Goal: Task Accomplishment & Management: Manage account settings

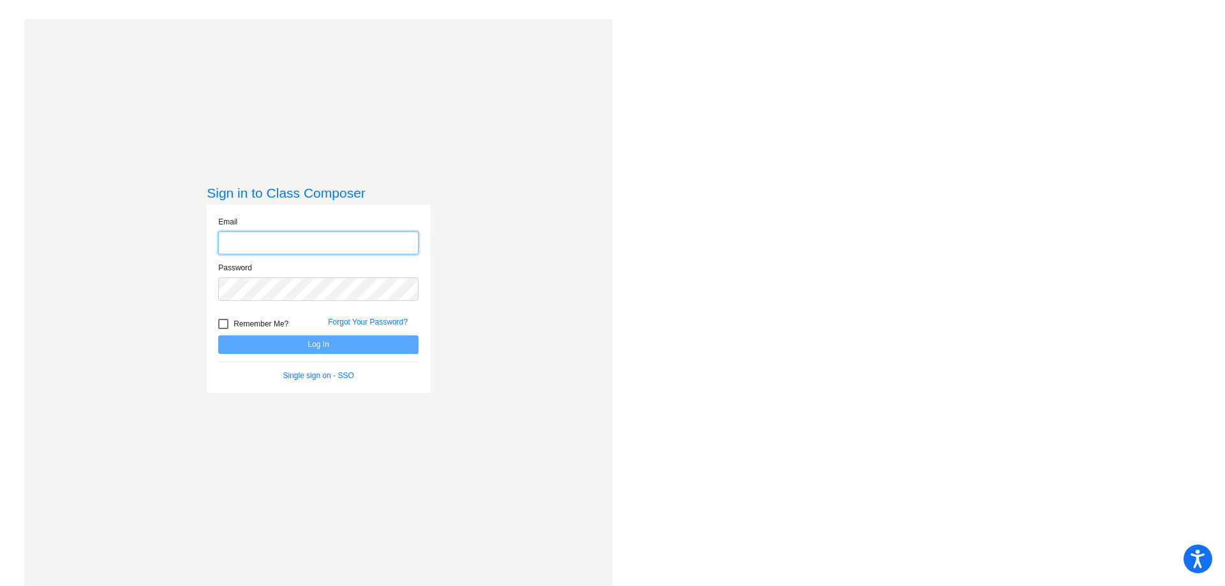
type input "[EMAIL_ADDRESS][DOMAIN_NAME]"
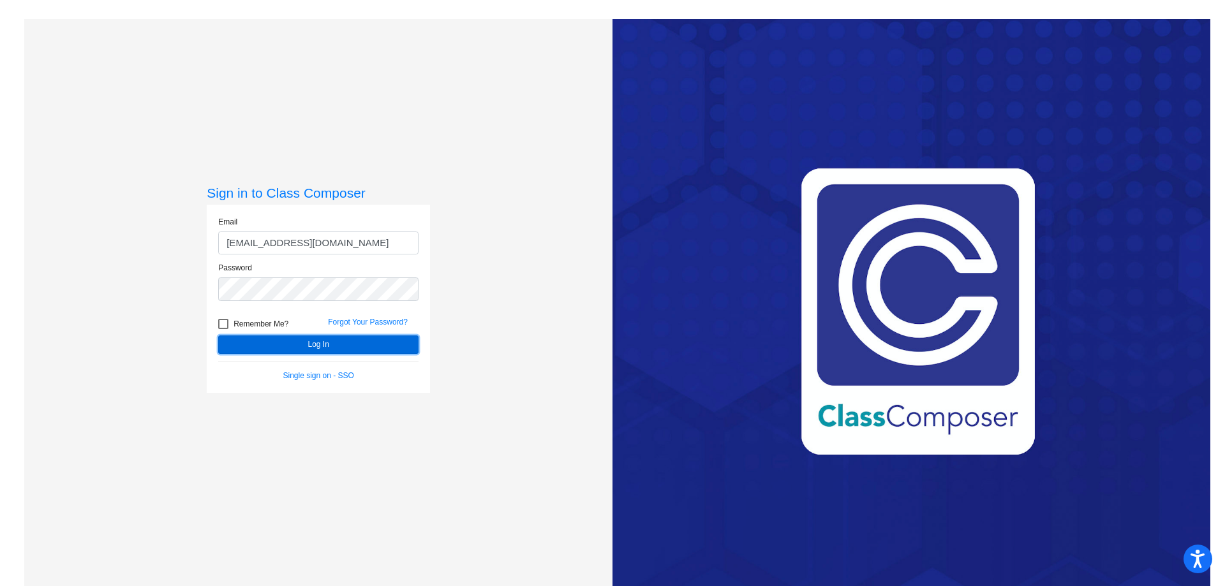
click at [293, 349] on button "Log In" at bounding box center [318, 345] width 200 height 18
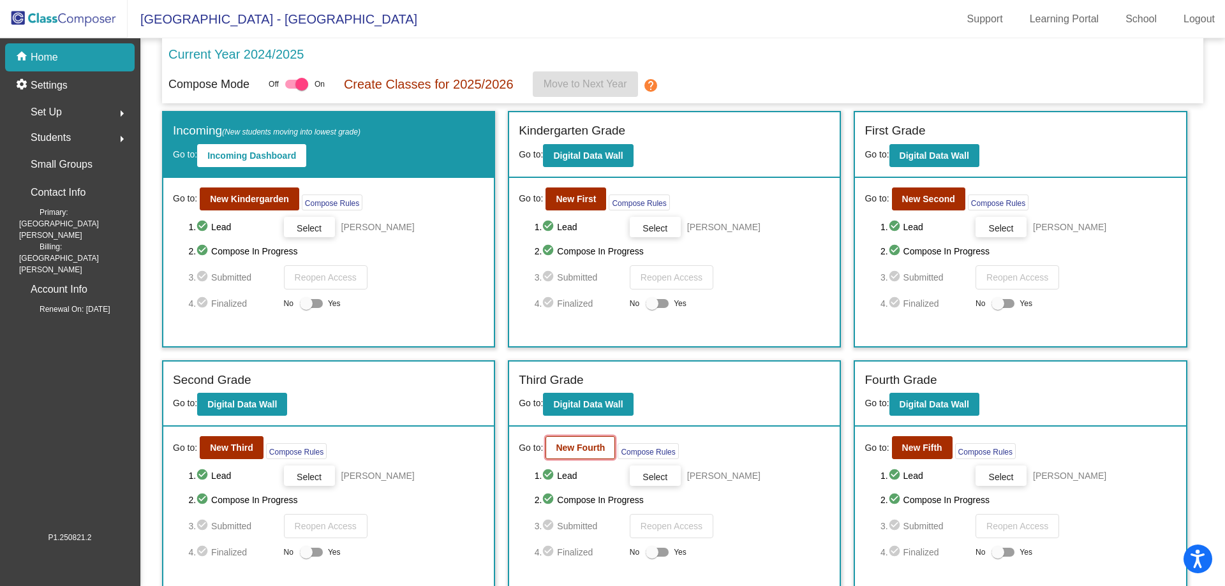
click at [566, 443] on b "New Fourth" at bounding box center [580, 448] width 49 height 10
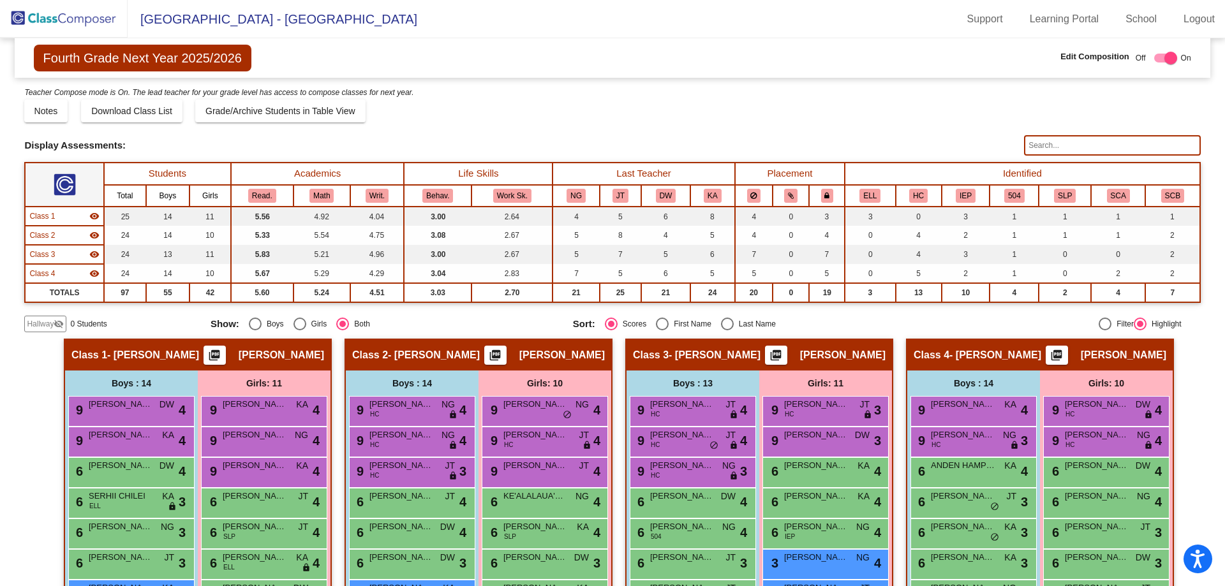
click at [50, 329] on span "Hallway" at bounding box center [40, 323] width 27 height 11
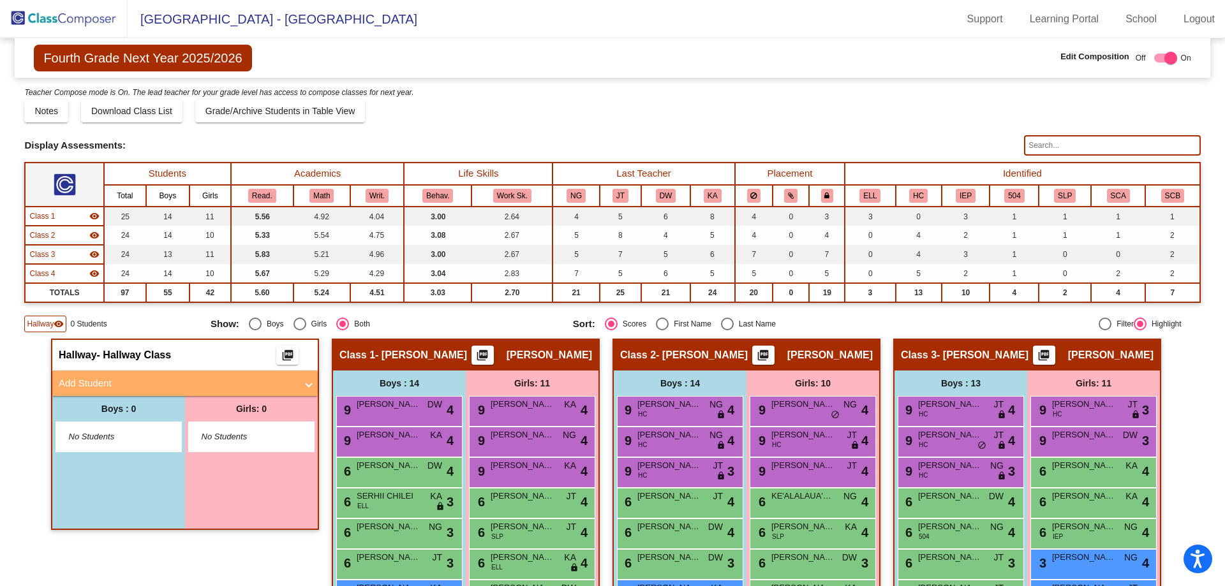
click at [98, 436] on span "No Students" at bounding box center [109, 437] width 80 height 13
click at [306, 377] on span at bounding box center [308, 383] width 5 height 15
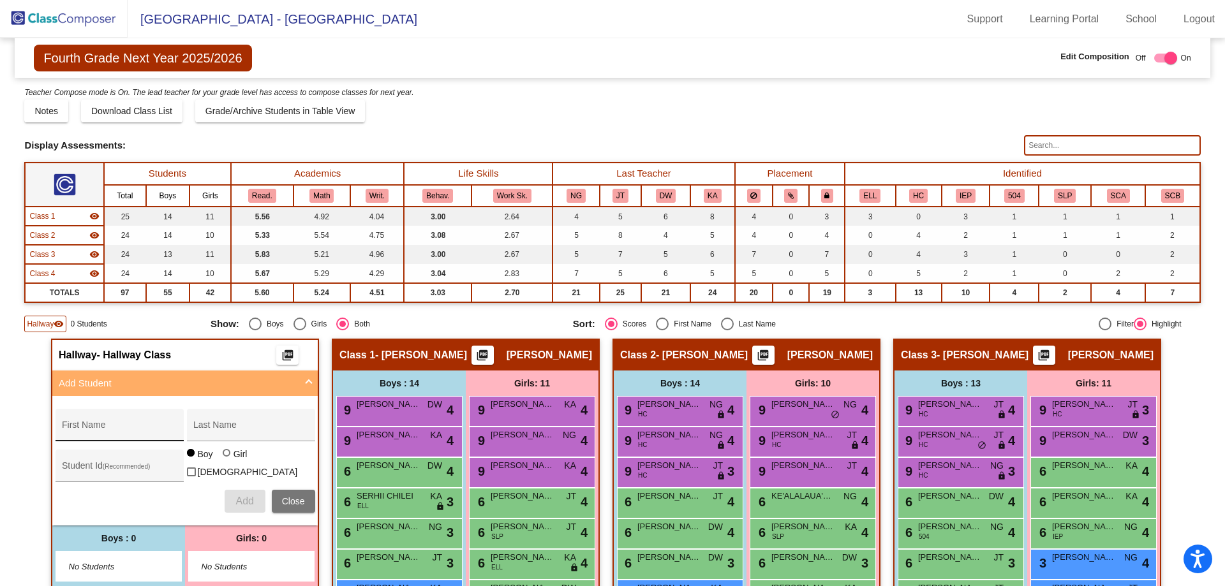
click at [96, 423] on div "First Name" at bounding box center [119, 429] width 115 height 26
type input "[PERSON_NAME]"
type input "KOHLWECK"
type input "0635524"
click at [217, 499] on div "Add Close" at bounding box center [185, 501] width 260 height 23
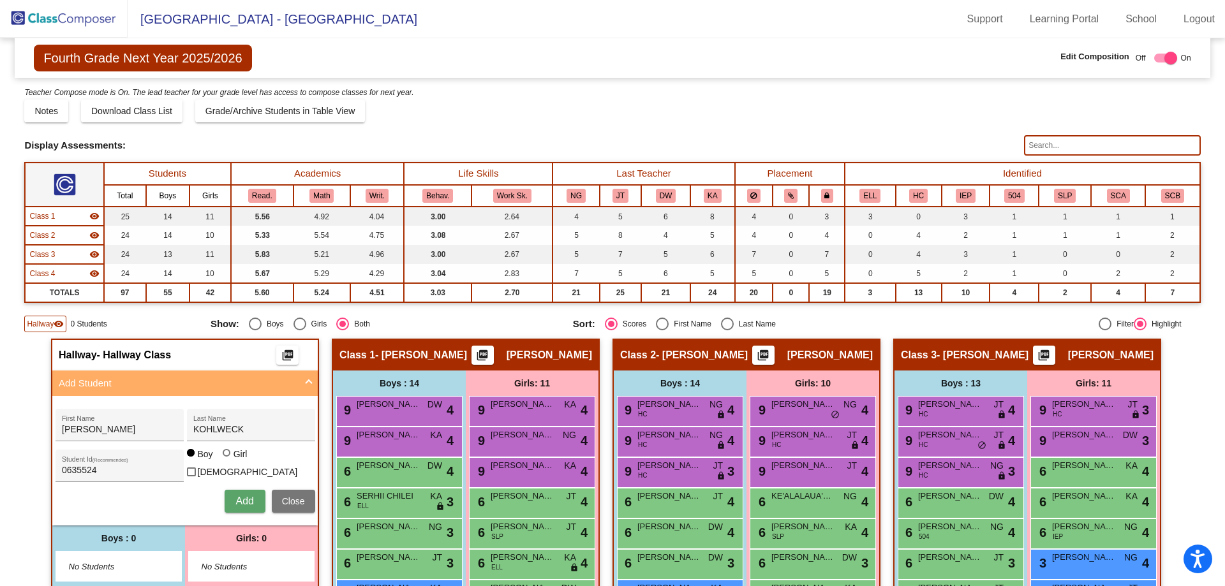
click at [230, 501] on button "Add" at bounding box center [245, 501] width 41 height 23
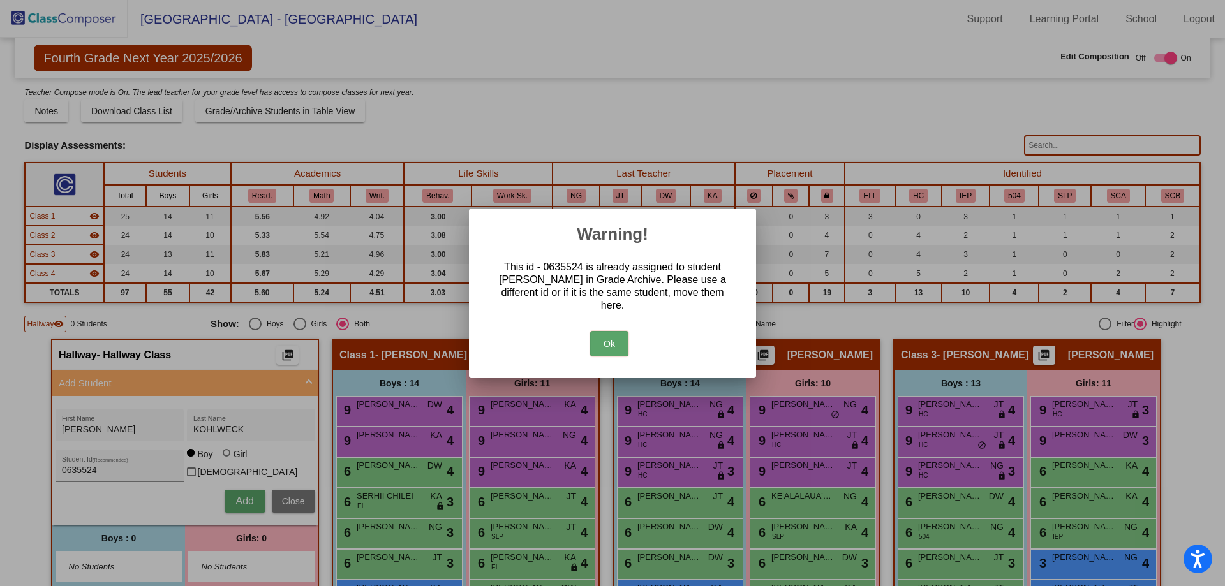
click at [602, 336] on button "Ok" at bounding box center [609, 344] width 38 height 26
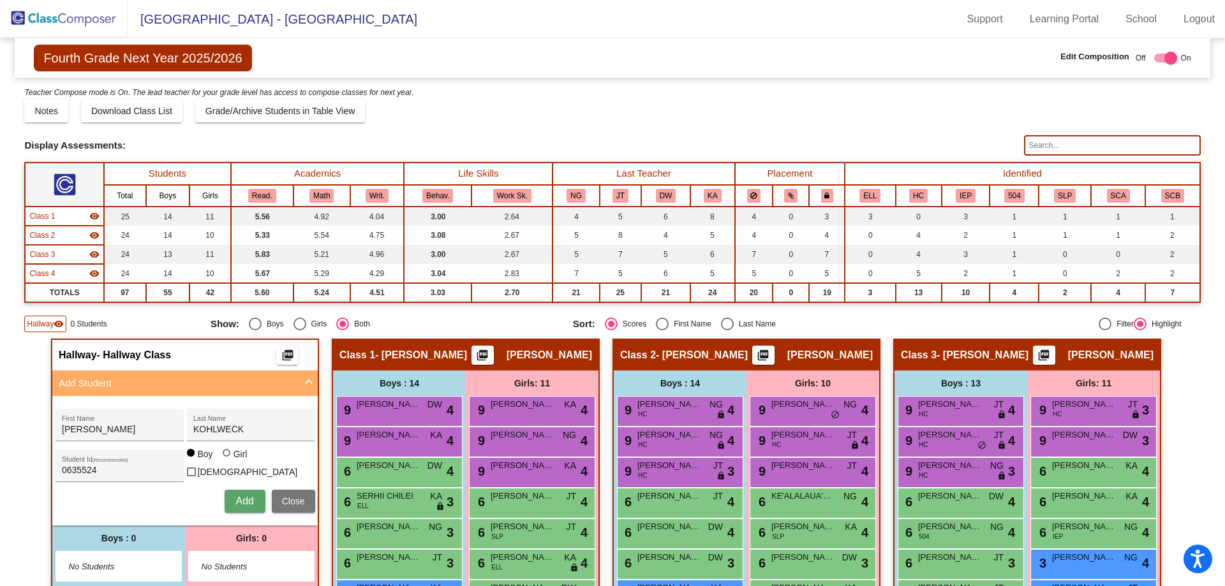
click at [87, 20] on img at bounding box center [64, 19] width 128 height 38
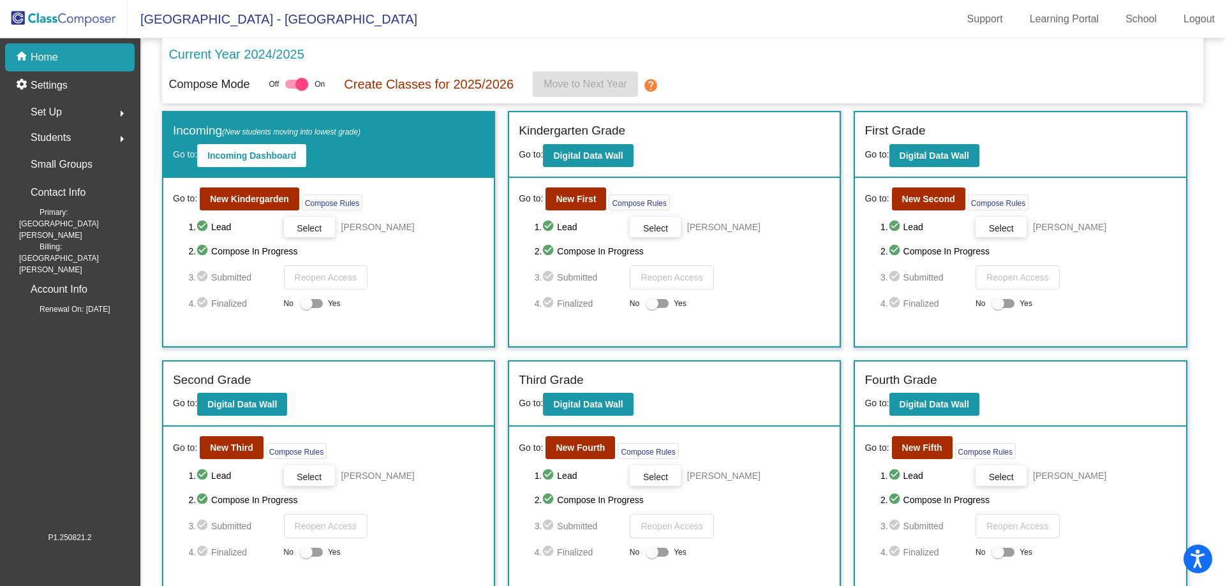
click at [57, 137] on span "Students" at bounding box center [51, 138] width 40 height 18
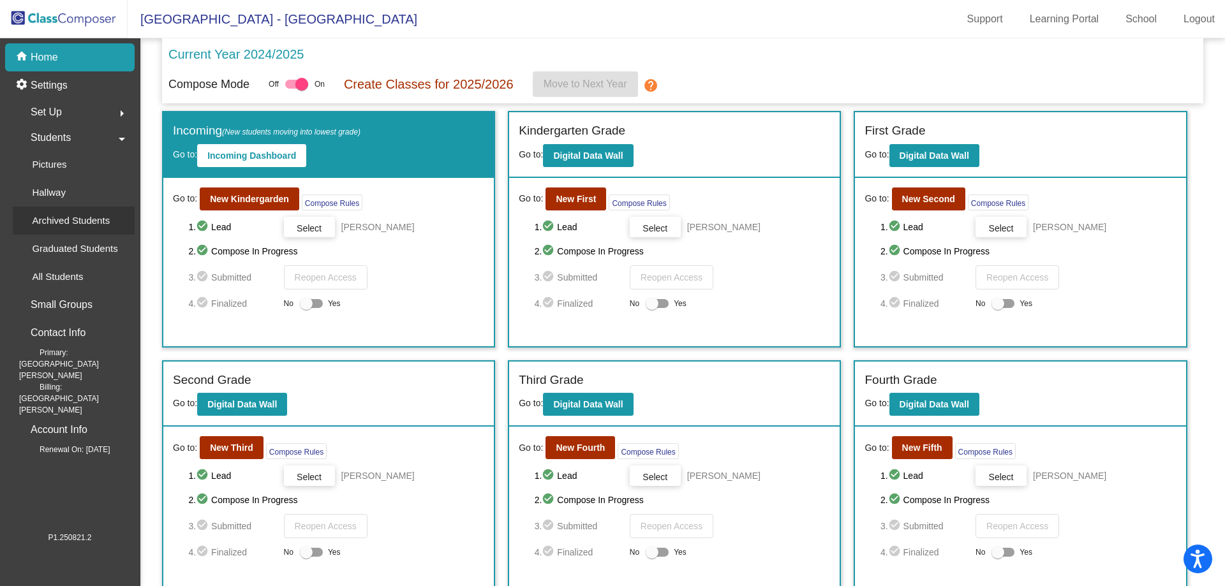
click at [61, 218] on p "Archived Students" at bounding box center [71, 220] width 78 height 15
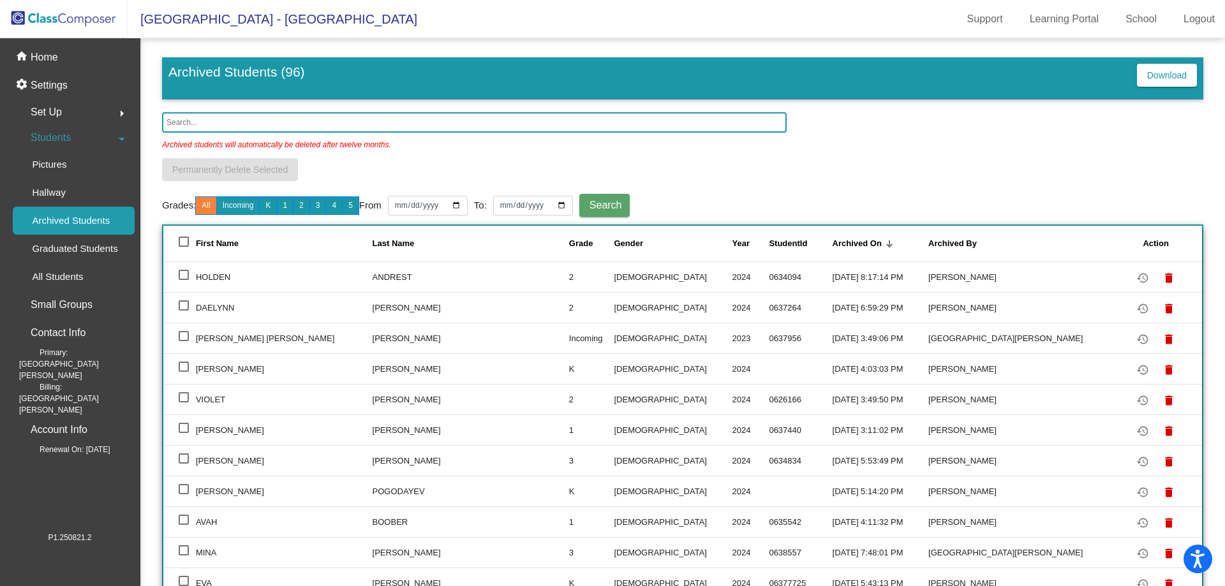
click at [258, 121] on input "text" at bounding box center [474, 122] width 624 height 20
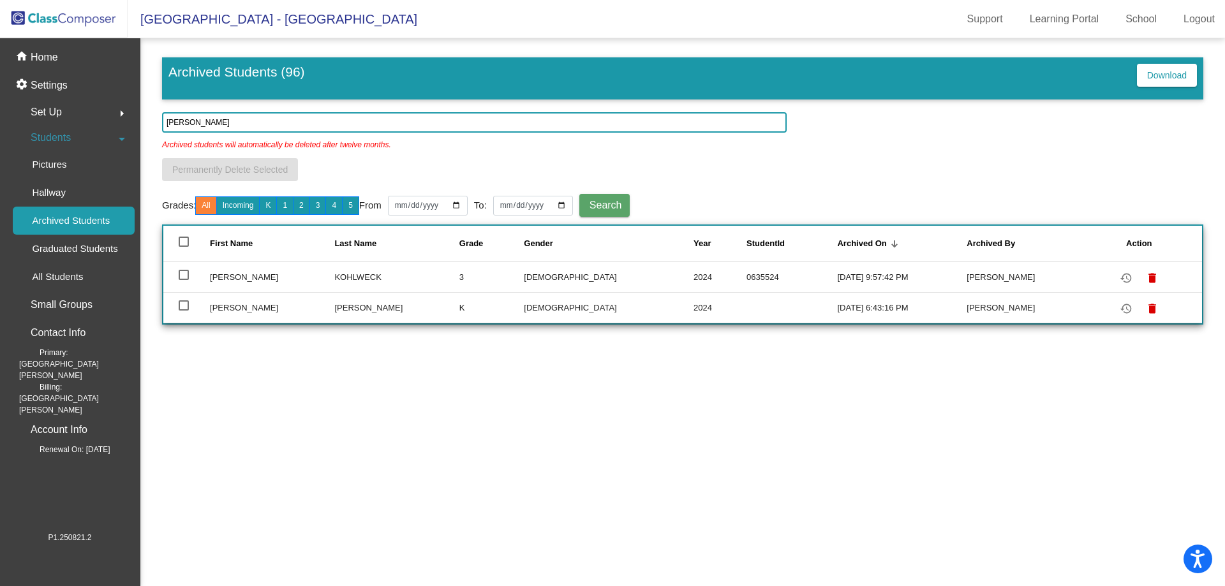
type input "[PERSON_NAME]"
click at [184, 277] on div at bounding box center [184, 275] width 10 height 10
click at [184, 280] on input "select row 28" at bounding box center [183, 280] width 1 height 1
checkbox input "true"
click at [1120, 281] on mat-icon "restore" at bounding box center [1125, 277] width 15 height 15
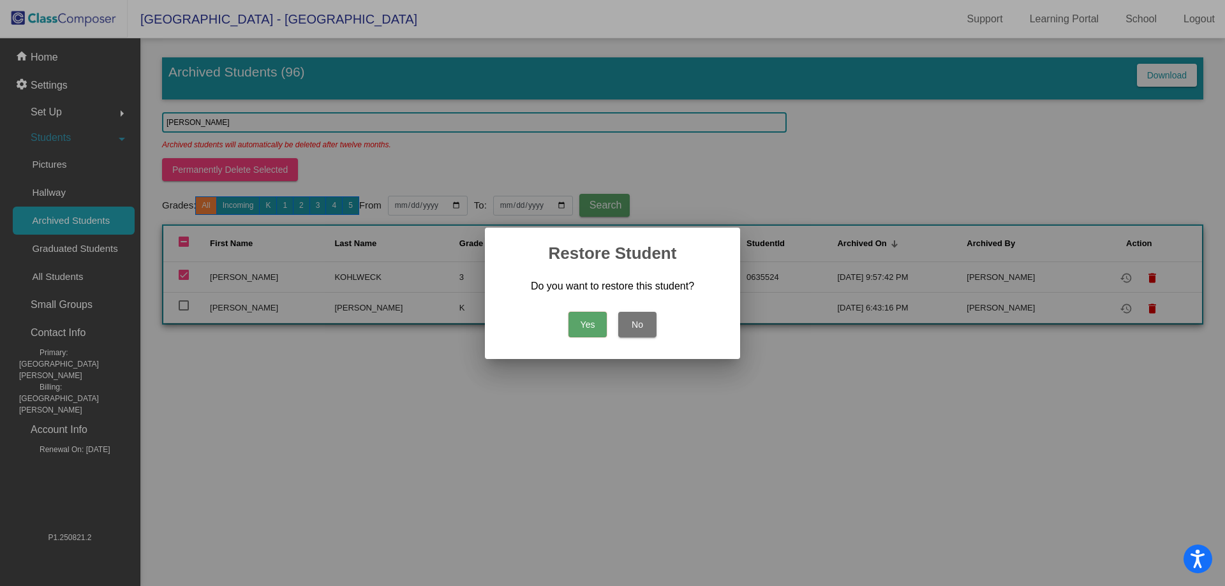
click at [581, 317] on button "Yes" at bounding box center [587, 325] width 38 height 26
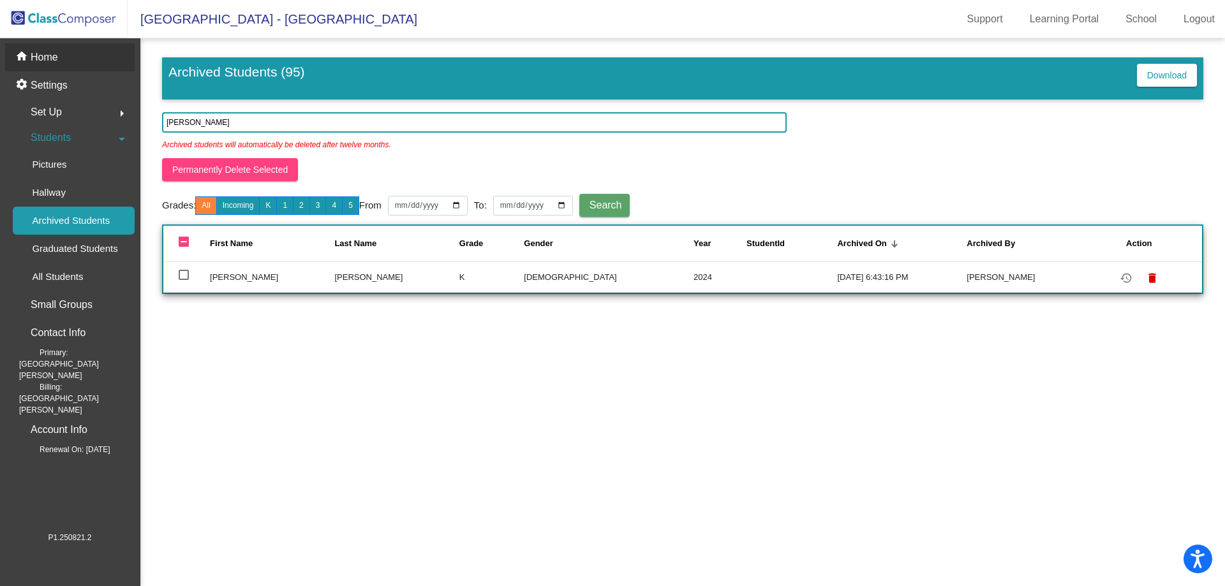
click at [44, 61] on p "Home" at bounding box center [44, 57] width 27 height 15
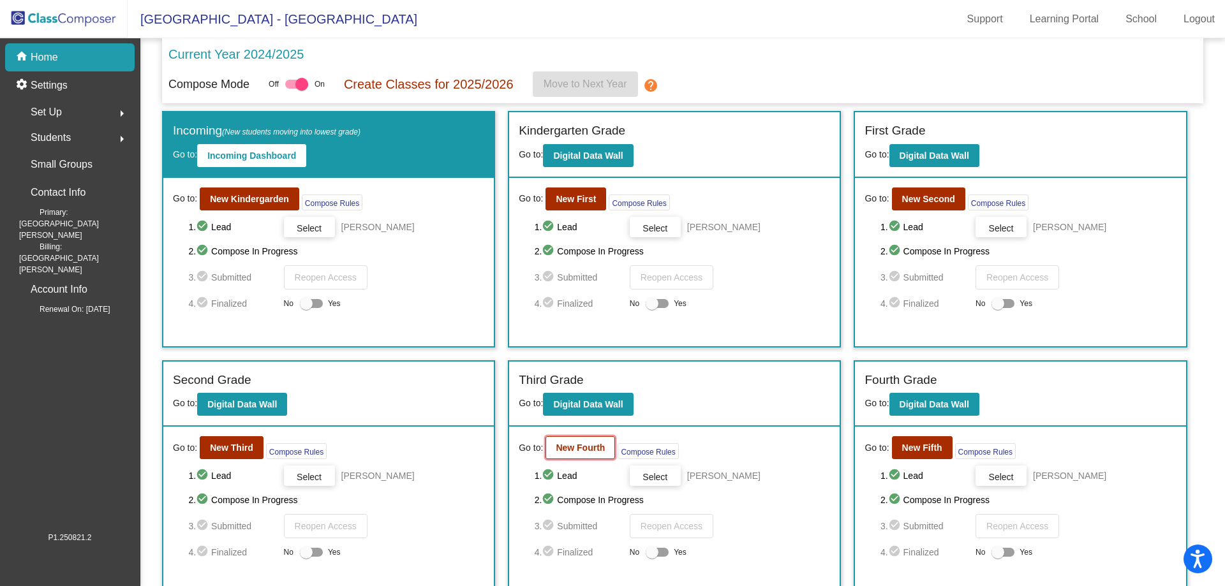
click at [565, 453] on b "New Fourth" at bounding box center [580, 448] width 49 height 10
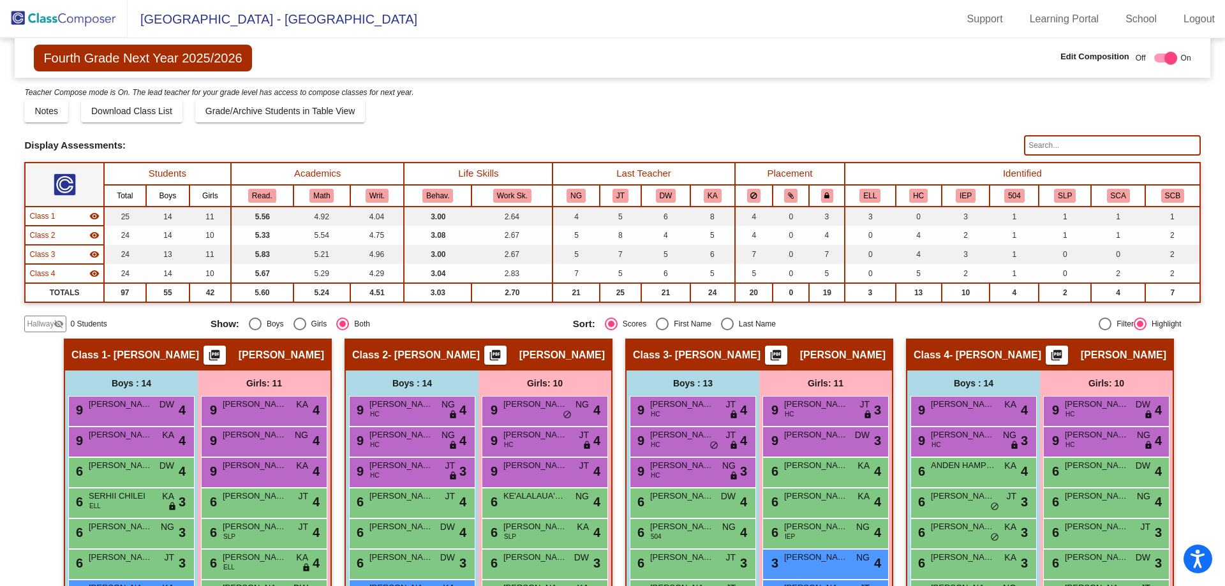
click at [43, 323] on span "Hallway" at bounding box center [40, 323] width 27 height 11
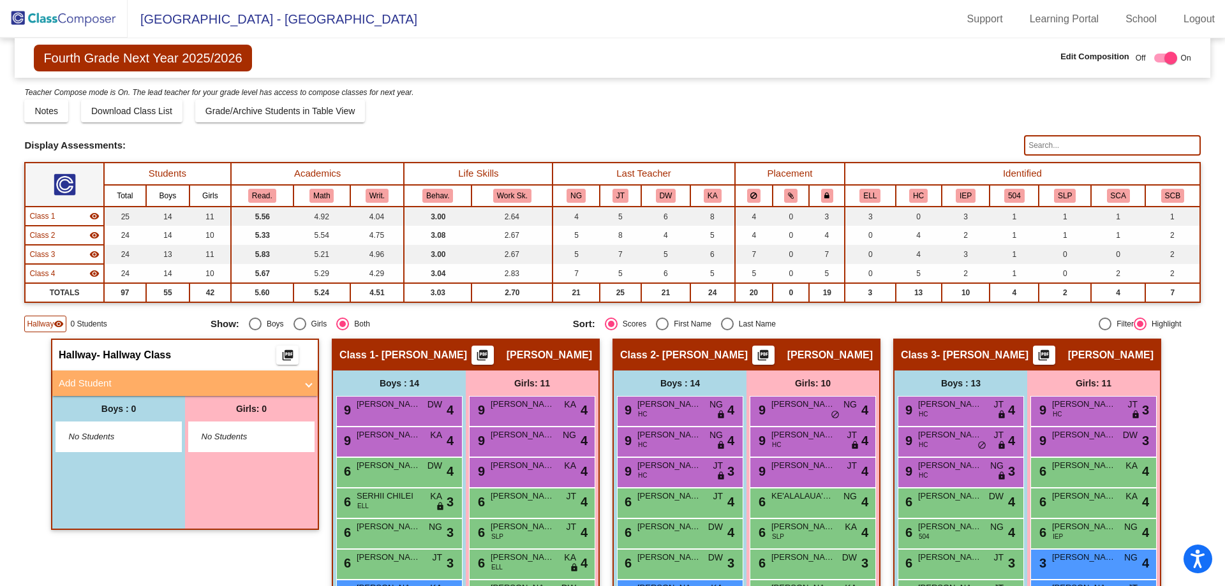
click at [98, 448] on div "No Students" at bounding box center [118, 436] width 125 height 29
click at [97, 442] on span "No Students" at bounding box center [109, 437] width 80 height 13
click at [135, 385] on mat-panel-title "Add Student" at bounding box center [177, 383] width 237 height 15
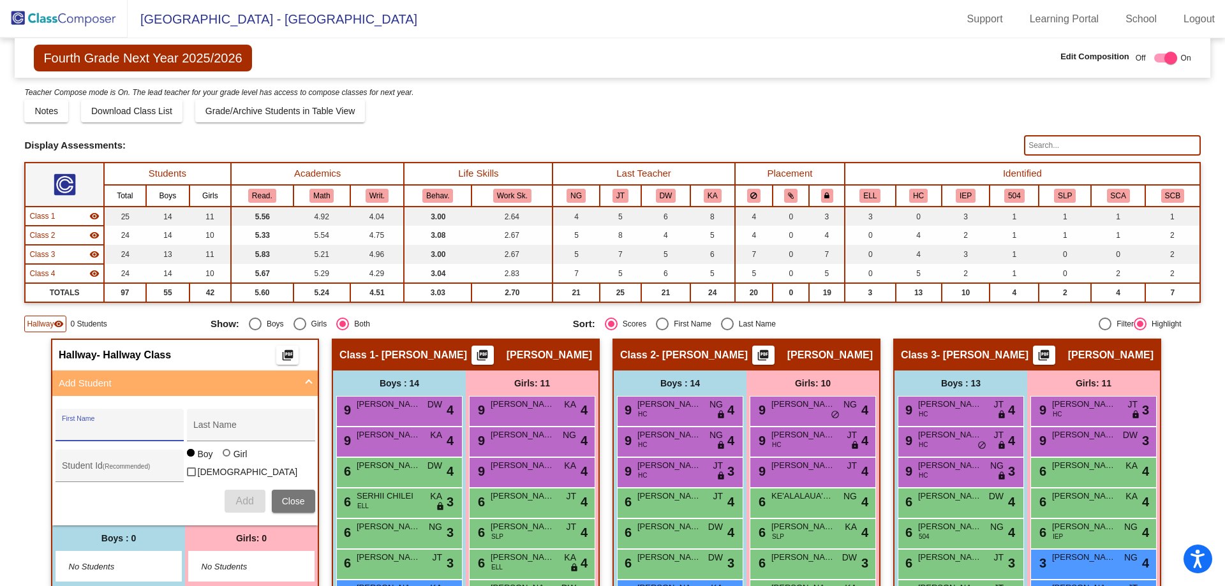
click at [112, 430] on input "First Name" at bounding box center [119, 430] width 115 height 10
type input "[PERSON_NAME]"
type input "KO"
click at [225, 490] on button "Add" at bounding box center [245, 501] width 41 height 23
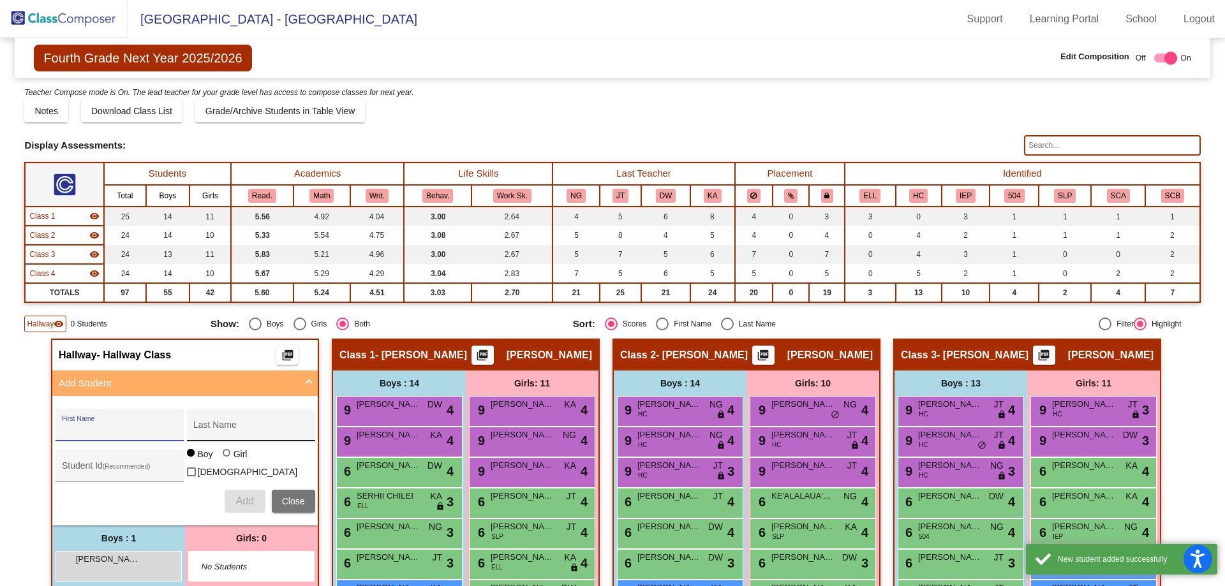
click at [213, 417] on div "Last Name" at bounding box center [250, 429] width 115 height 26
click at [117, 419] on div "First Name" at bounding box center [119, 429] width 115 height 26
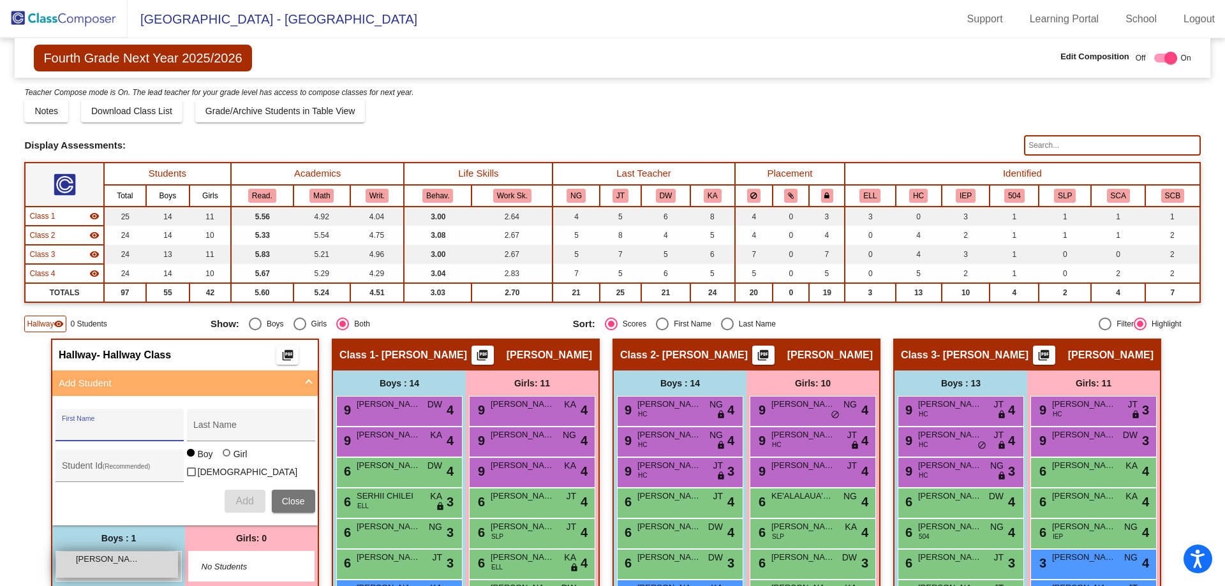
click at [102, 563] on div "[PERSON_NAME] lock do_not_disturb_alt" at bounding box center [117, 565] width 122 height 26
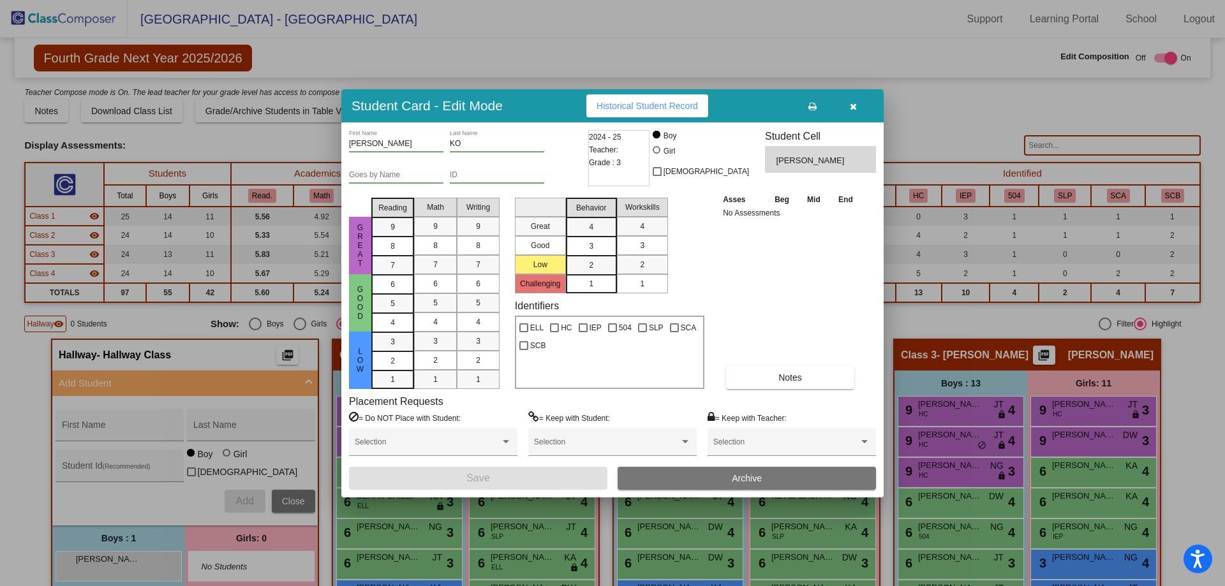
click at [727, 476] on button "Archive" at bounding box center [746, 478] width 258 height 23
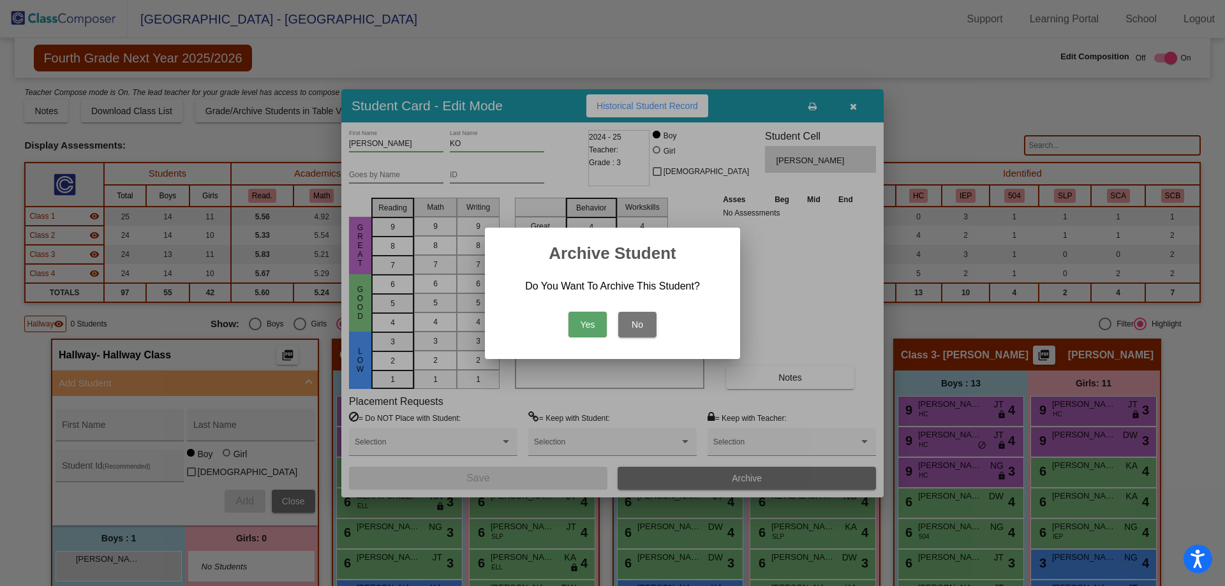
click at [579, 322] on button "Yes" at bounding box center [587, 325] width 38 height 26
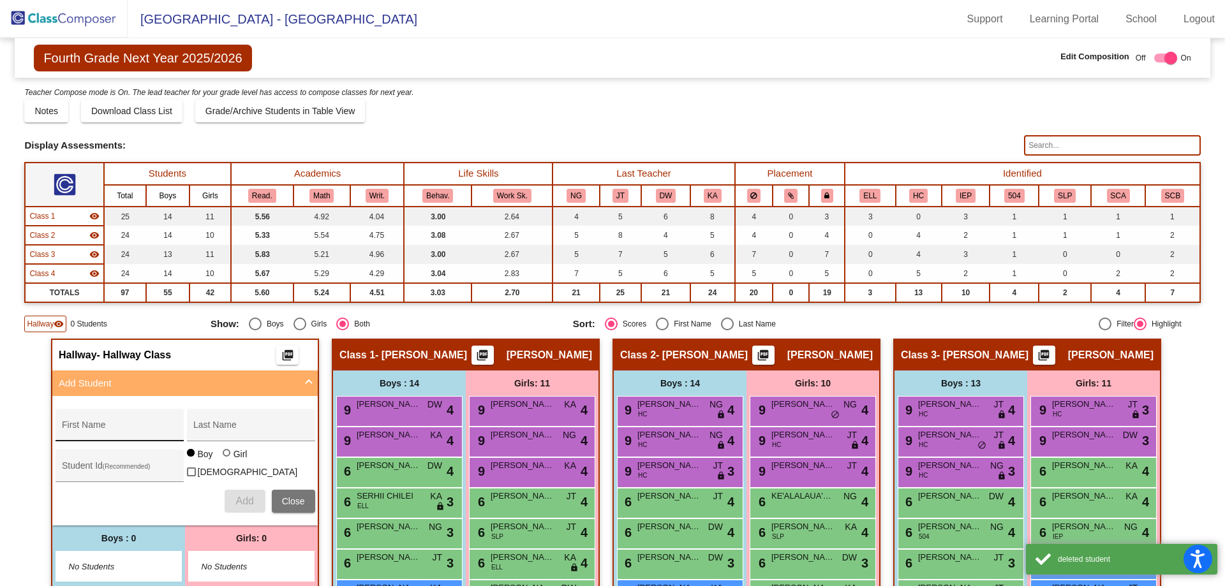
click at [108, 425] on input "First Name" at bounding box center [119, 430] width 115 height 10
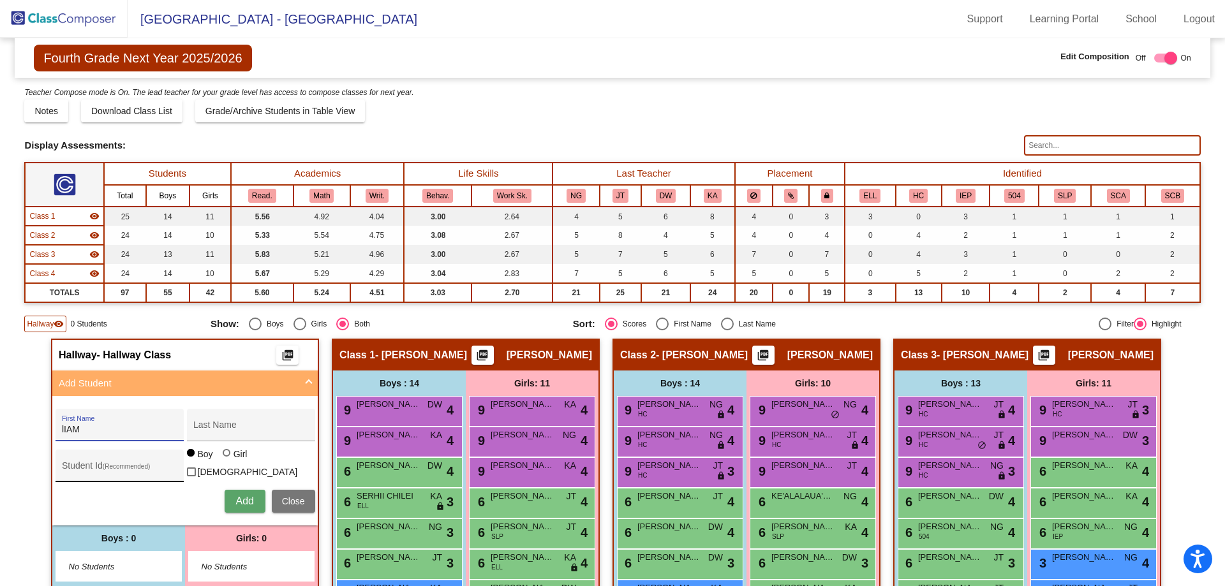
type input "[PERSON_NAME]"
click at [237, 426] on input "Last Name" at bounding box center [250, 430] width 115 height 10
type input "k"
type input "KOHLWECK"
click at [135, 466] on input "Student Id (Recommended)" at bounding box center [119, 471] width 115 height 10
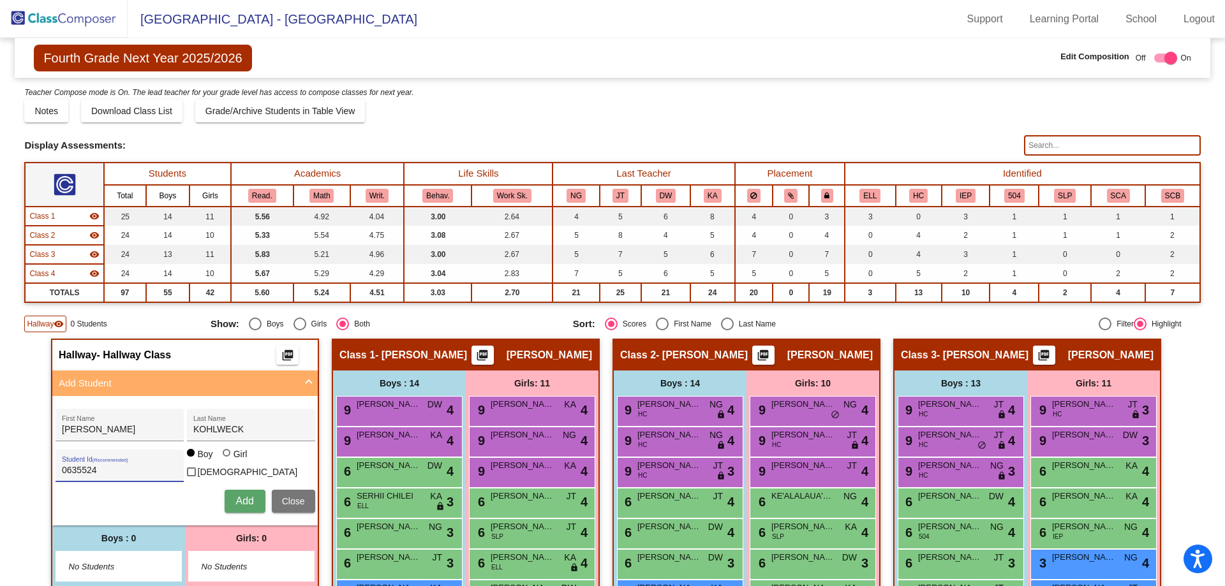
type input "0635524"
click at [242, 498] on span "Add" at bounding box center [244, 501] width 18 height 11
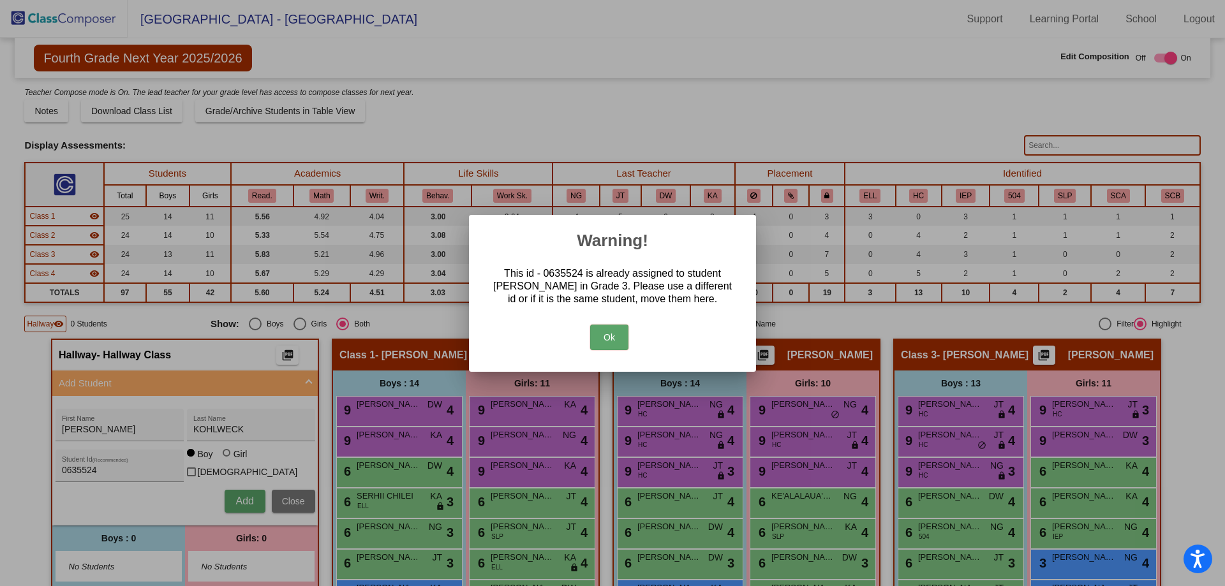
click at [610, 344] on button "Ok" at bounding box center [609, 338] width 38 height 26
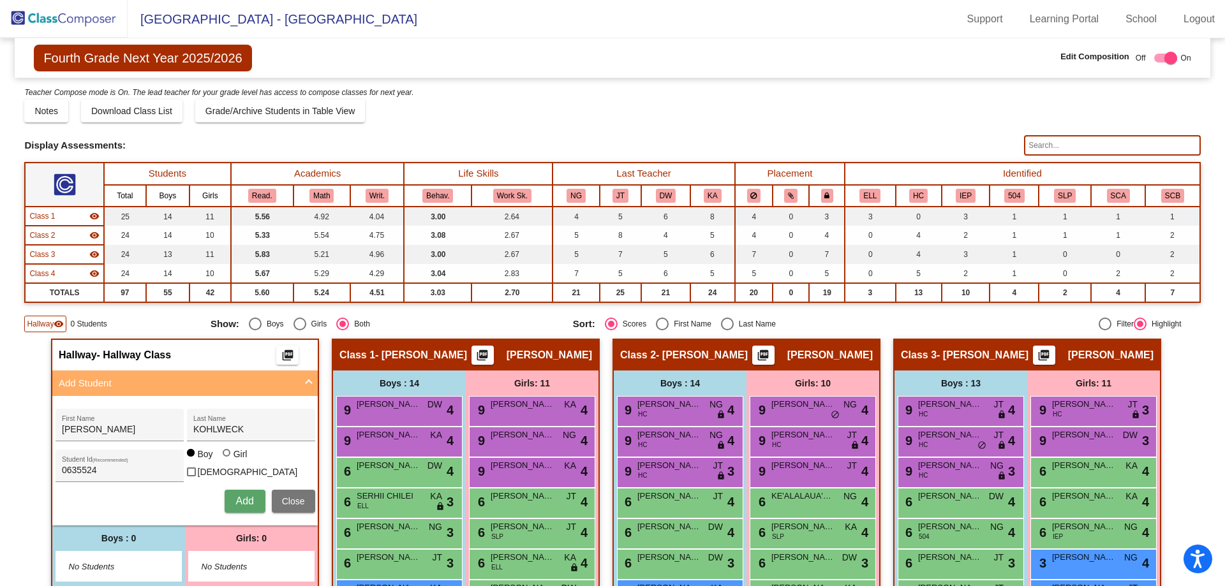
click at [52, 19] on img at bounding box center [64, 19] width 128 height 38
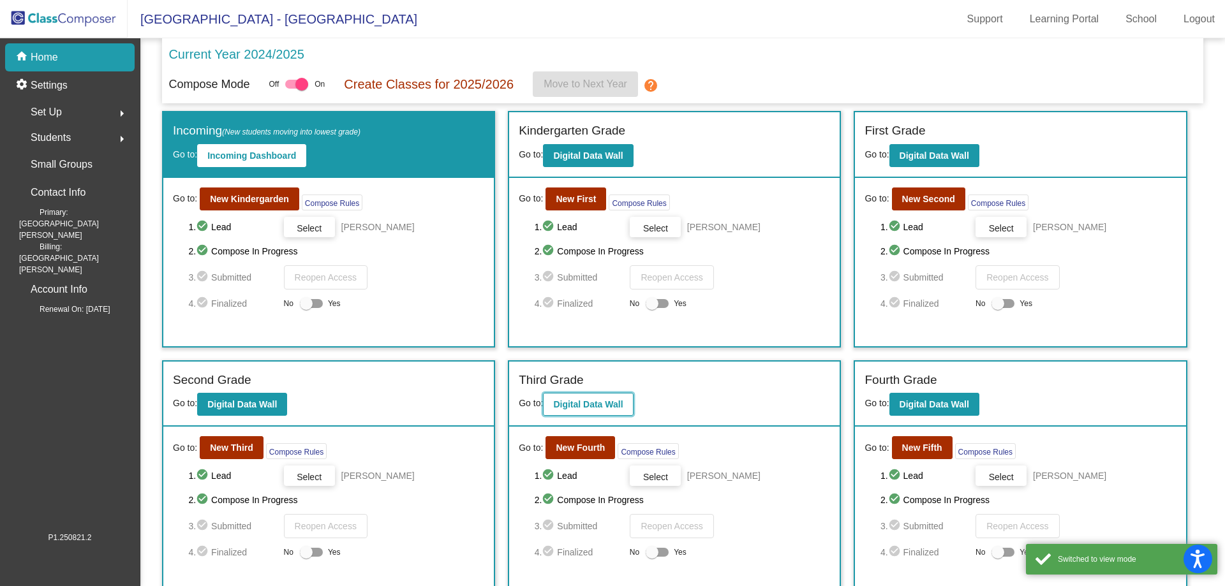
click at [583, 406] on b "Digital Data Wall" at bounding box center [588, 404] width 70 height 10
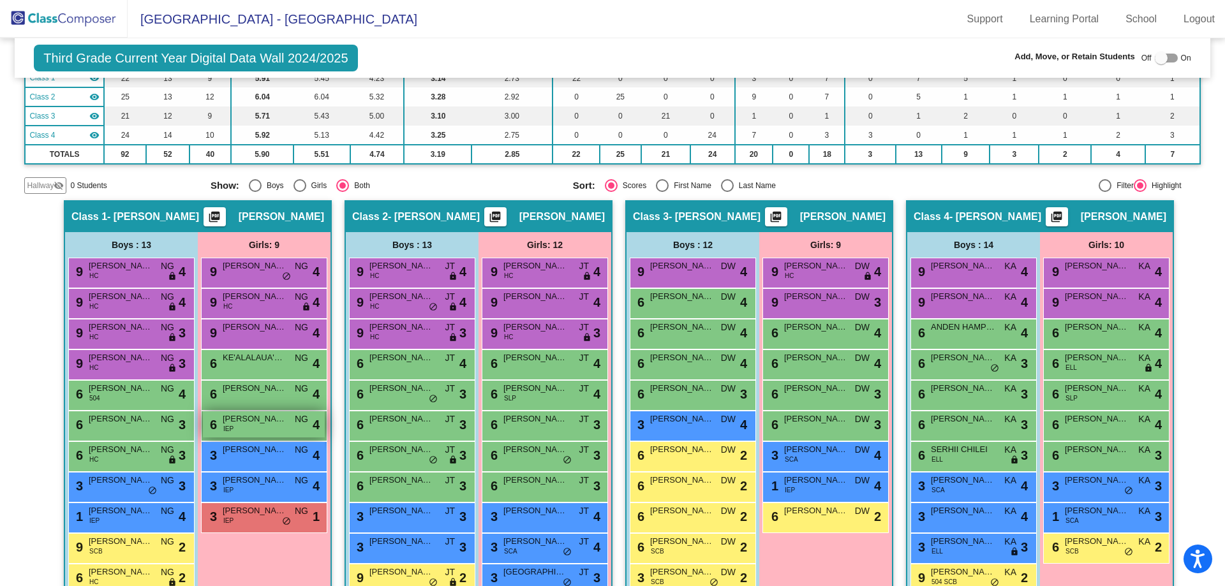
scroll to position [262, 0]
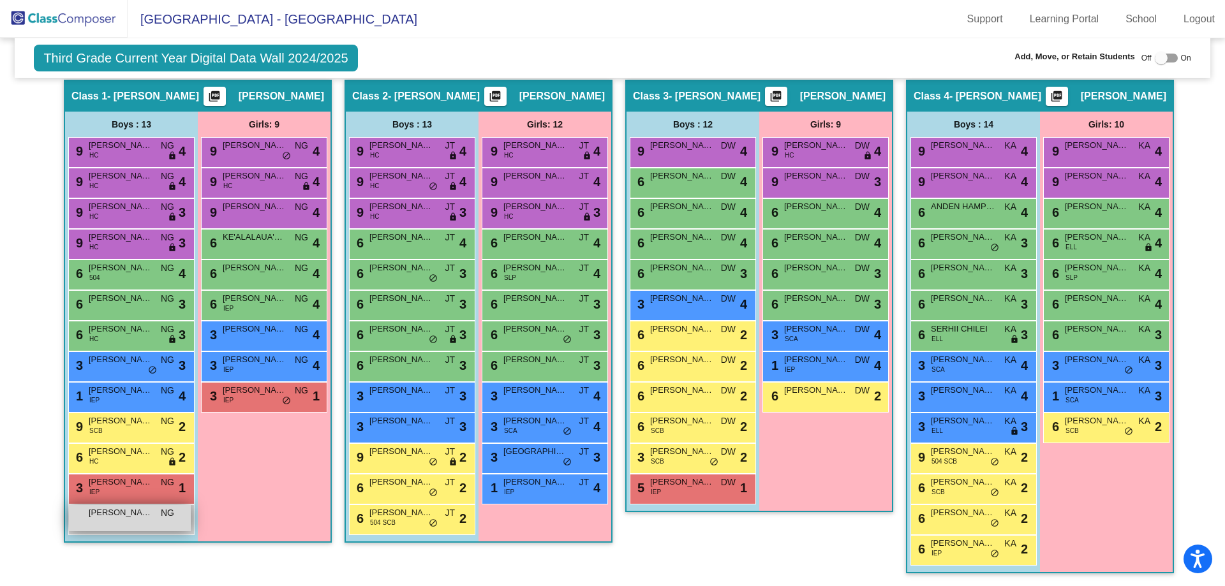
click at [142, 529] on div "[PERSON_NAME] NG lock do_not_disturb_alt" at bounding box center [130, 518] width 122 height 26
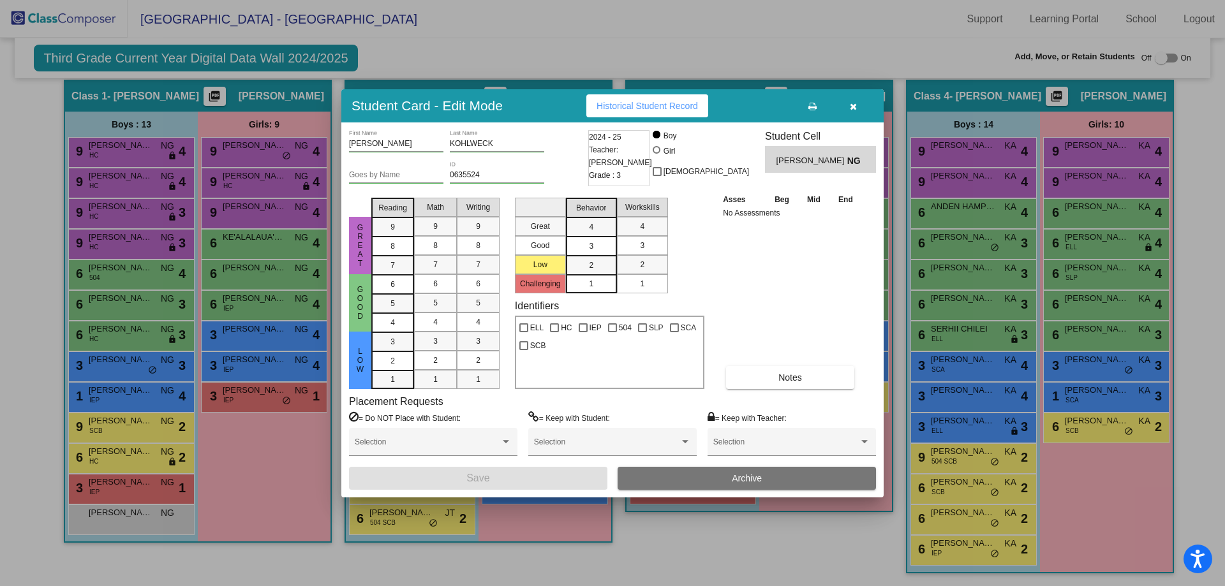
click at [828, 166] on span "[PERSON_NAME]" at bounding box center [811, 160] width 71 height 13
click at [850, 109] on icon "button" at bounding box center [853, 106] width 7 height 9
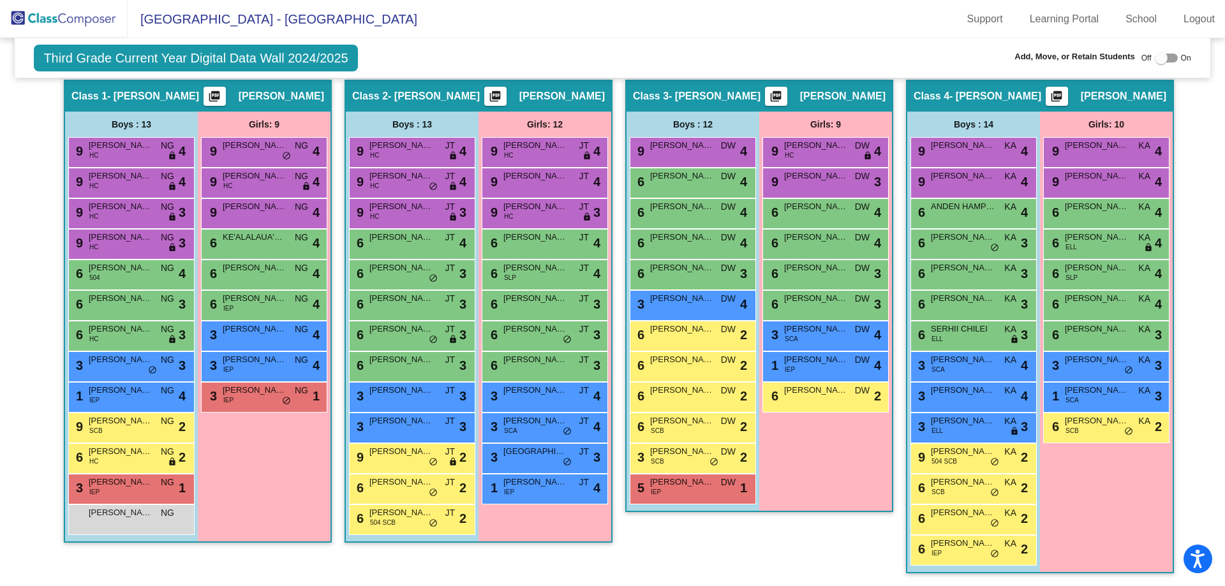
click at [1160, 61] on div at bounding box center [1161, 58] width 13 height 13
checkbox input "true"
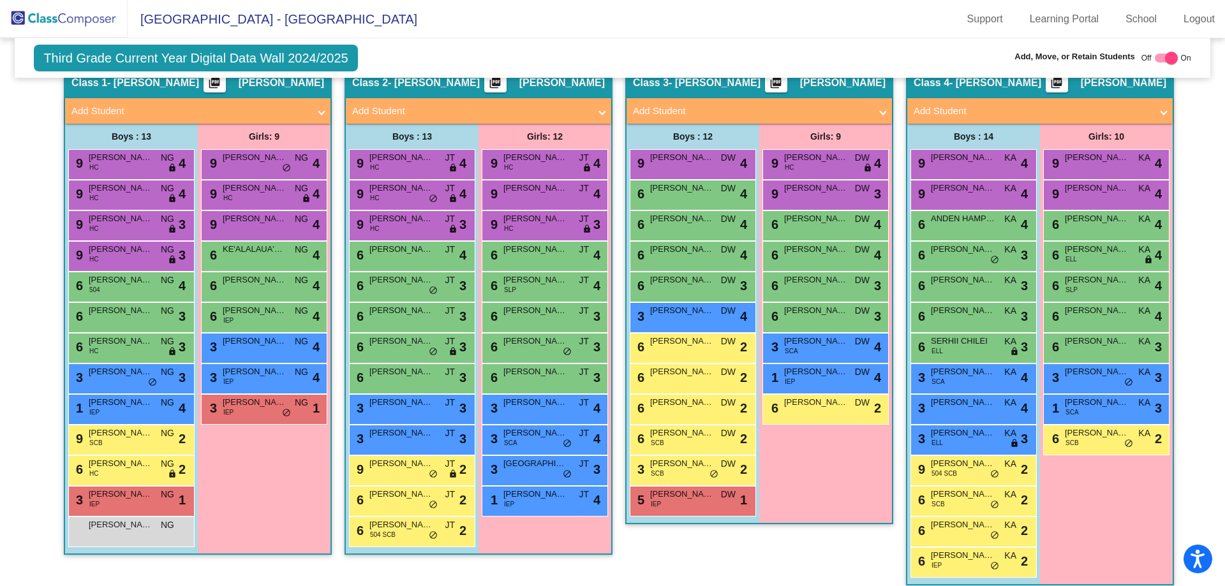
scroll to position [287, 0]
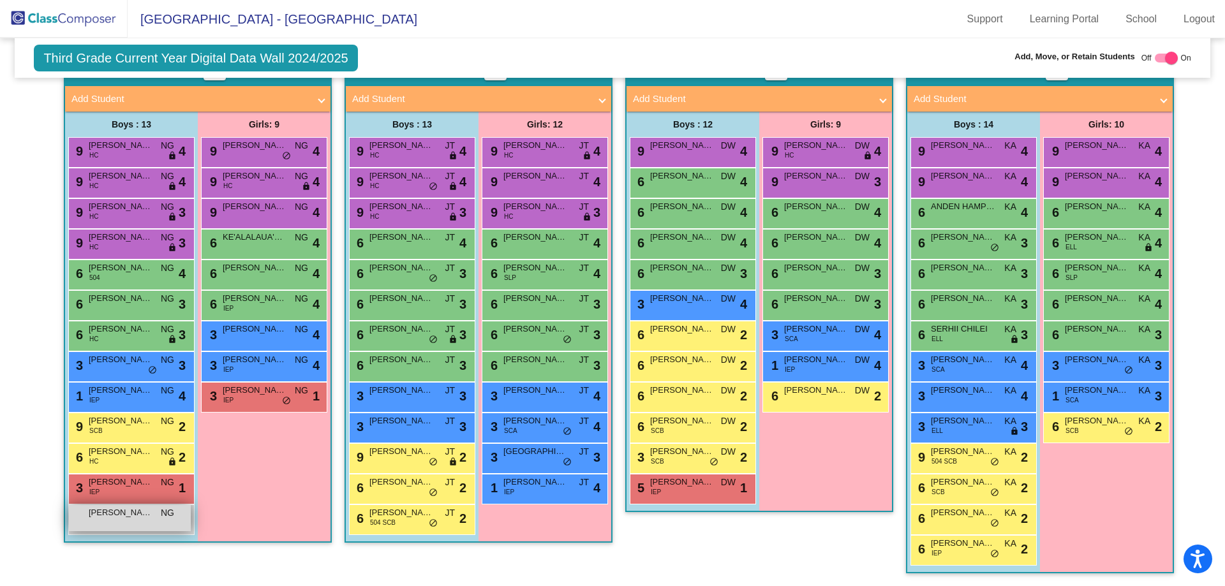
click at [112, 526] on div "[PERSON_NAME] NG lock do_not_disturb_alt" at bounding box center [130, 518] width 122 height 26
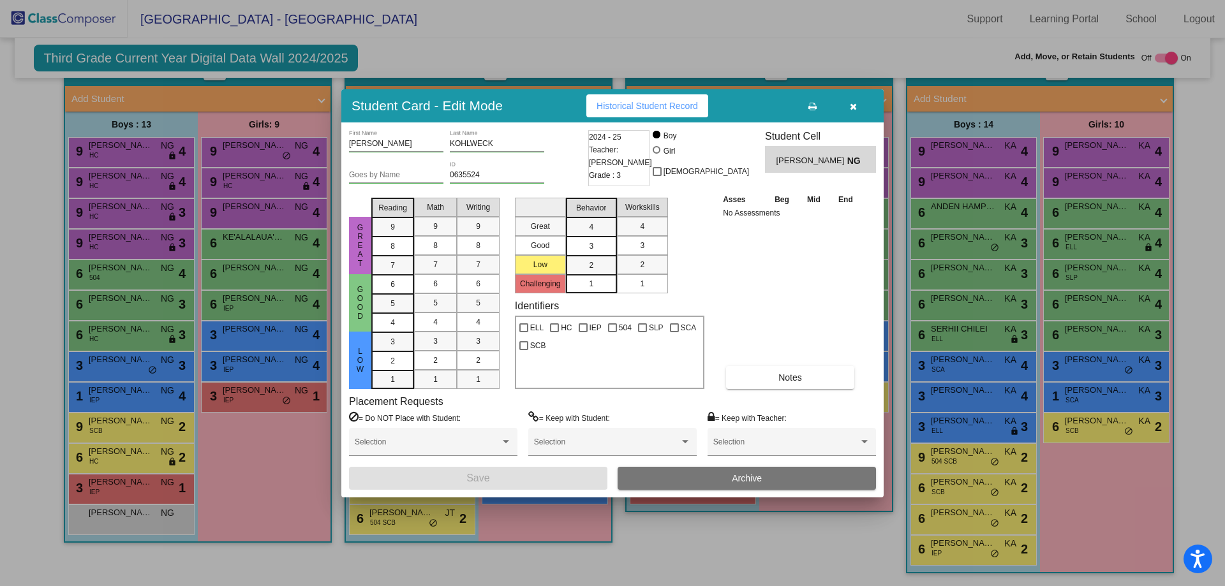
click at [627, 157] on div "2024 - 25 Teacher: [PERSON_NAME] Grade : 3" at bounding box center [618, 158] width 61 height 56
click at [857, 103] on button "button" at bounding box center [852, 105] width 41 height 23
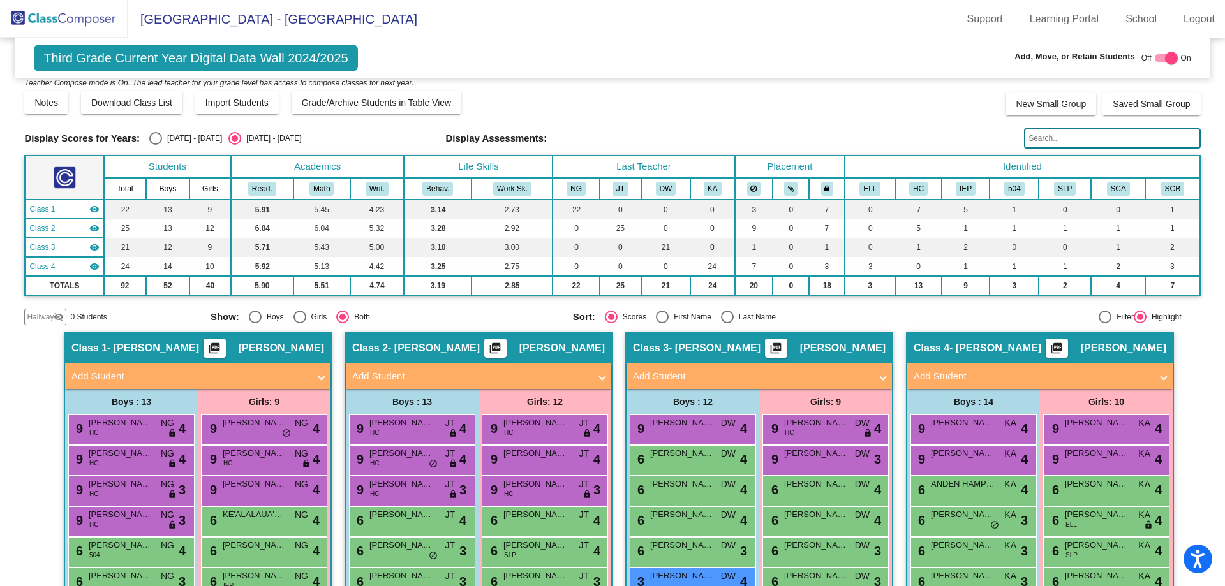
scroll to position [0, 0]
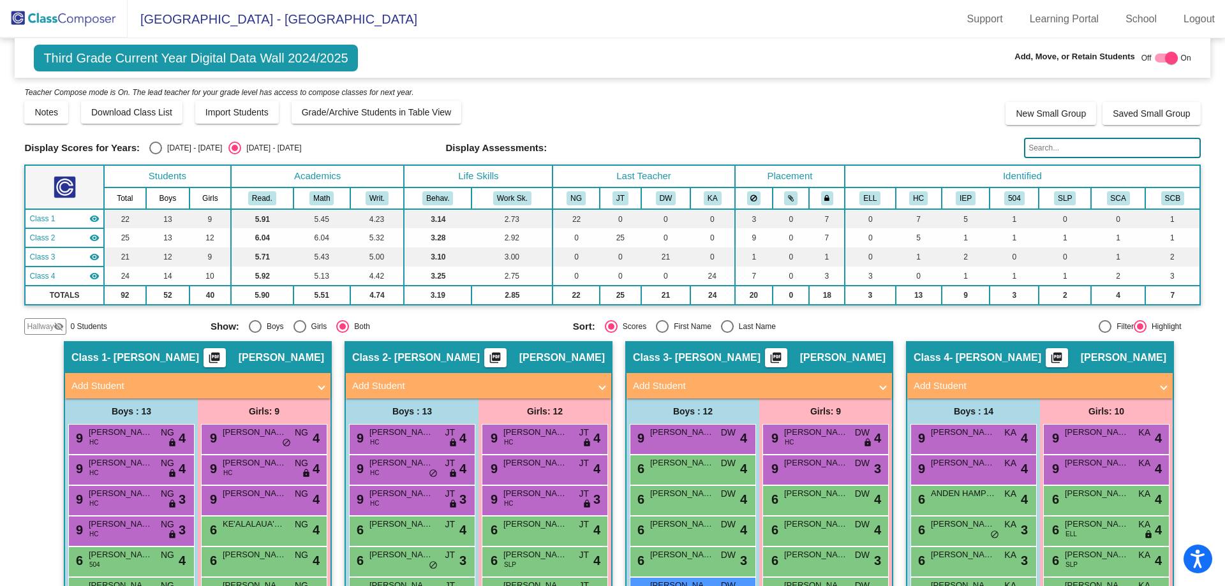
click at [35, 8] on img at bounding box center [64, 19] width 128 height 38
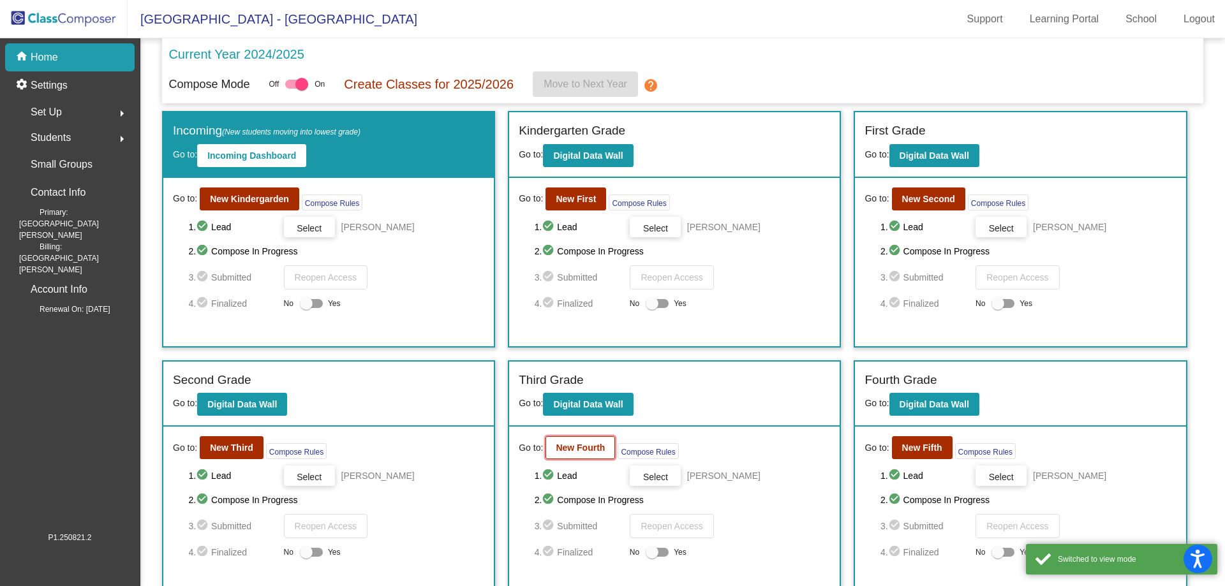
click at [582, 454] on button "New Fourth" at bounding box center [580, 447] width 70 height 23
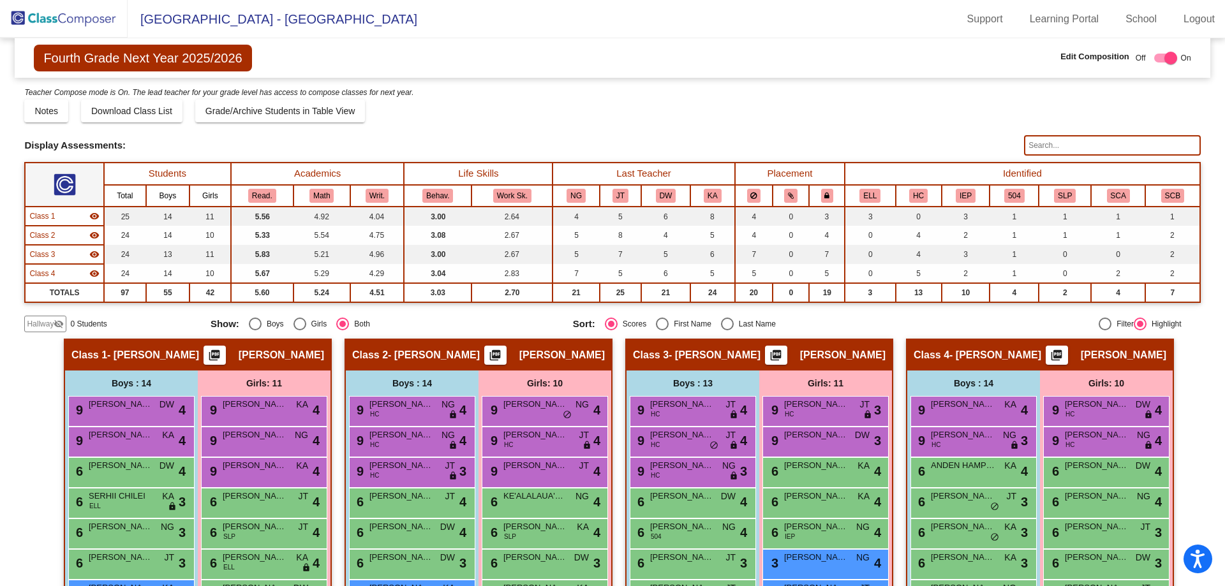
click at [1074, 142] on input "text" at bounding box center [1112, 145] width 176 height 20
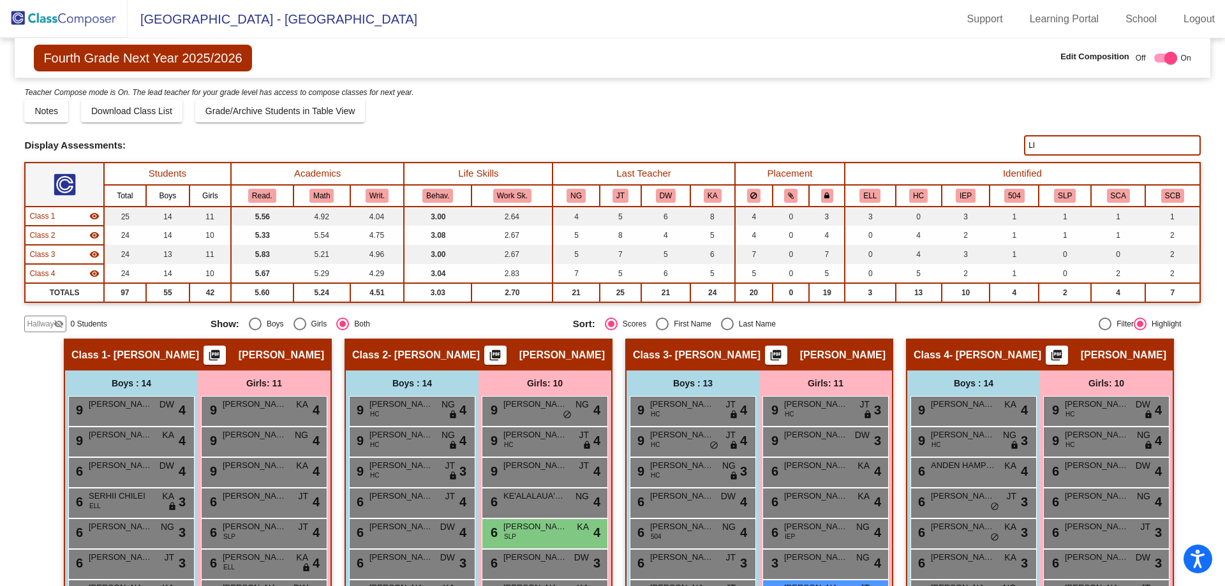
type input "L"
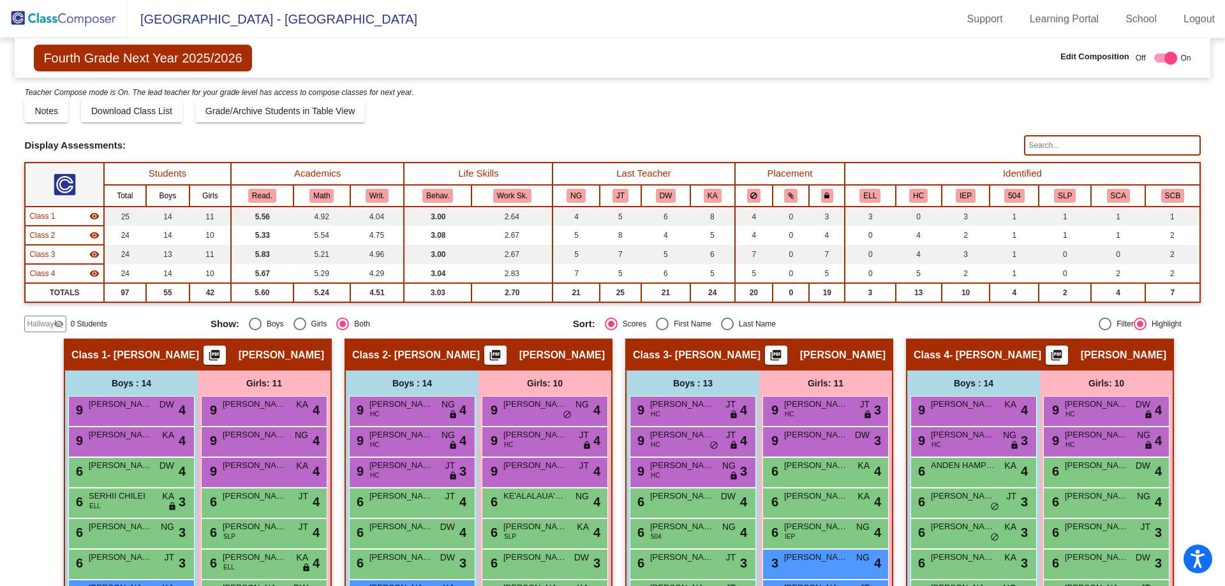
click at [191, 50] on span "Fourth Grade Next Year 2025/2026" at bounding box center [143, 58] width 218 height 27
click at [49, 22] on img at bounding box center [64, 19] width 128 height 38
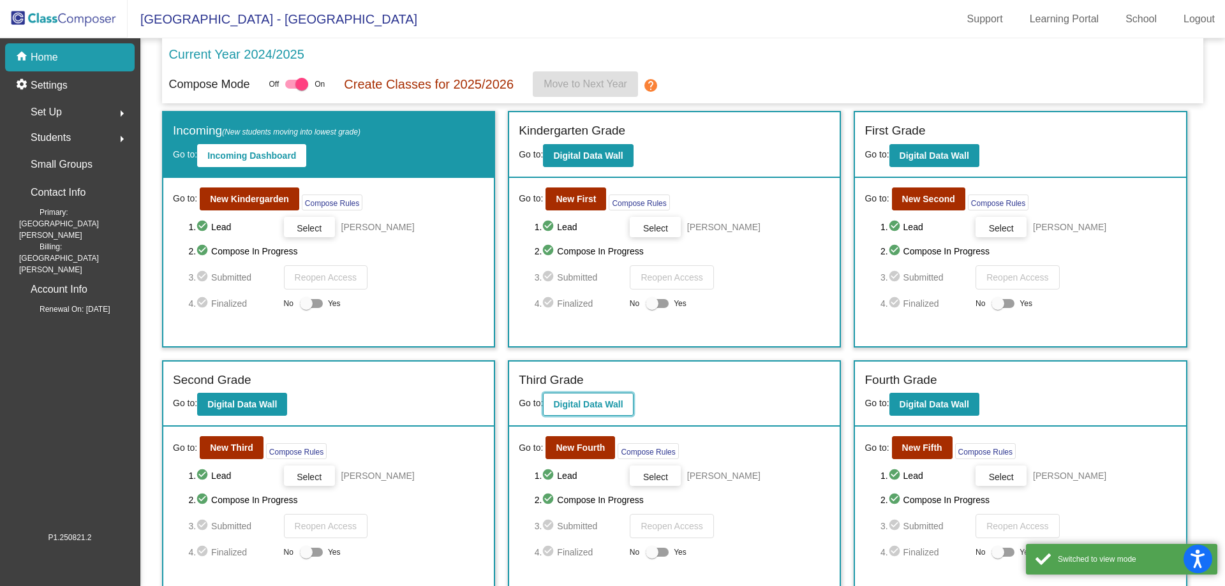
click at [628, 404] on button "Digital Data Wall" at bounding box center [588, 404] width 90 height 23
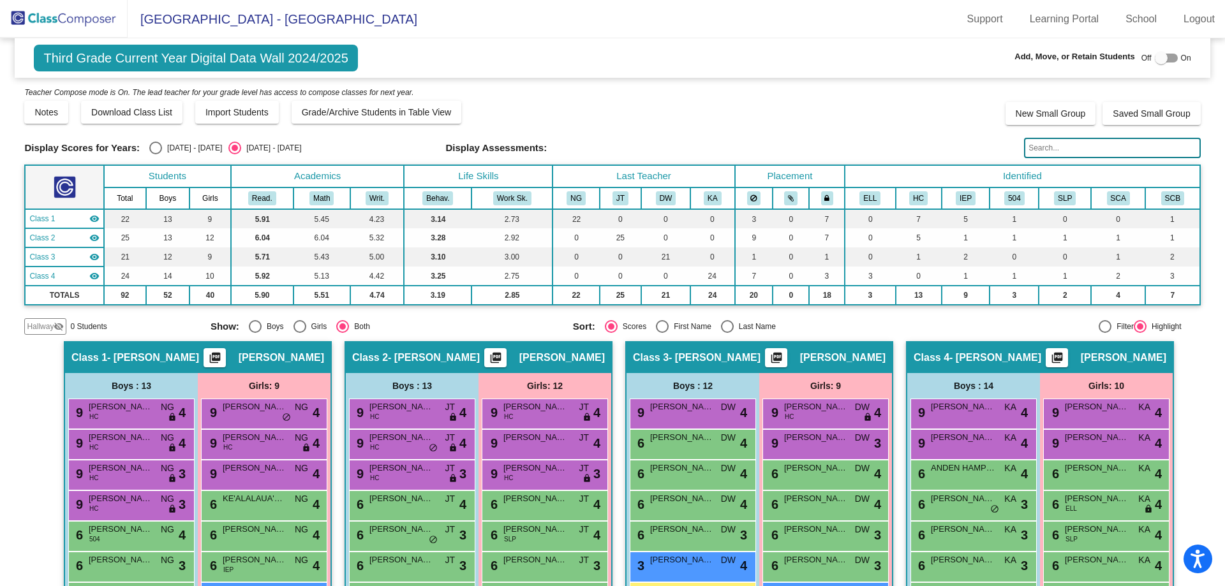
scroll to position [262, 0]
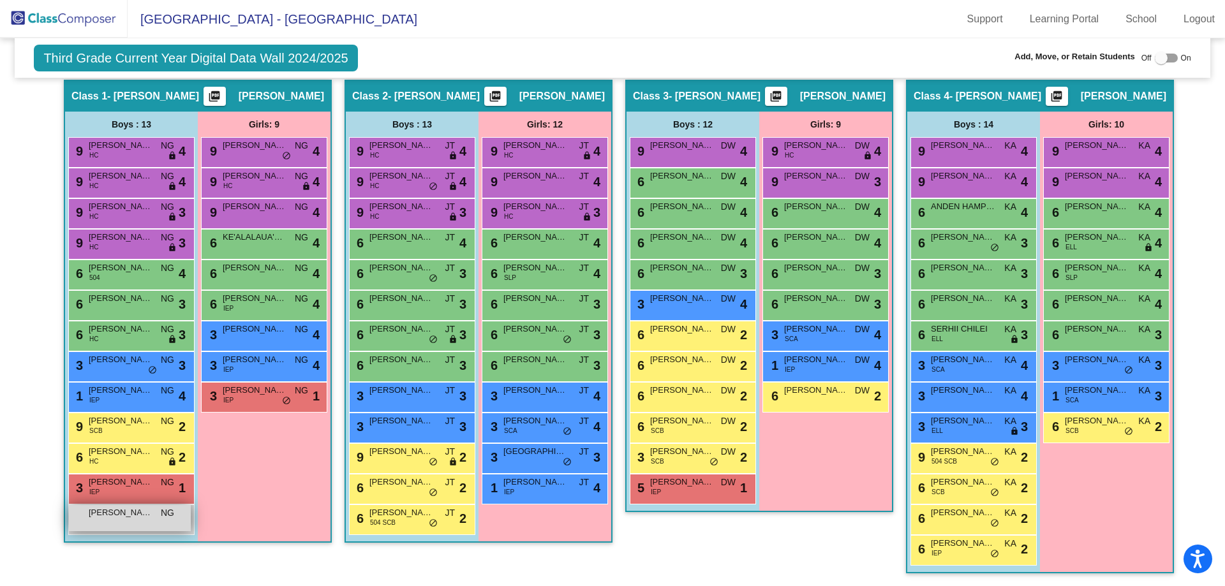
click at [100, 531] on div "[PERSON_NAME] NG lock do_not_disturb_alt" at bounding box center [130, 518] width 122 height 26
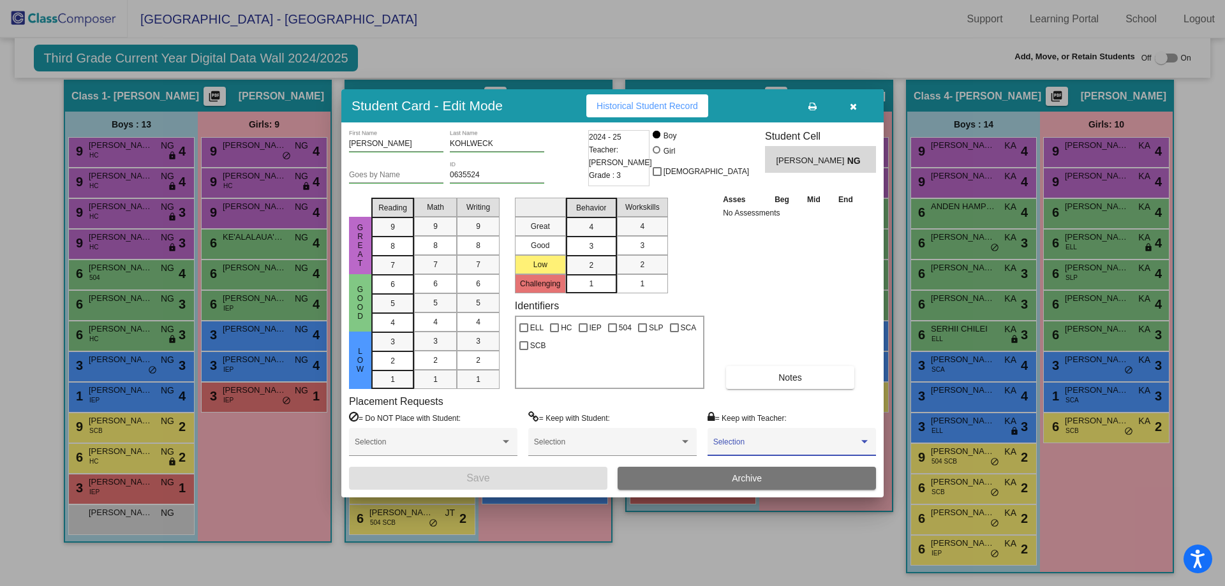
click at [774, 442] on span at bounding box center [785, 446] width 145 height 9
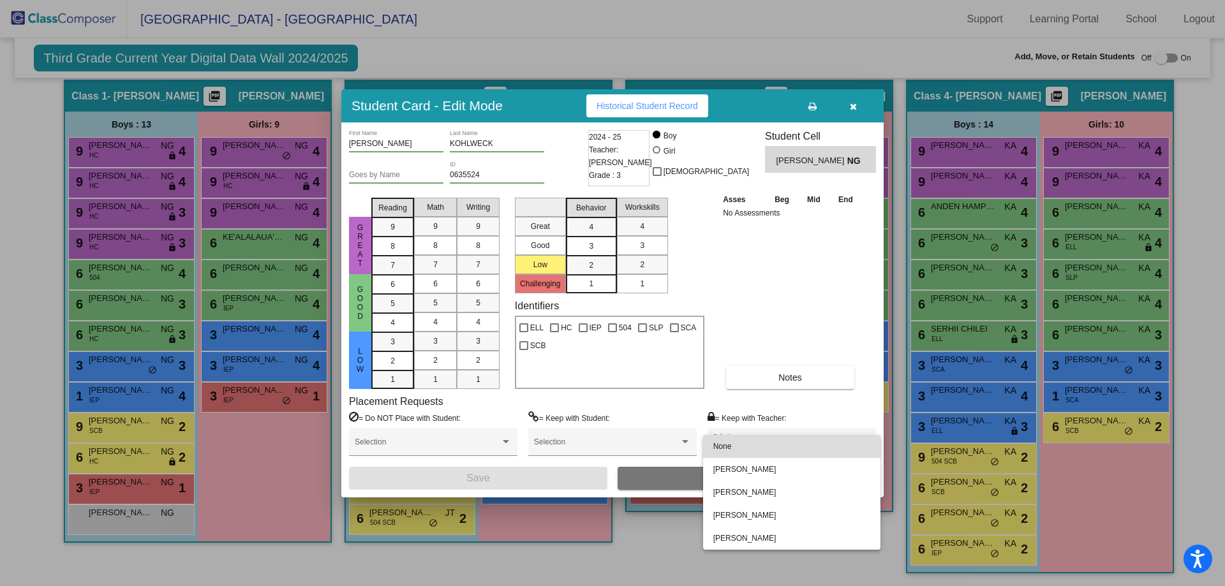
click at [774, 441] on span "None" at bounding box center [791, 446] width 157 height 23
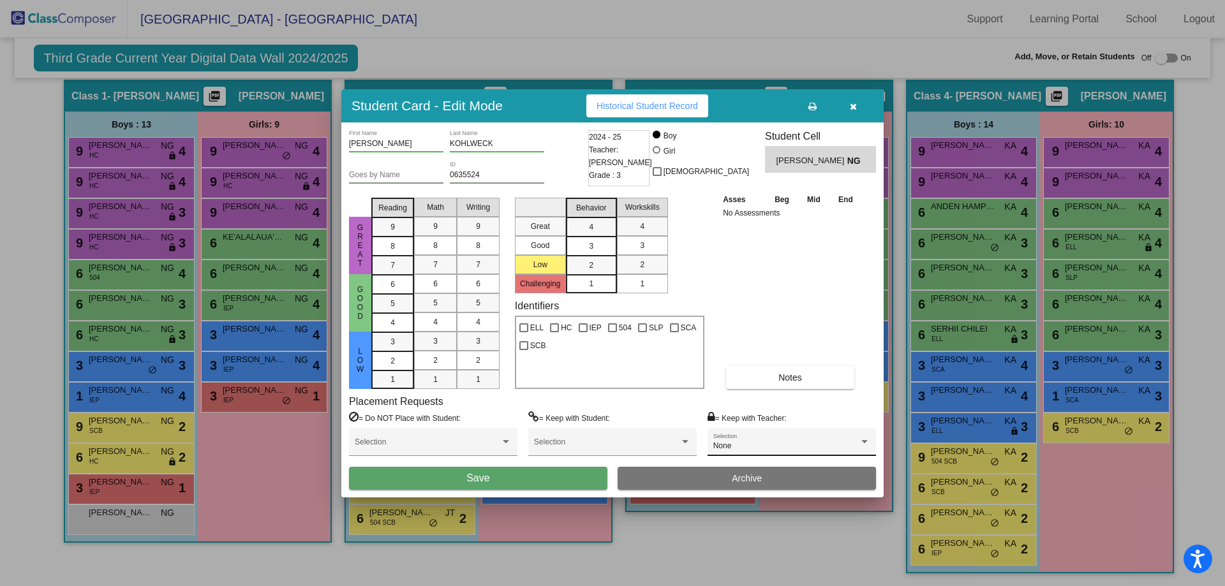
click at [626, 158] on div "2024 - 25 Teacher: [PERSON_NAME] Grade : 3" at bounding box center [618, 158] width 61 height 56
click at [756, 230] on div "Asses Beg Mid End No Assessments Notes" at bounding box center [791, 291] width 142 height 196
click at [855, 103] on icon "button" at bounding box center [853, 106] width 7 height 9
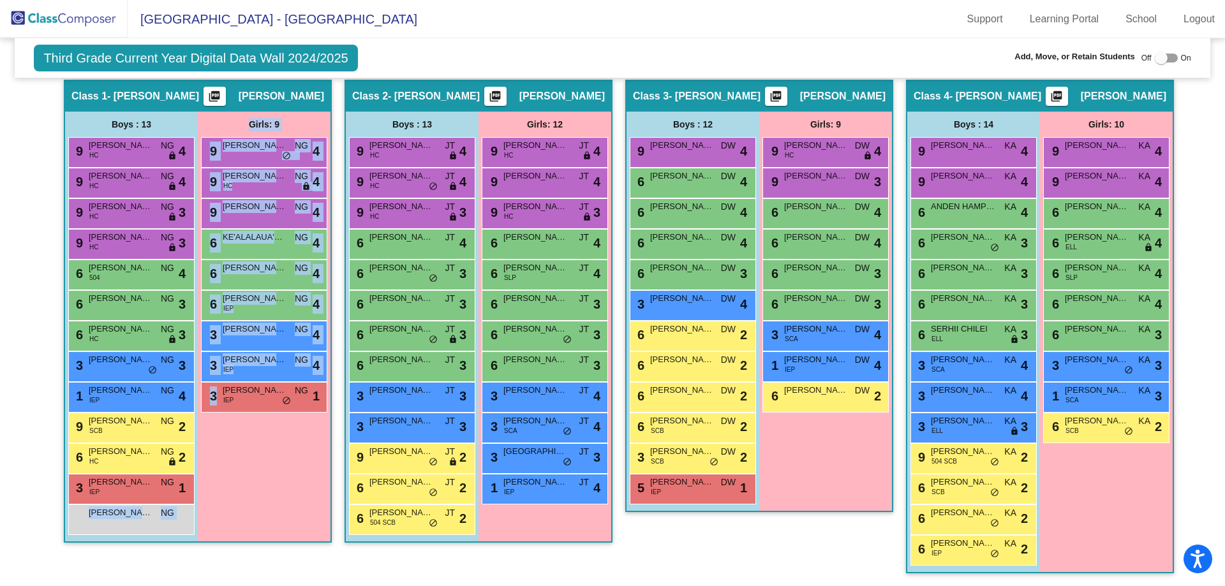
drag, startPoint x: 121, startPoint y: 520, endPoint x: 261, endPoint y: 568, distance: 147.7
click at [261, 568] on div "Class 1 - [PERSON_NAME] picture_as_pdf [PERSON_NAME] Add Student First Name Las…" at bounding box center [198, 333] width 268 height 506
click at [168, 518] on span "NG" at bounding box center [167, 512] width 13 height 13
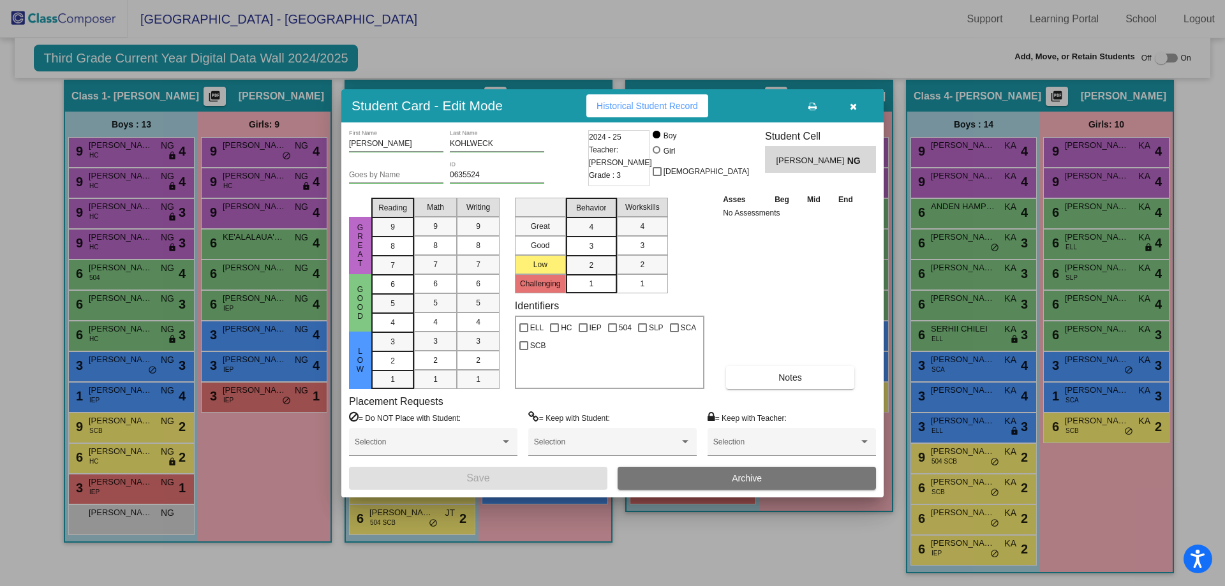
click at [858, 105] on button "button" at bounding box center [852, 105] width 41 height 23
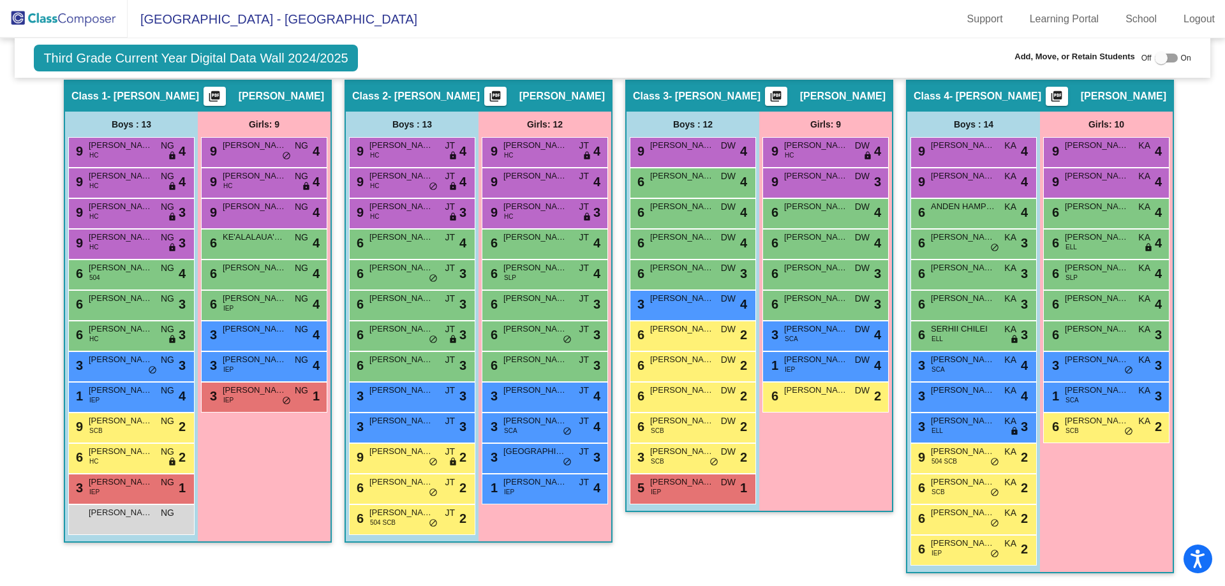
click at [1165, 63] on div at bounding box center [1166, 58] width 23 height 9
checkbox input "true"
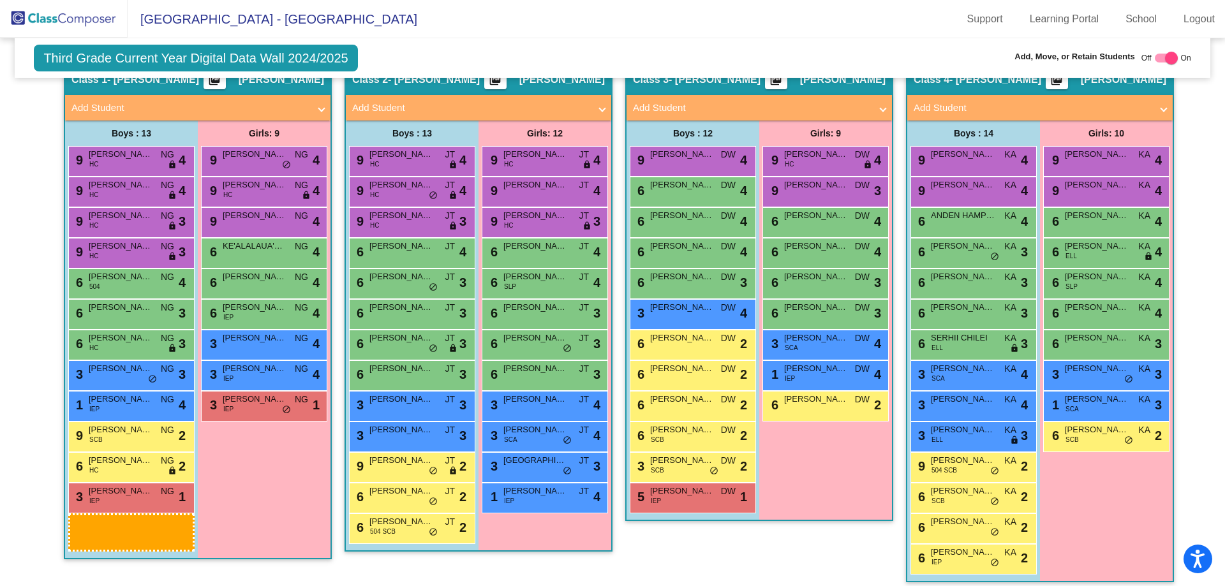
scroll to position [287, 0]
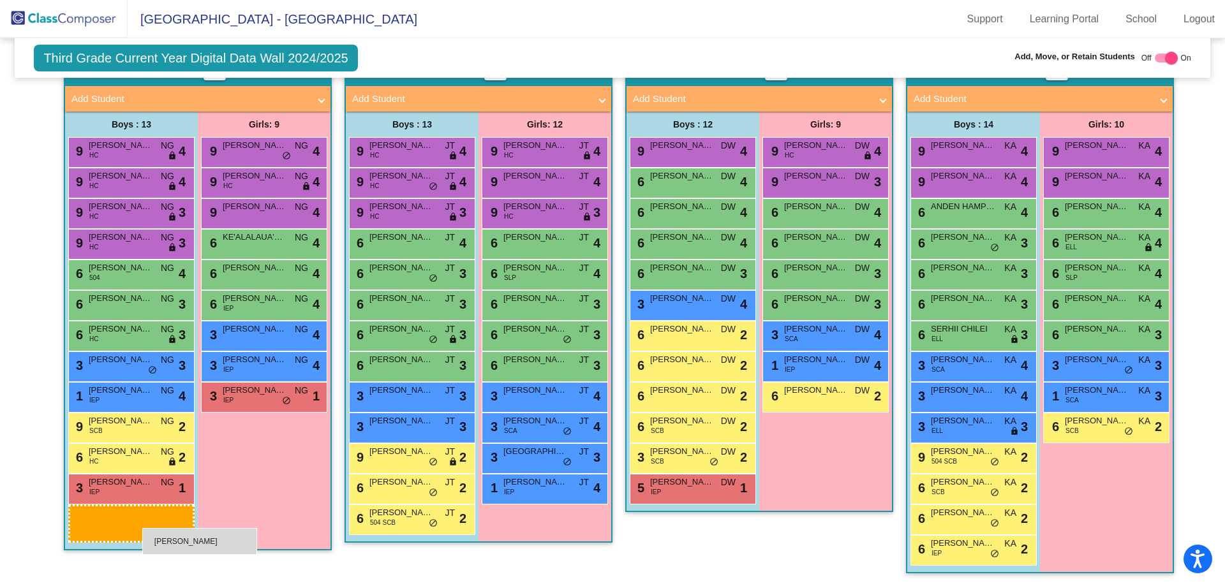
drag, startPoint x: 126, startPoint y: 547, endPoint x: 131, endPoint y: 521, distance: 25.9
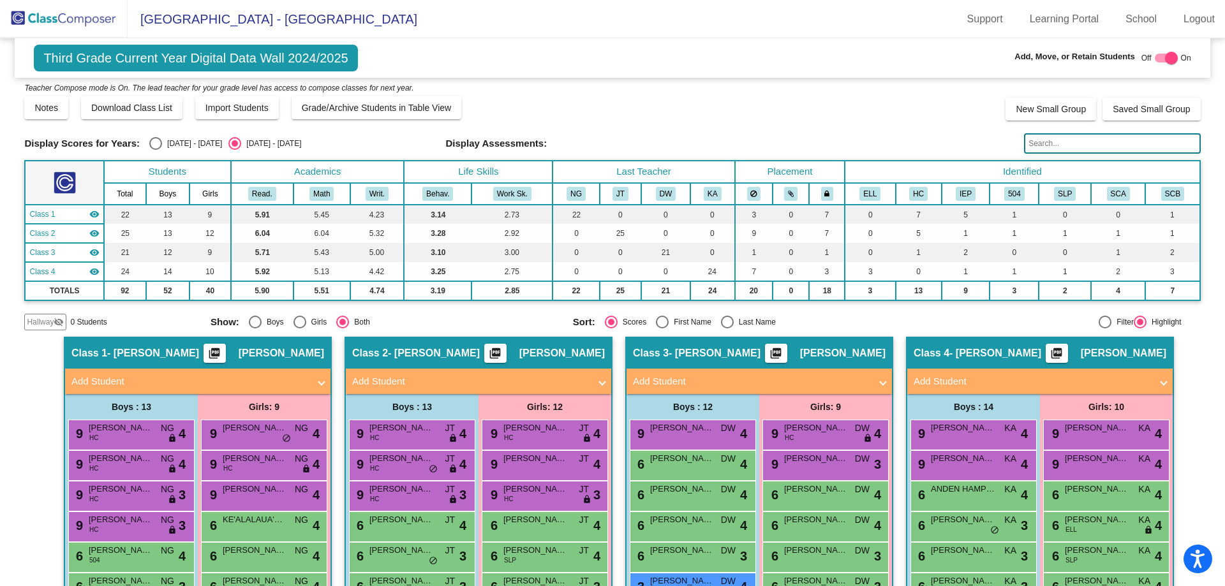
scroll to position [0, 0]
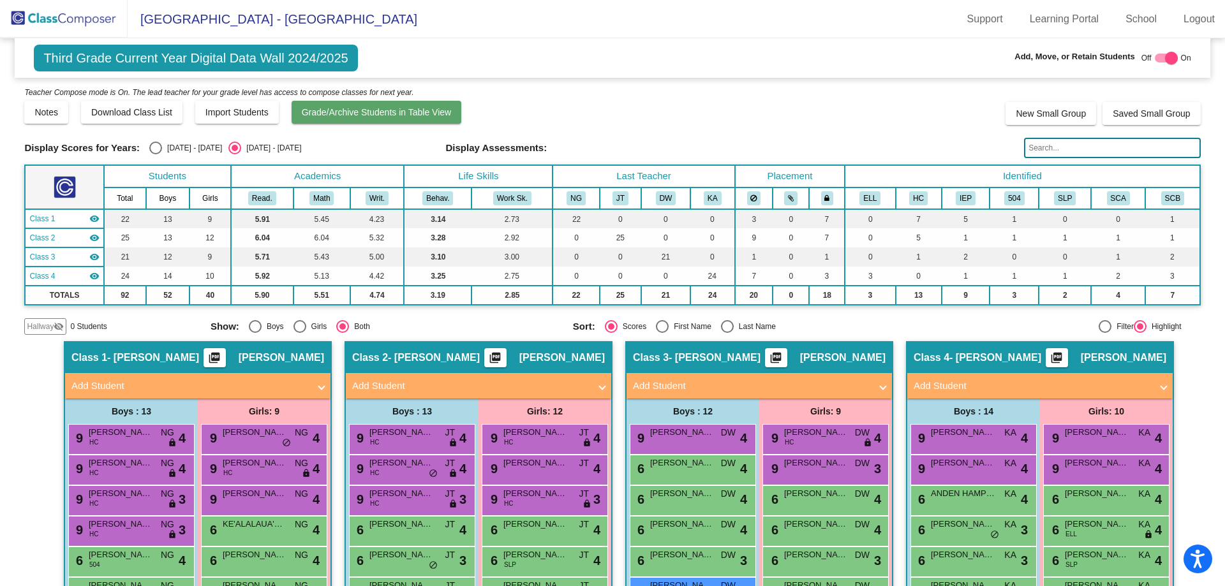
click at [383, 112] on span "Grade/Archive Students in Table View" at bounding box center [377, 112] width 150 height 10
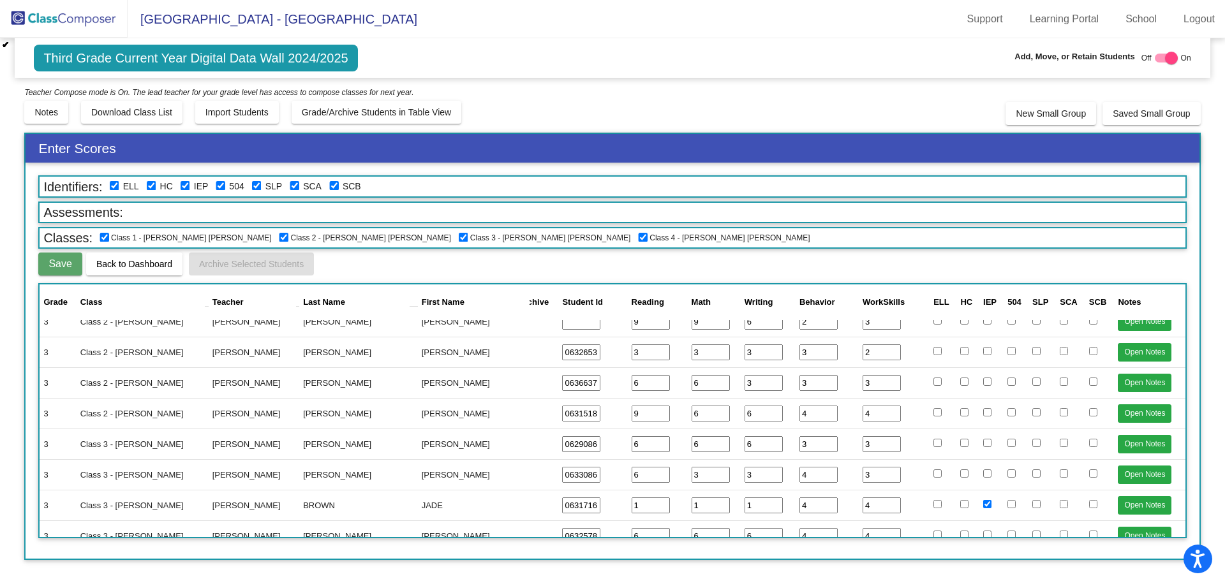
scroll to position [1467, 0]
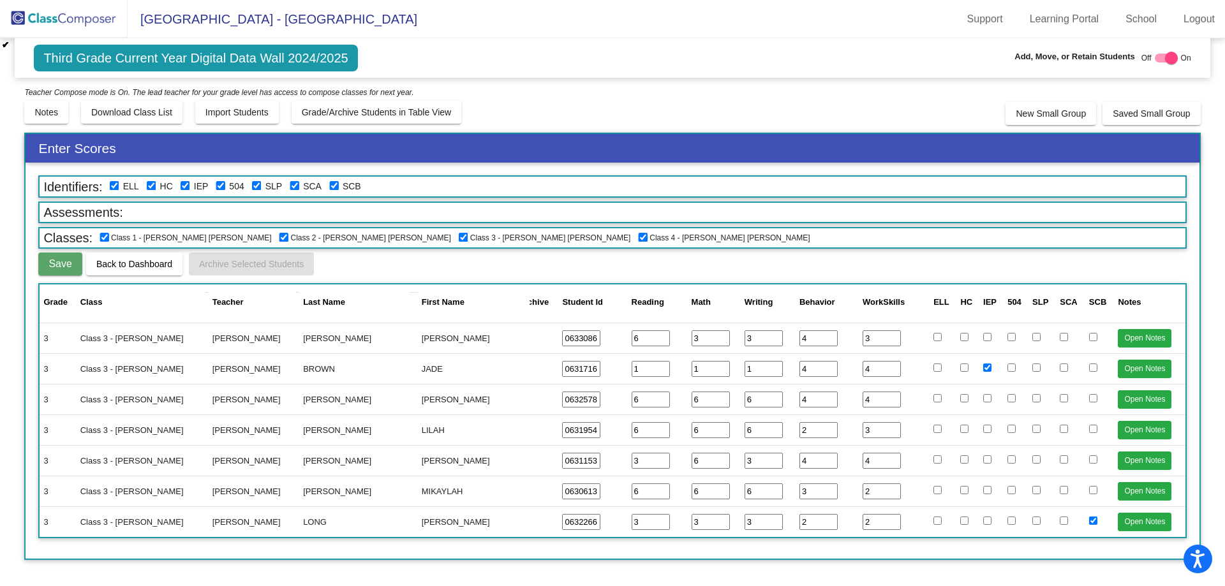
click at [108, 267] on span "Back to Dashboard" at bounding box center [134, 264] width 76 height 10
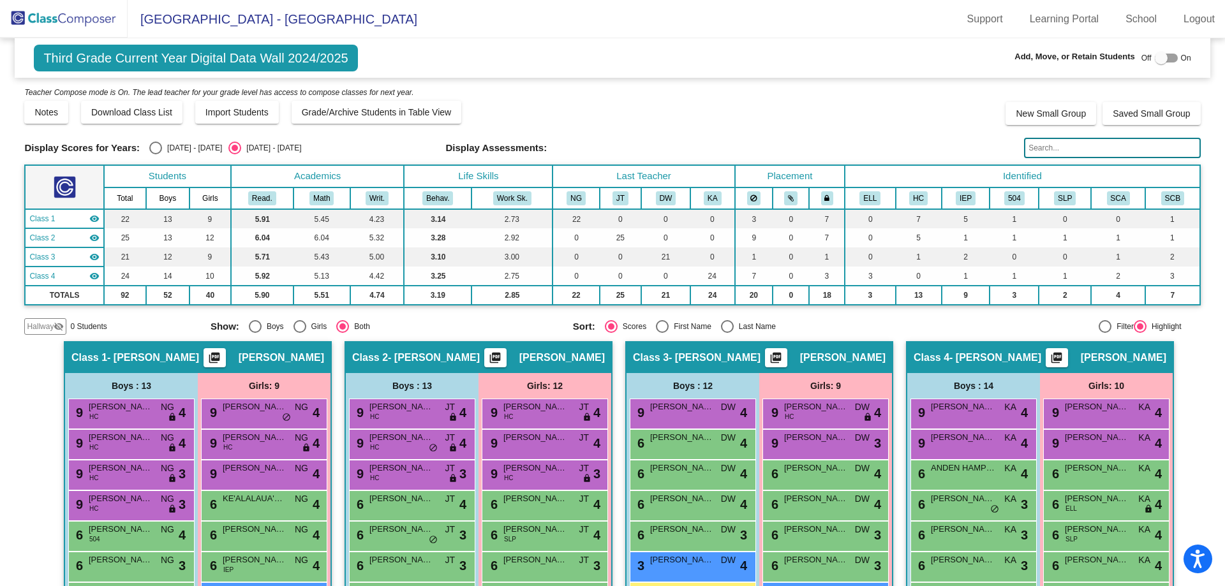
click at [40, 17] on img at bounding box center [64, 19] width 128 height 38
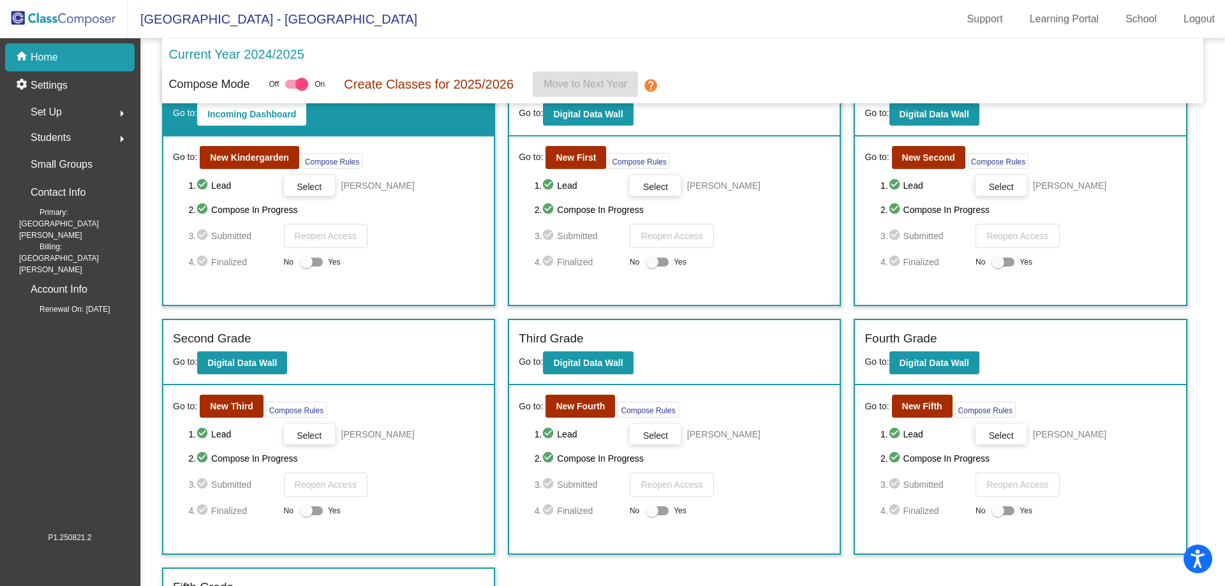
scroll to position [64, 0]
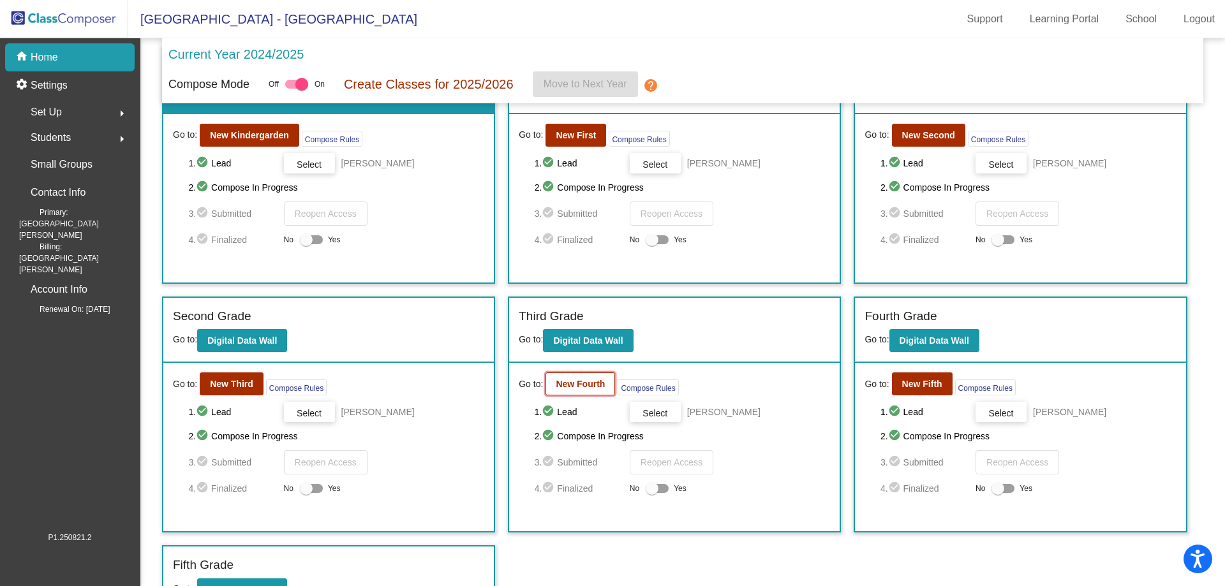
click at [558, 390] on button "New Fourth" at bounding box center [580, 384] width 70 height 23
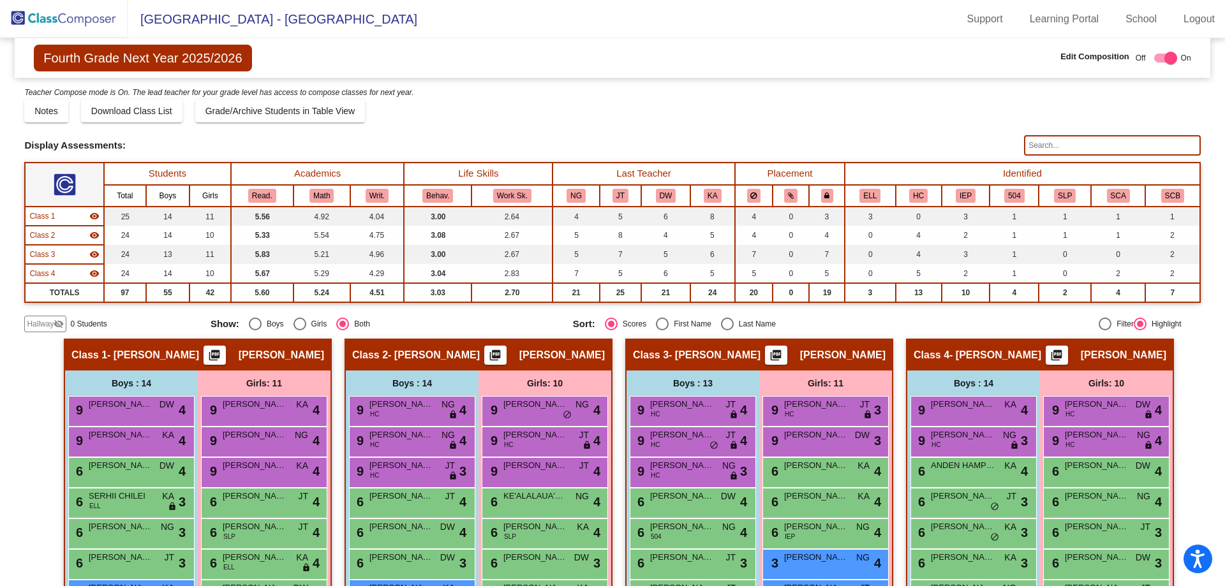
click at [23, 316] on mat-sidenav-content "Fourth Grade Next Year 2025/2026 Edit Composition Off On Incoming Digital Data …" at bounding box center [612, 312] width 1225 height 548
click at [30, 323] on span "Hallway" at bounding box center [40, 323] width 27 height 11
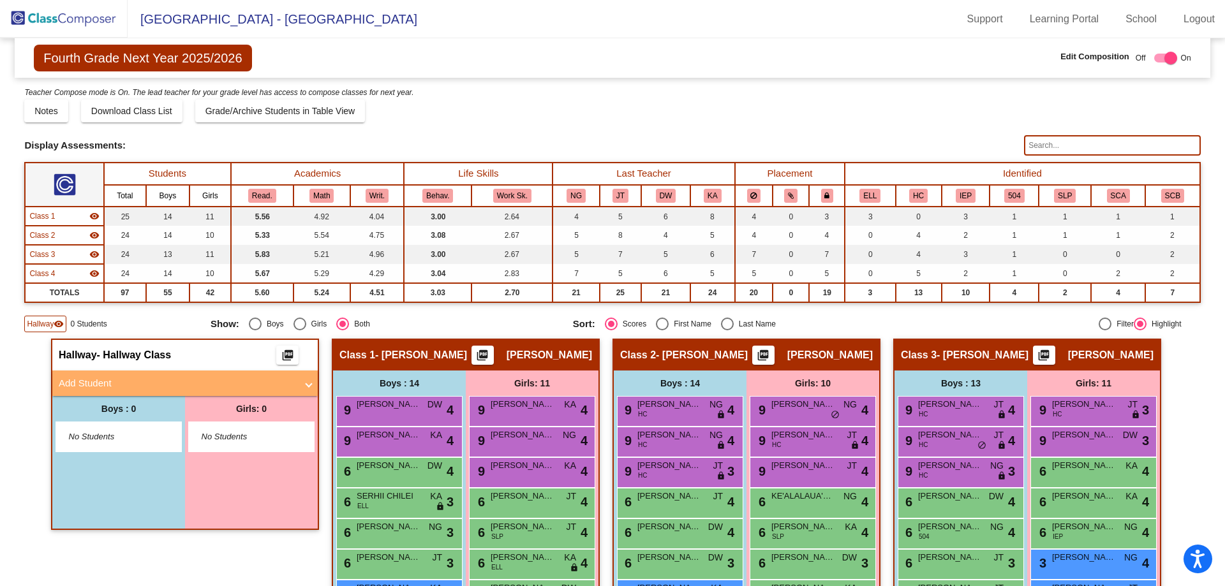
click at [113, 438] on span "No Students" at bounding box center [109, 437] width 80 height 13
click at [96, 442] on span "No Students" at bounding box center [109, 437] width 80 height 13
click at [290, 386] on mat-panel-title "Add Student" at bounding box center [177, 383] width 237 height 15
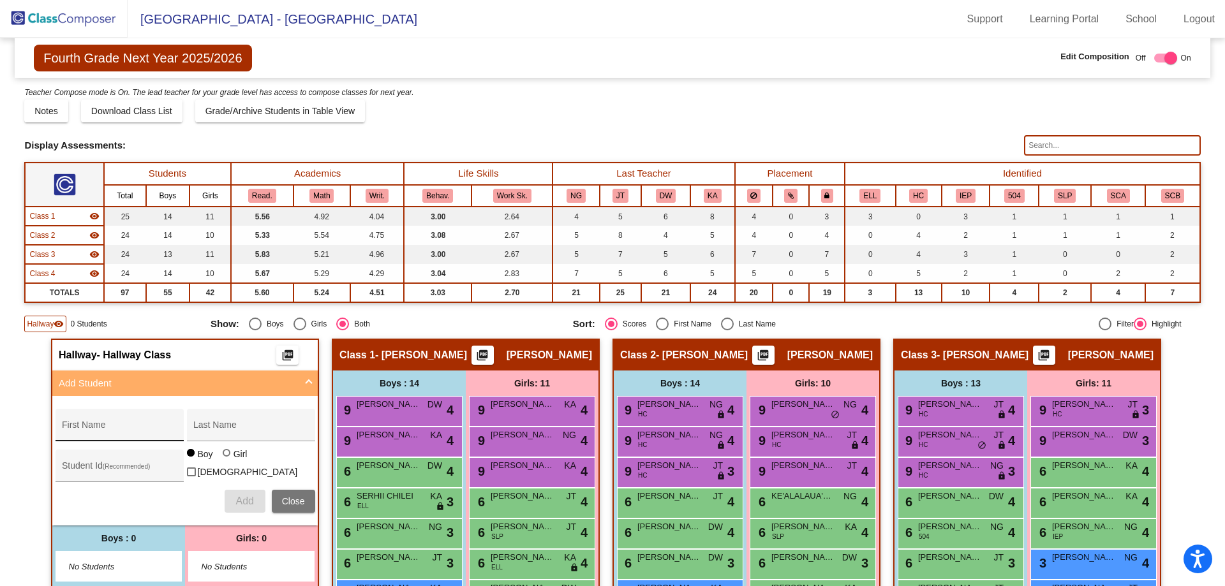
click at [84, 421] on div "First Name" at bounding box center [119, 429] width 115 height 26
type input "[PERSON_NAME]"
click at [274, 425] on input "Last Name" at bounding box center [250, 430] width 115 height 10
type input "KOHLWECK"
click at [249, 500] on span "Add" at bounding box center [244, 501] width 18 height 11
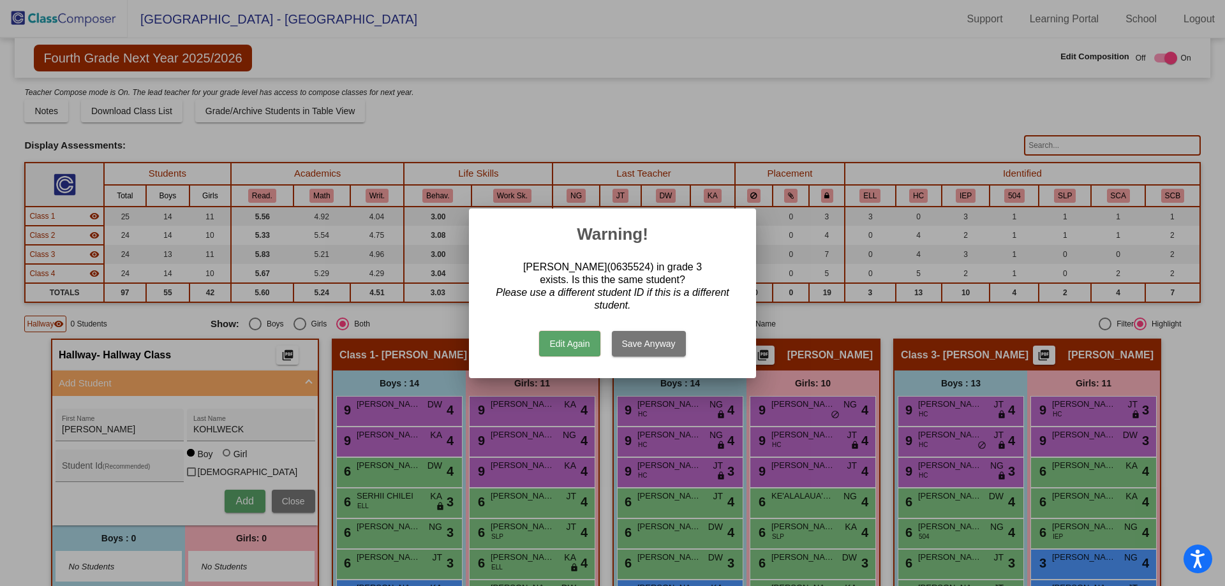
click at [636, 346] on button "Save Anyway" at bounding box center [649, 344] width 74 height 26
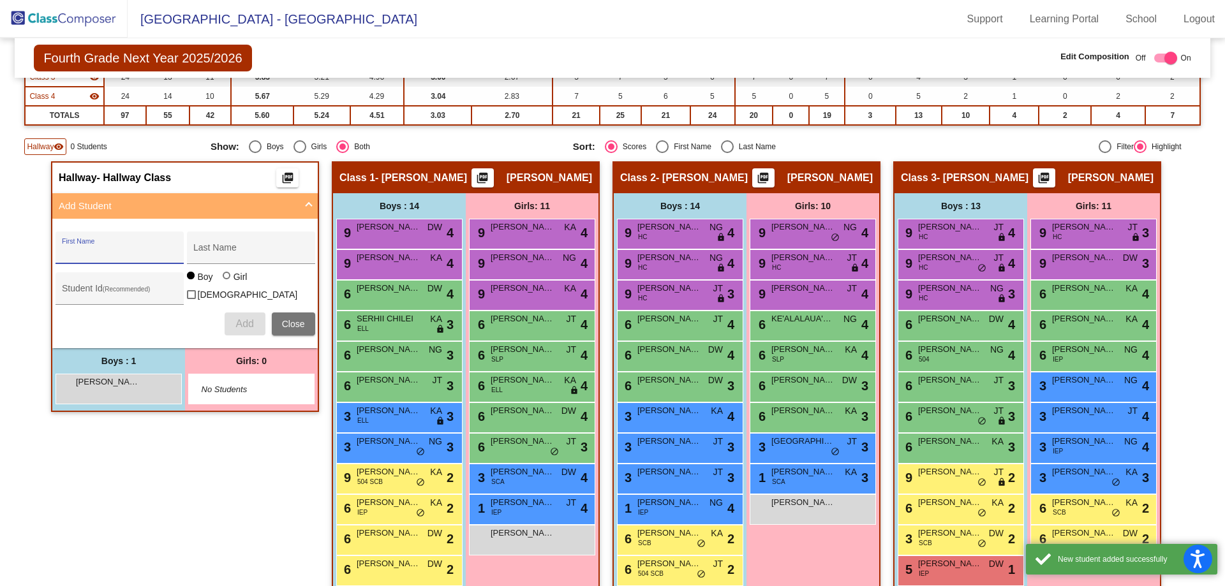
scroll to position [191, 0]
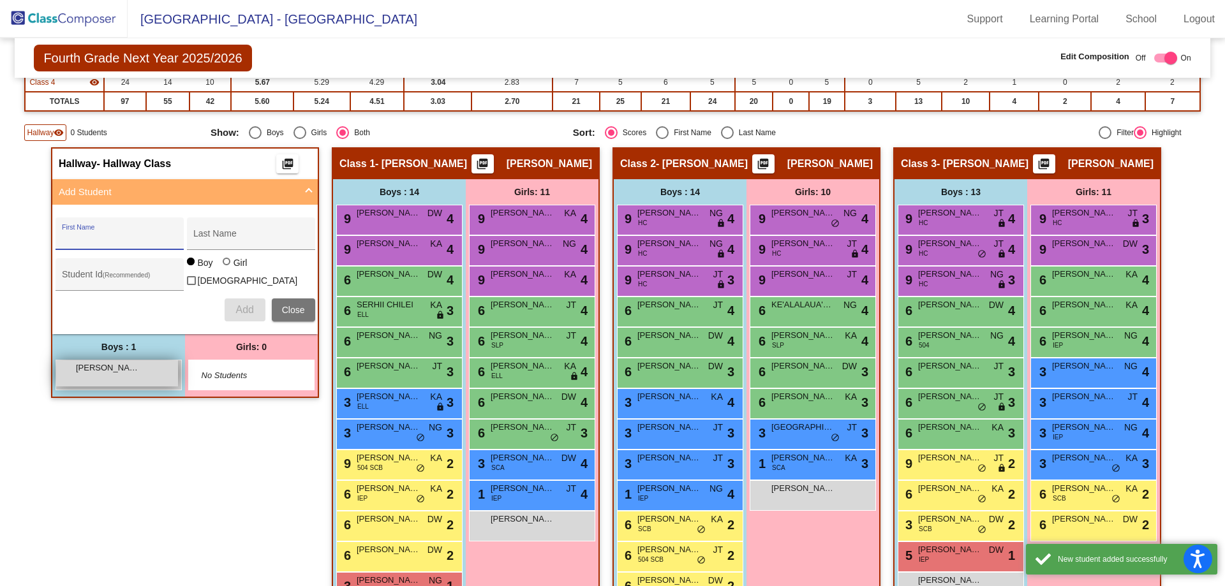
click at [142, 375] on div "LIAM KOHLWECK lock do_not_disturb_alt" at bounding box center [117, 373] width 122 height 26
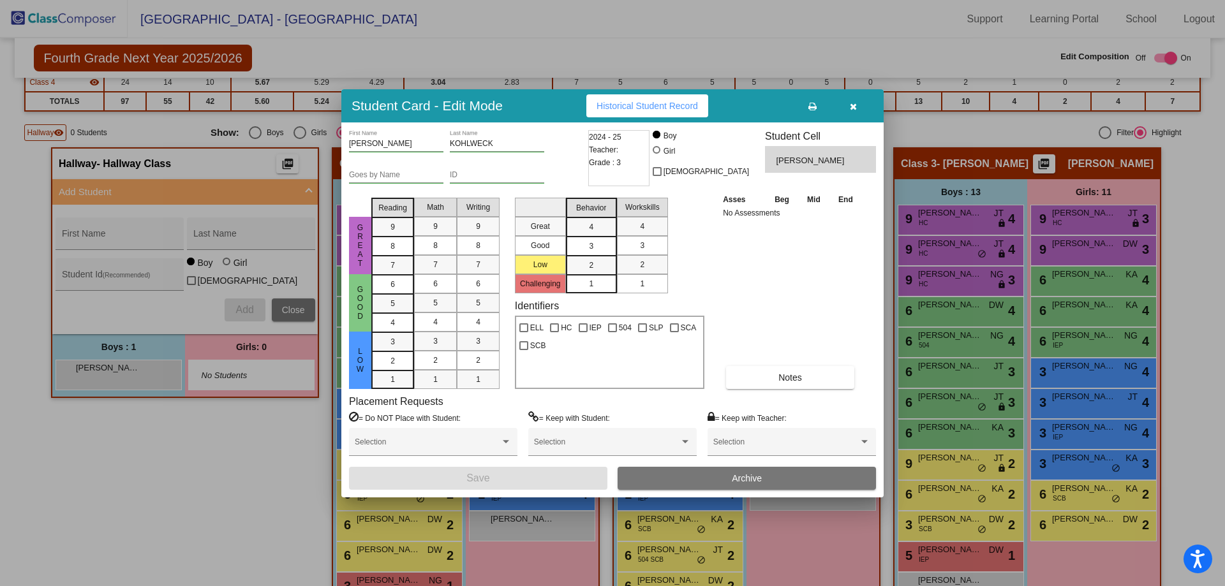
click at [852, 101] on span "button" at bounding box center [853, 106] width 7 height 10
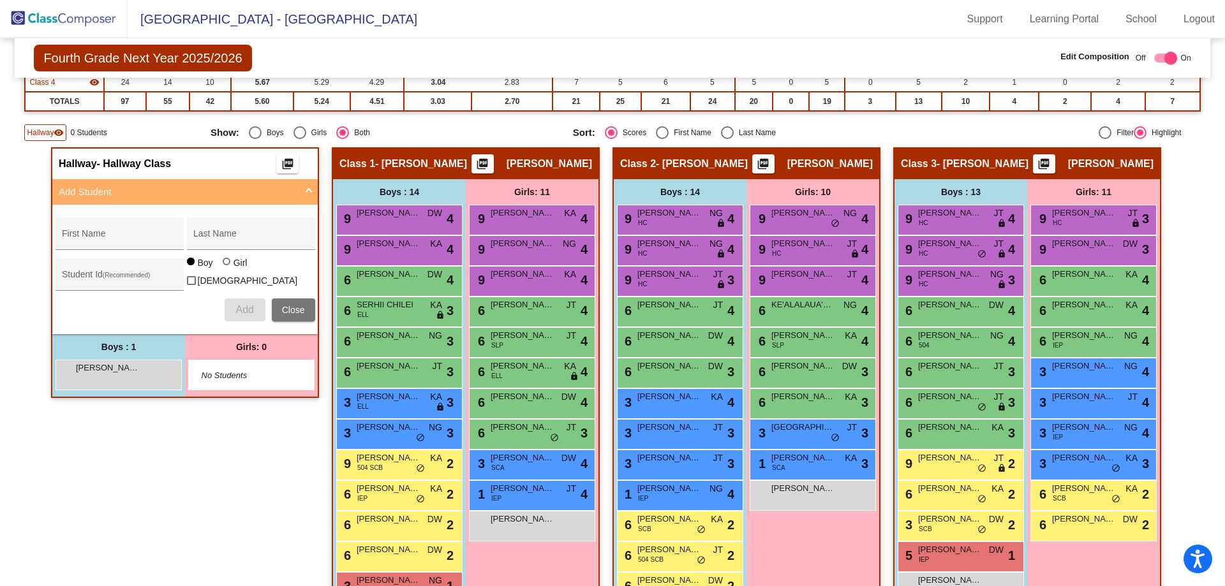
click at [29, 13] on img at bounding box center [64, 19] width 128 height 38
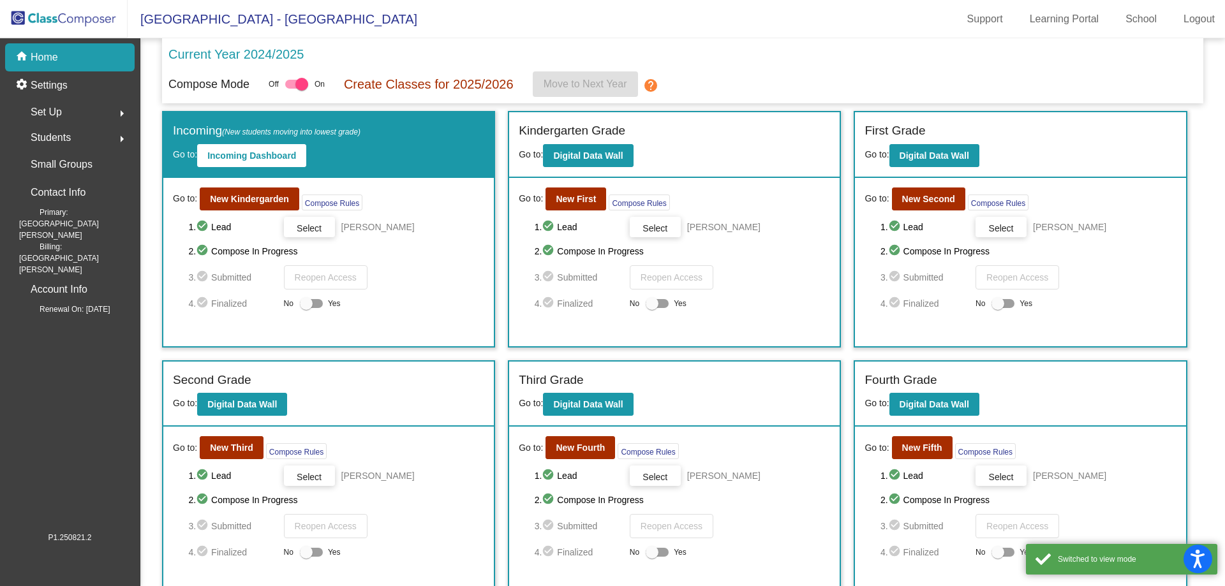
click at [569, 392] on div "Third Grade" at bounding box center [674, 382] width 311 height 22
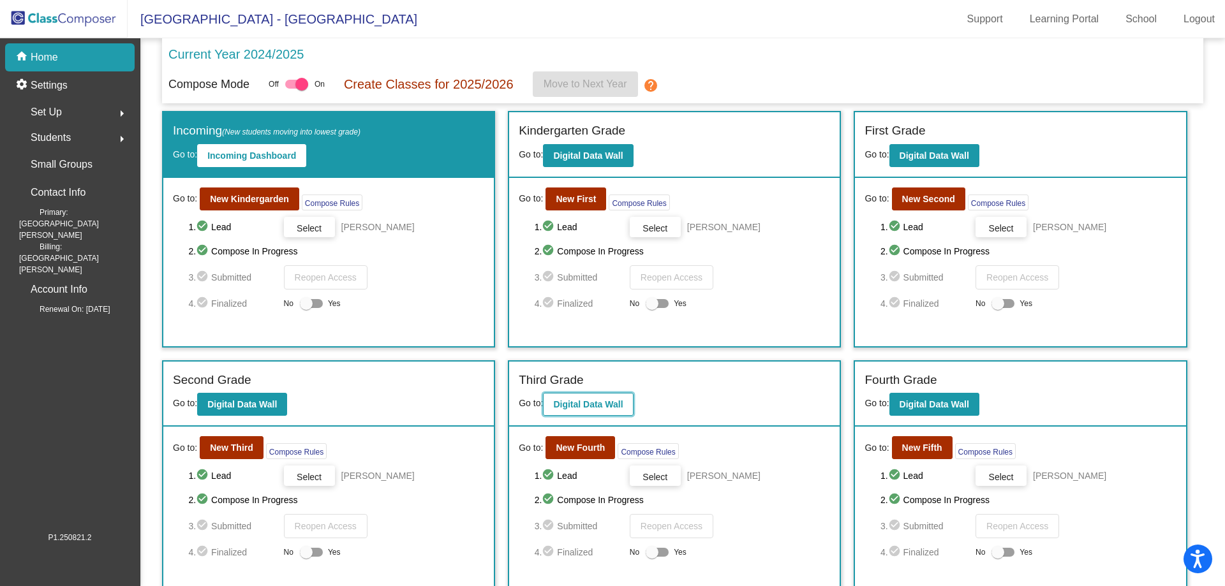
click at [583, 397] on button "Digital Data Wall" at bounding box center [588, 404] width 90 height 23
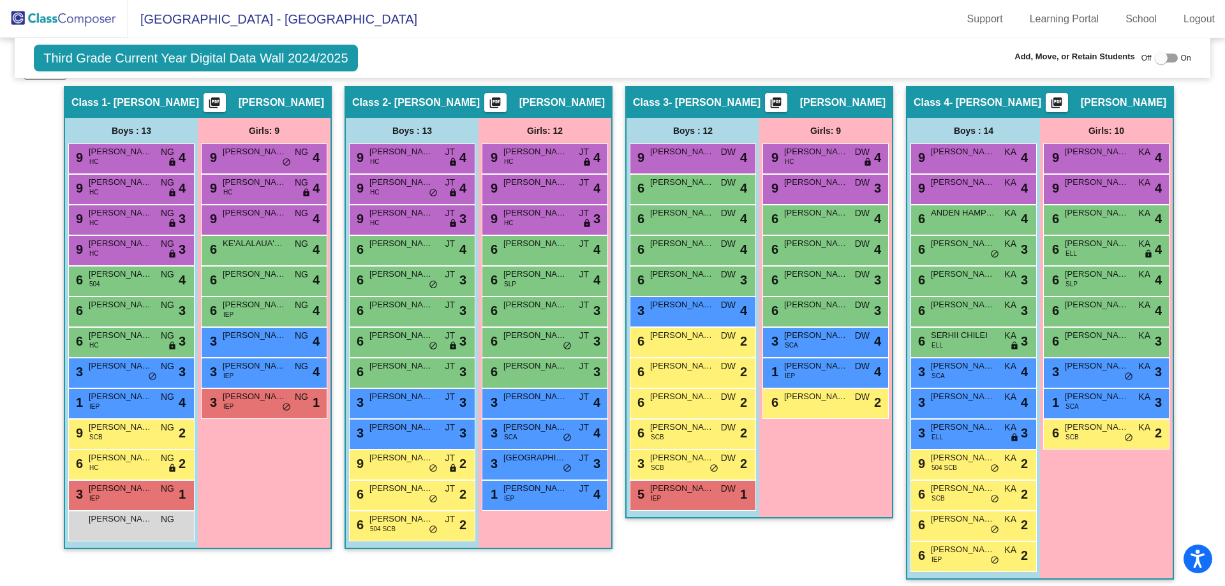
scroll to position [262, 0]
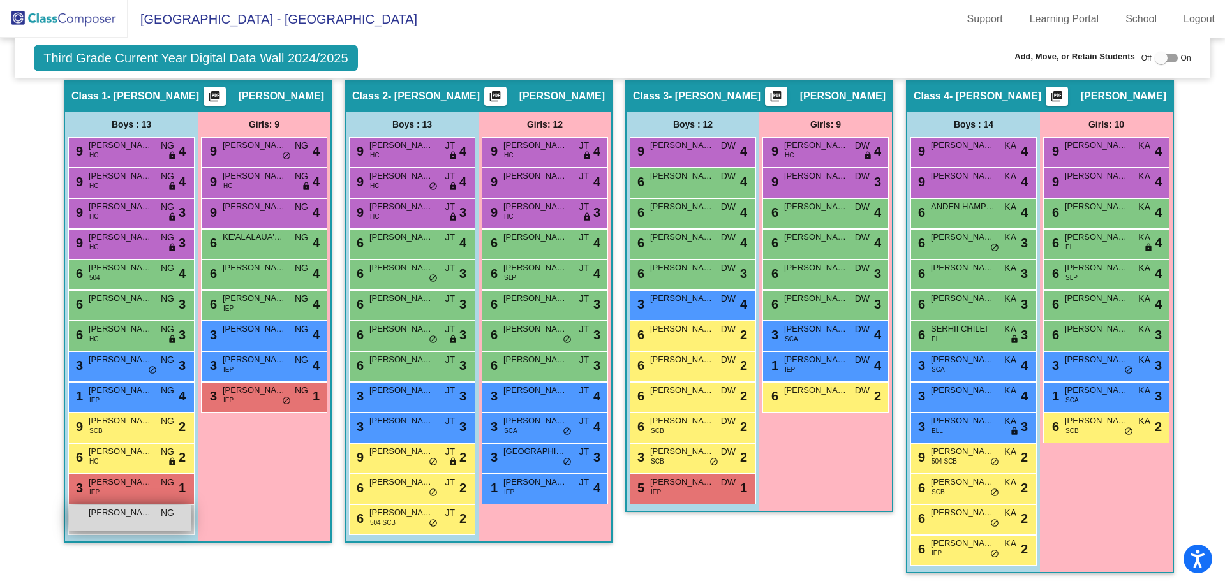
click at [122, 520] on div "[PERSON_NAME] NG lock do_not_disturb_alt" at bounding box center [130, 518] width 122 height 26
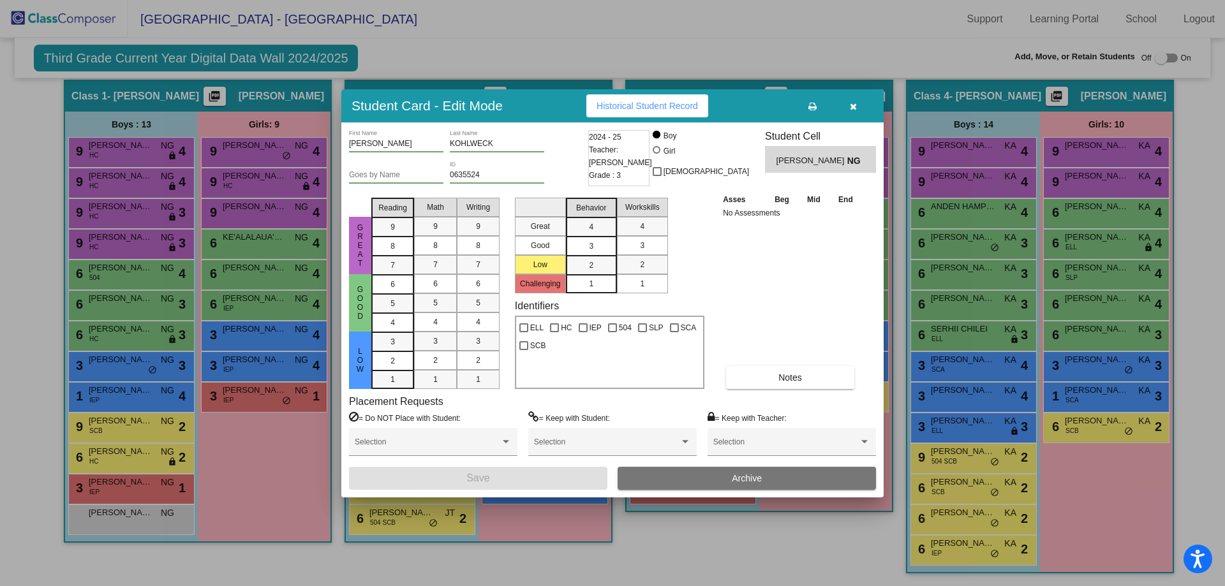
click at [628, 138] on div "2024 - 25 Teacher: [PERSON_NAME] Grade : 3" at bounding box center [618, 158] width 61 height 56
click at [851, 100] on button "button" at bounding box center [852, 105] width 41 height 23
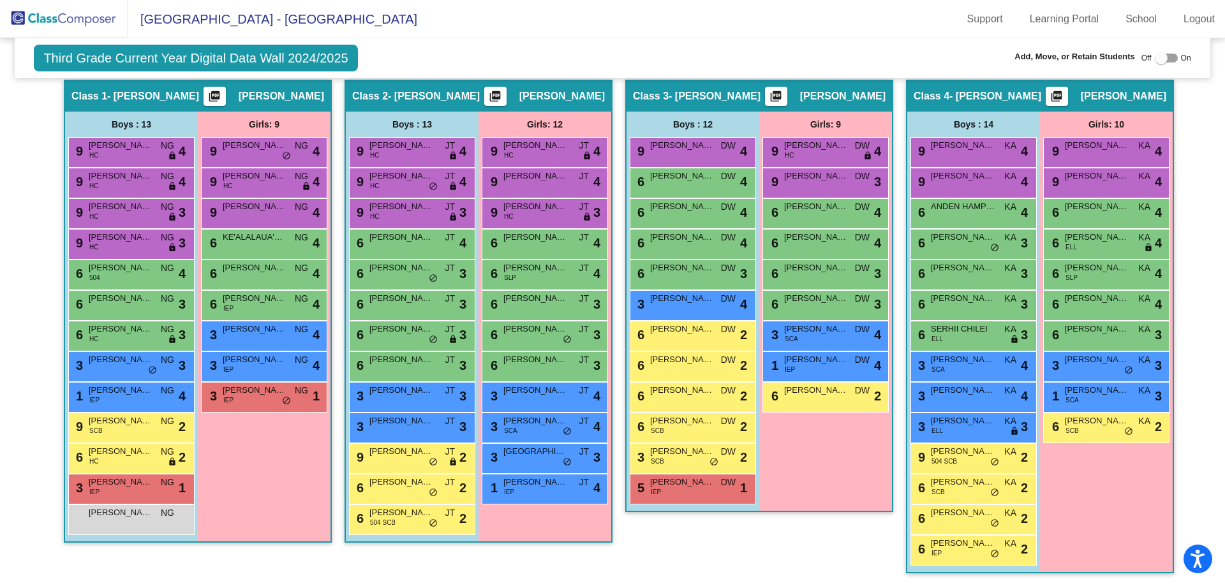
click at [78, 22] on img at bounding box center [64, 19] width 128 height 38
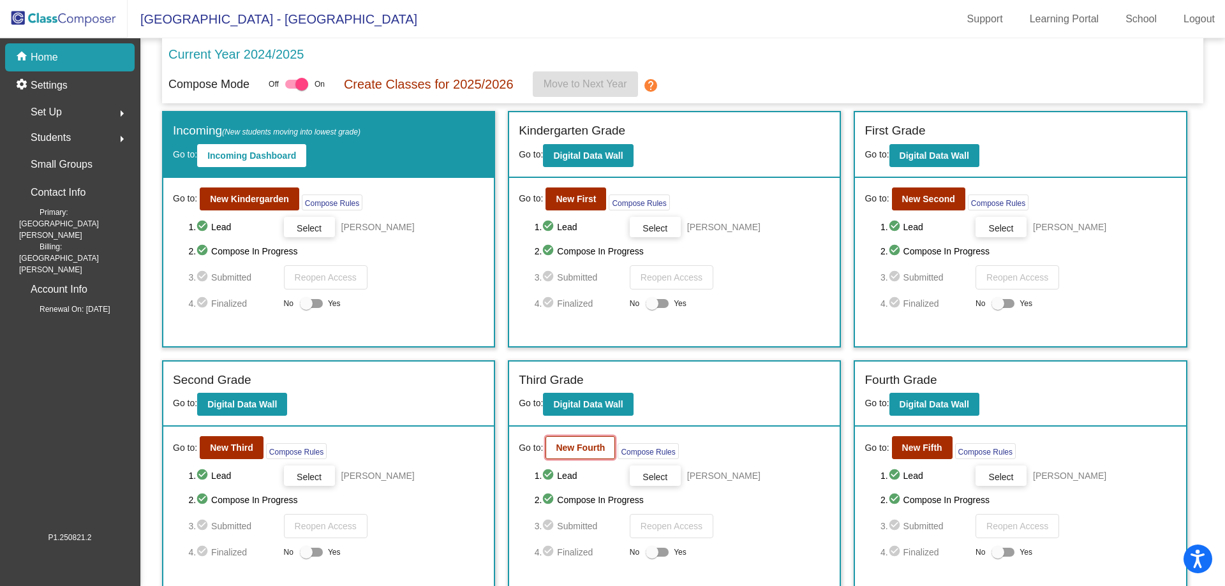
click at [586, 452] on b "New Fourth" at bounding box center [580, 448] width 49 height 10
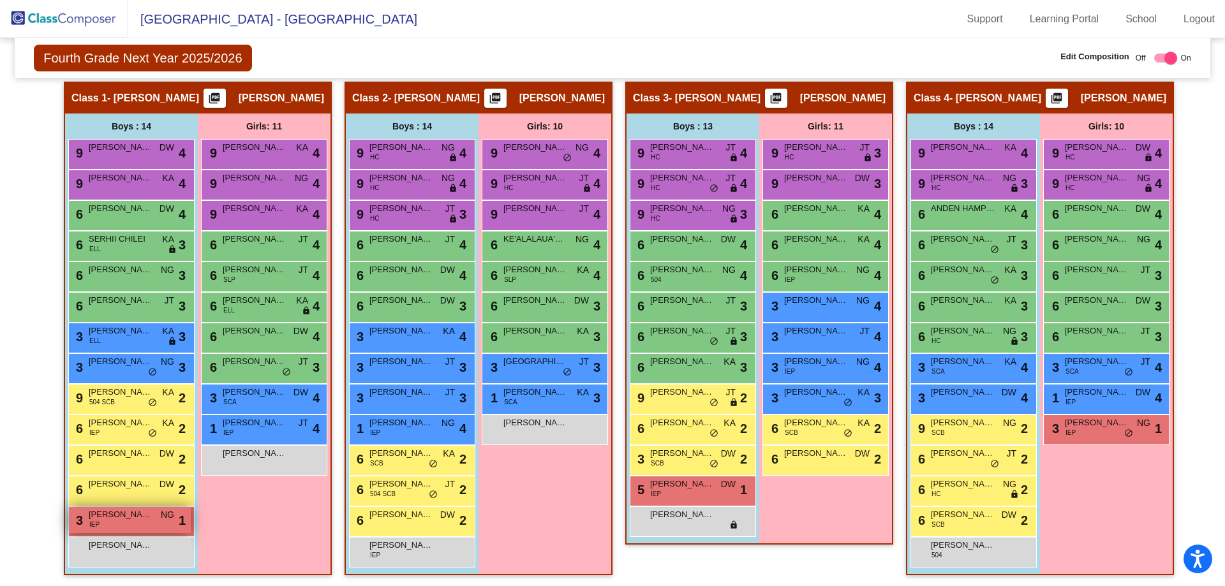
scroll to position [259, 0]
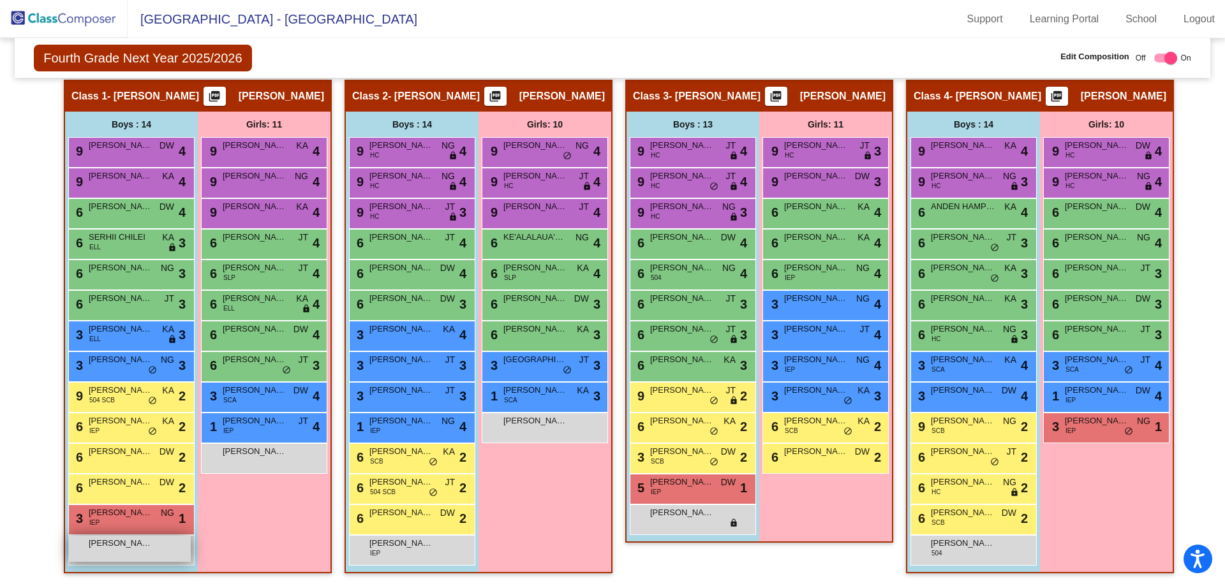
click at [124, 556] on div "REUBEN ANDREYANOV lock do_not_disturb_alt" at bounding box center [130, 549] width 122 height 26
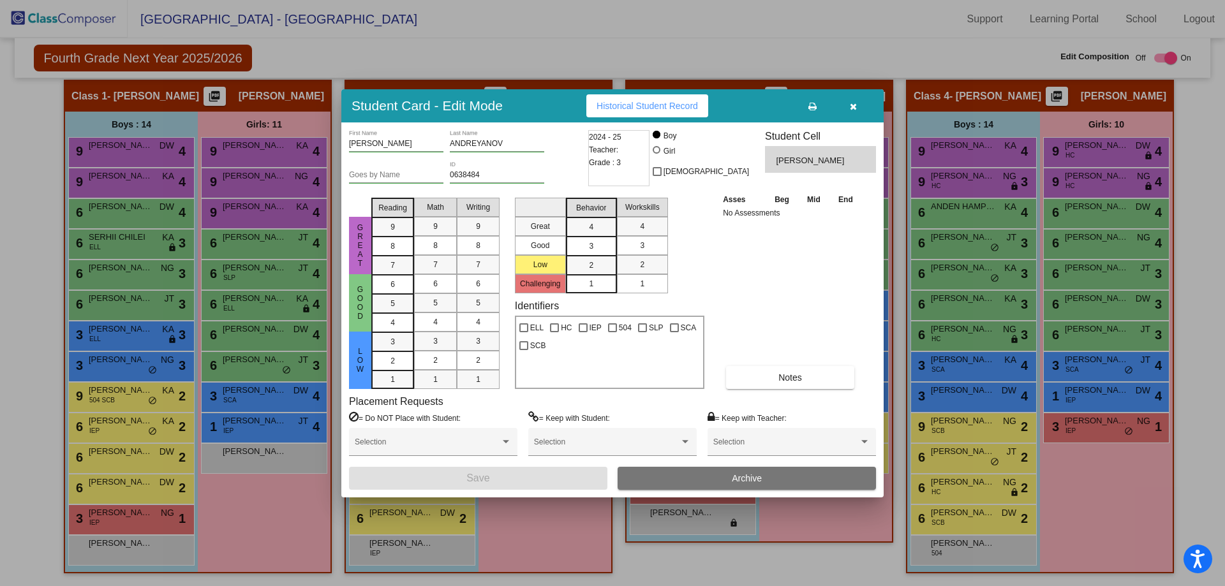
click at [852, 103] on icon "button" at bounding box center [853, 106] width 7 height 9
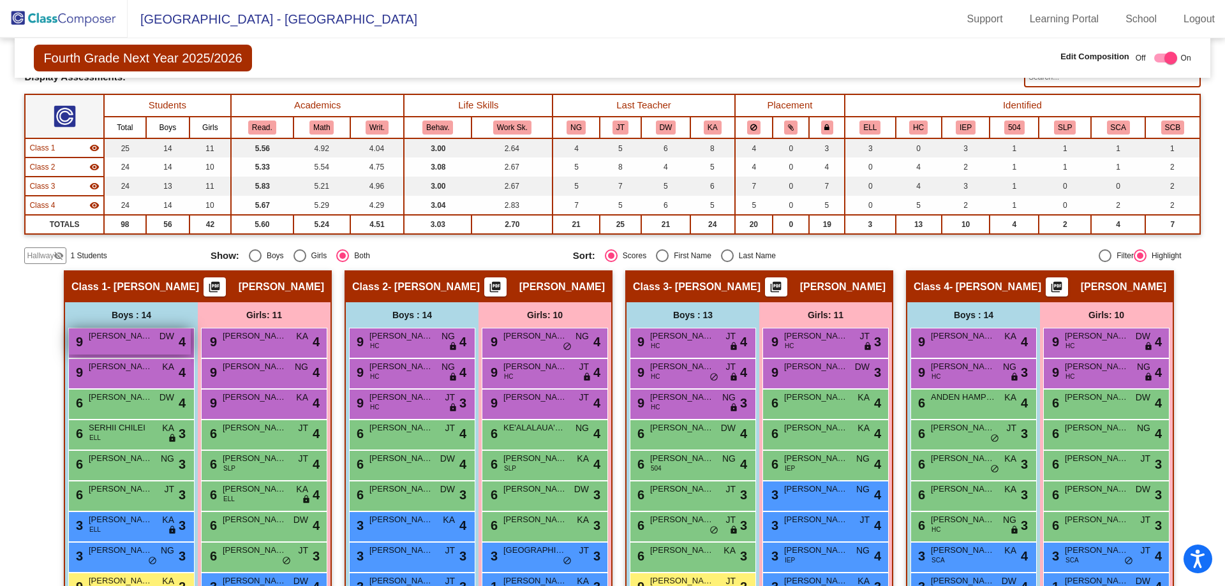
scroll to position [68, 0]
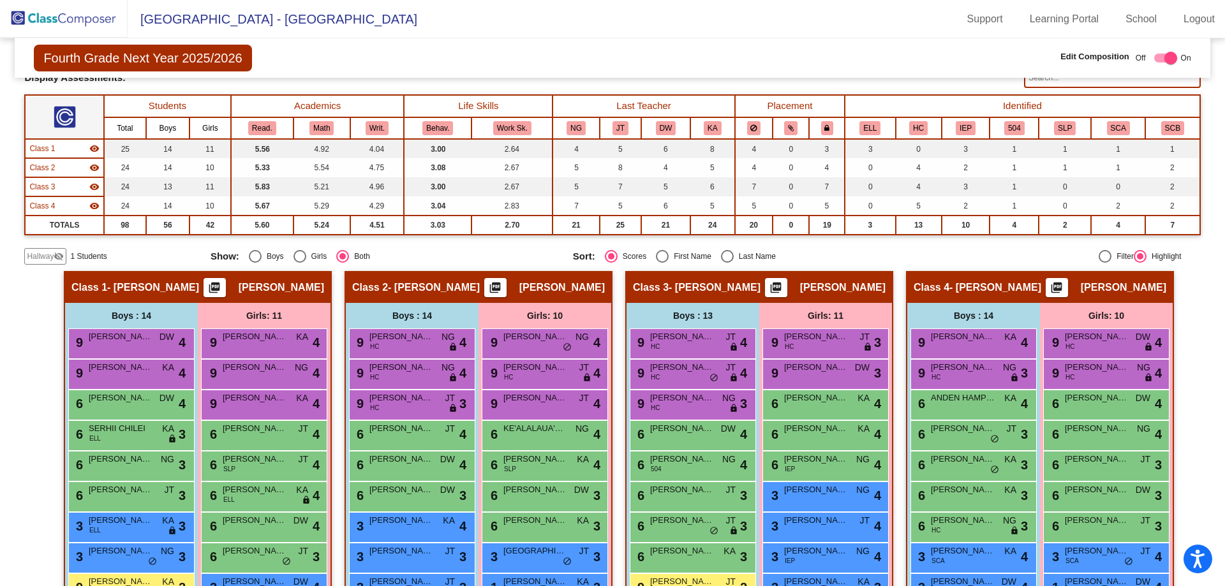
click at [40, 260] on span "Hallway" at bounding box center [40, 256] width 27 height 11
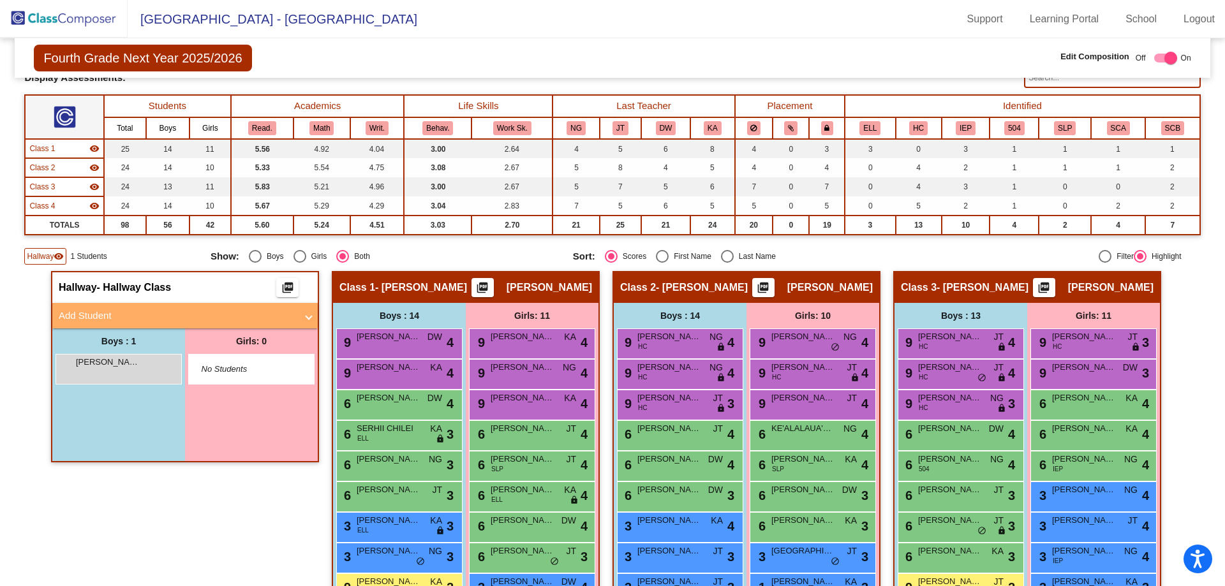
click at [105, 354] on div "LIAM KOHLWECK lock do_not_disturb_alt" at bounding box center [118, 369] width 126 height 31
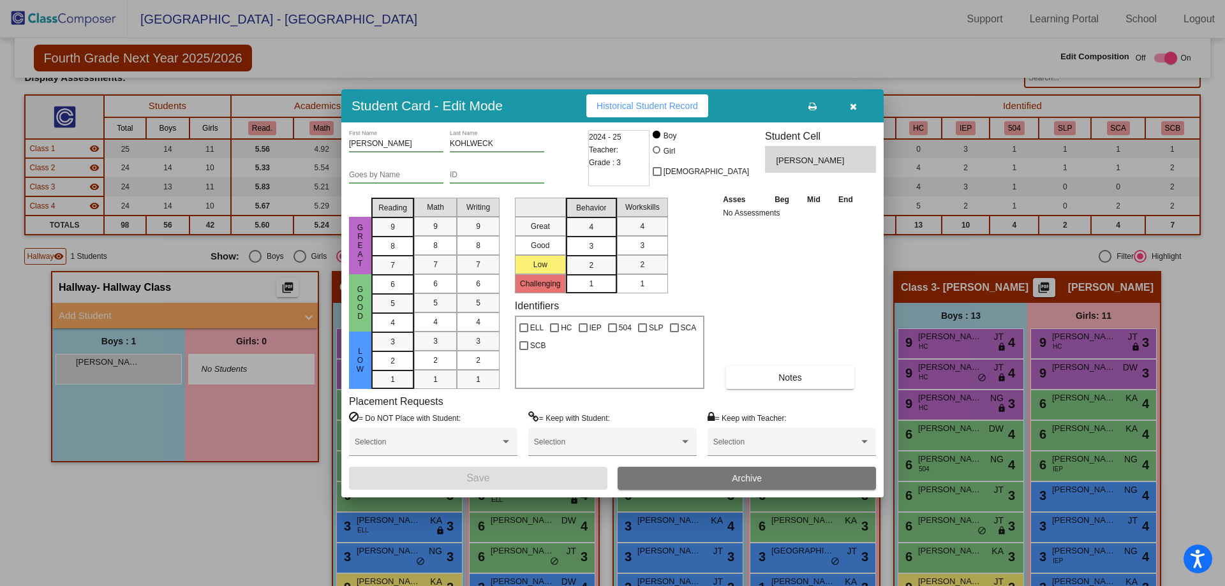
click at [717, 479] on button "Archive" at bounding box center [746, 478] width 258 height 23
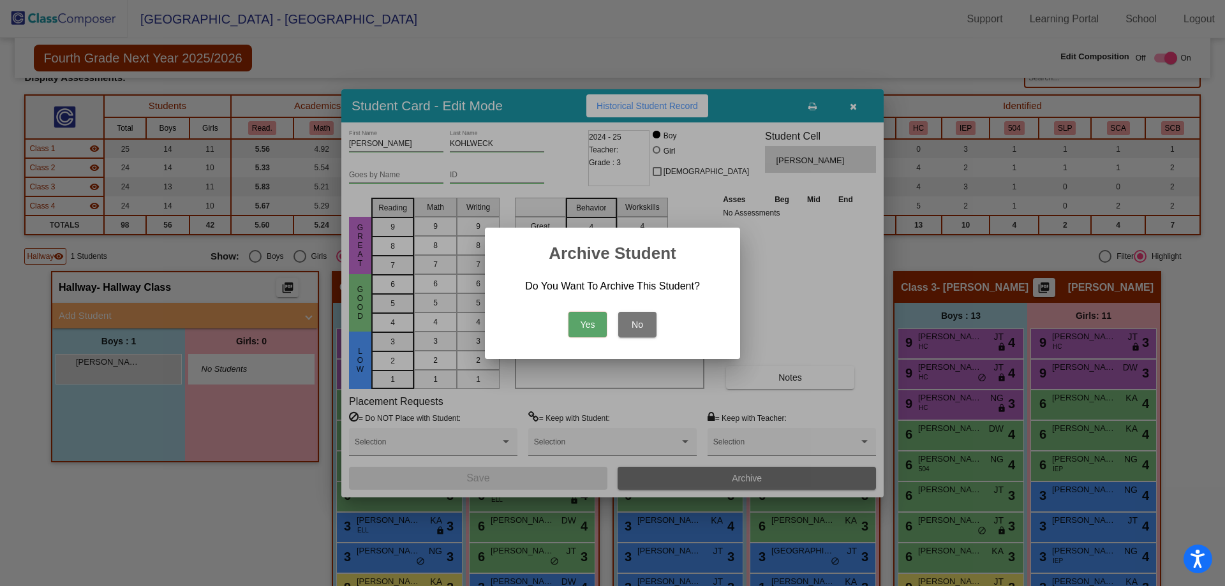
click at [597, 327] on button "Yes" at bounding box center [587, 325] width 38 height 26
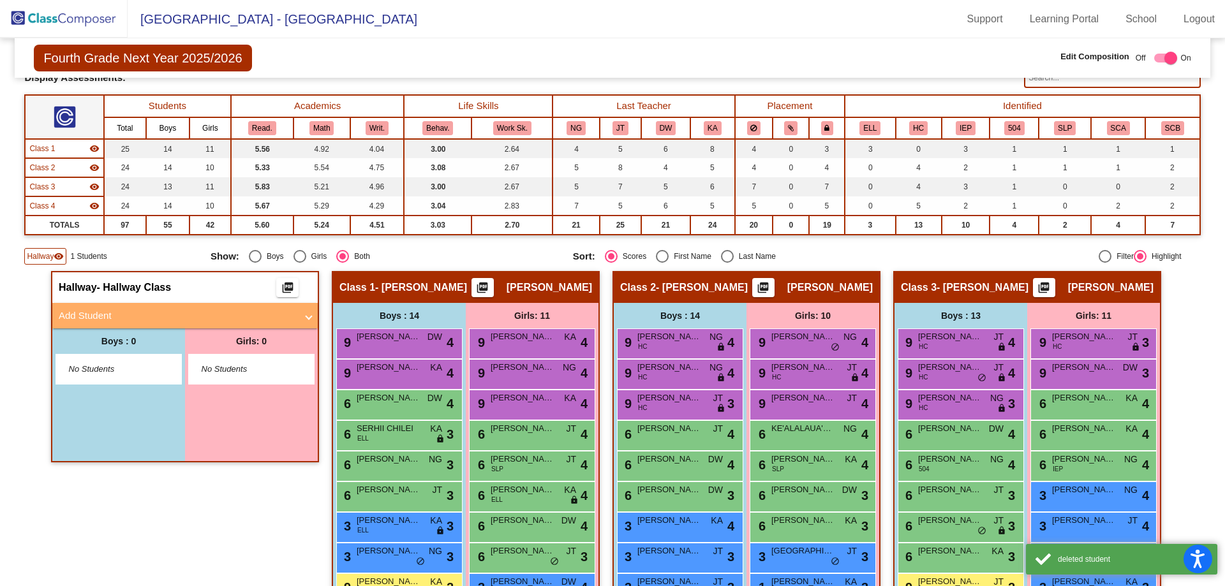
click at [22, 14] on img at bounding box center [64, 19] width 128 height 38
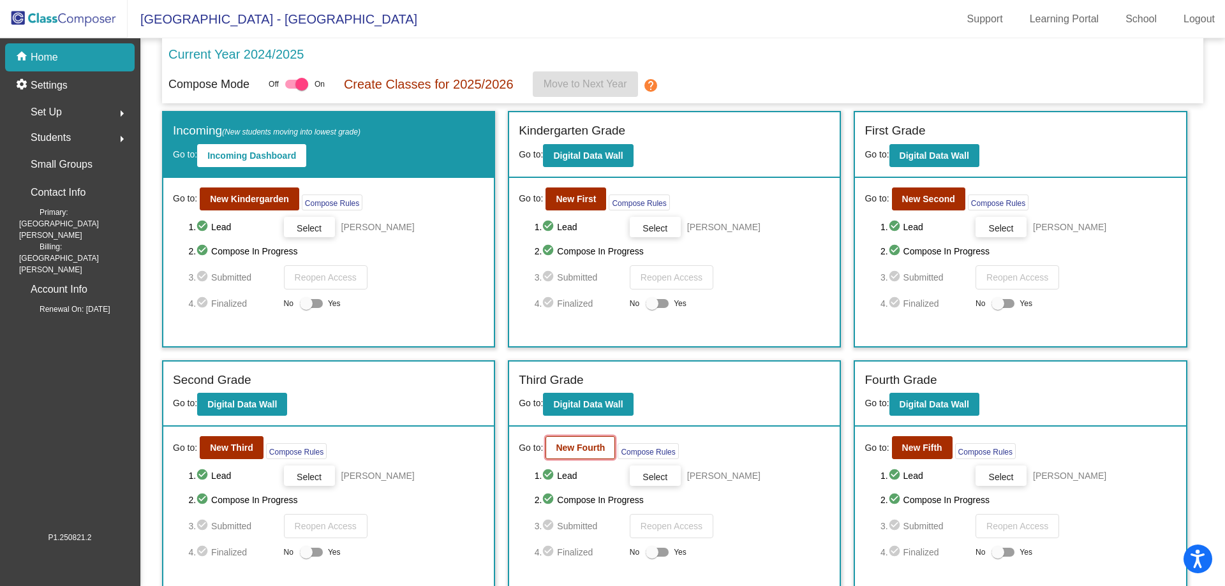
click at [561, 443] on b "New Fourth" at bounding box center [580, 448] width 49 height 10
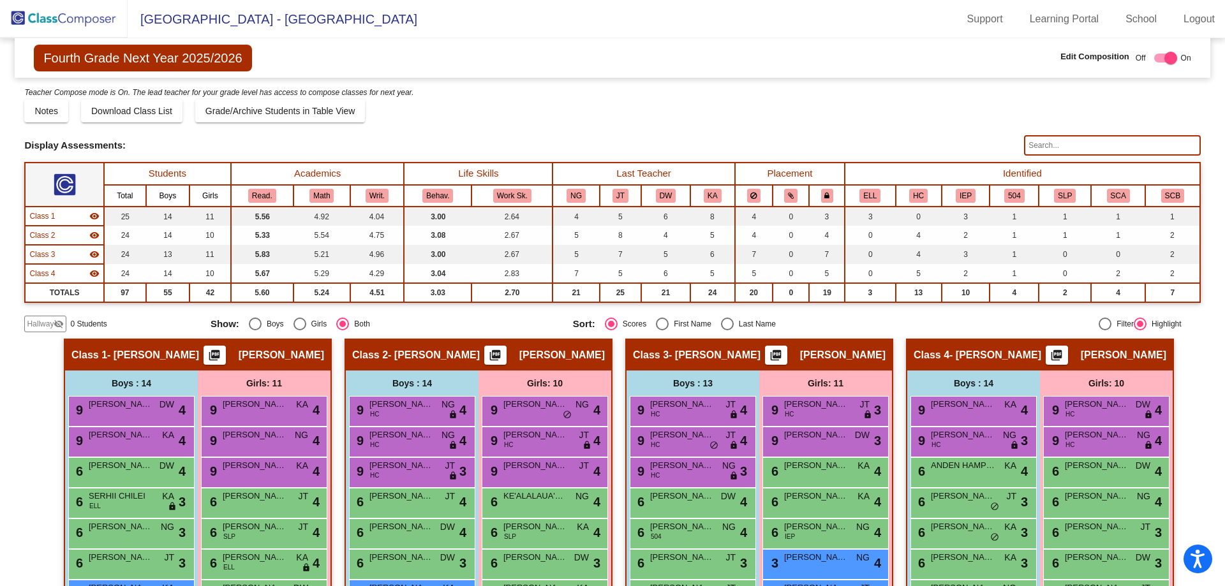
click at [85, 8] on img at bounding box center [64, 19] width 128 height 38
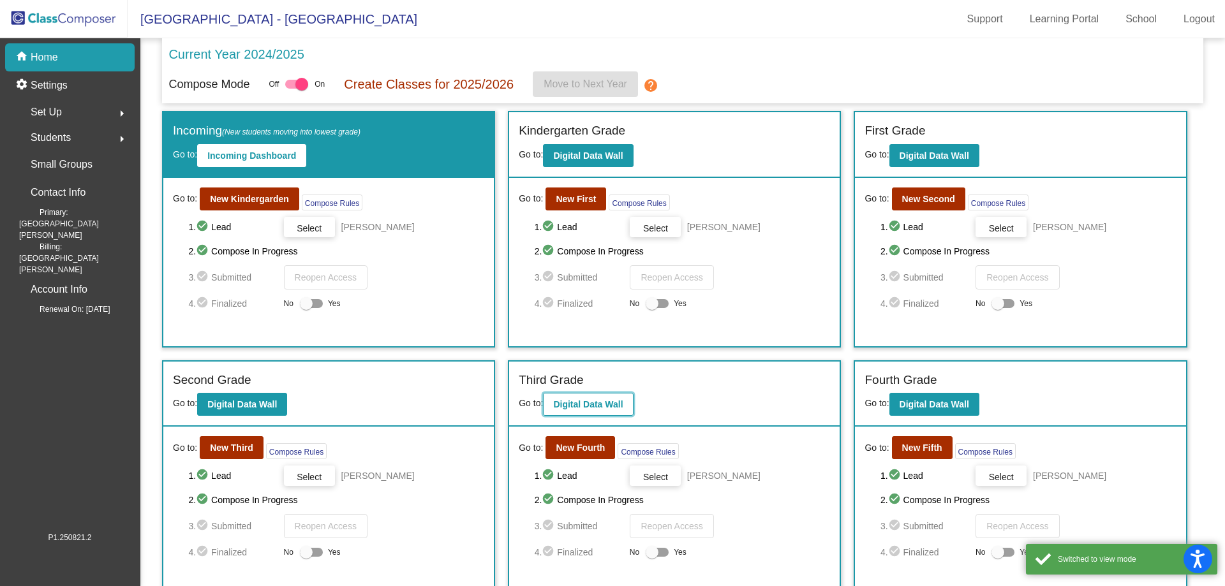
click at [597, 411] on button "Digital Data Wall" at bounding box center [588, 404] width 90 height 23
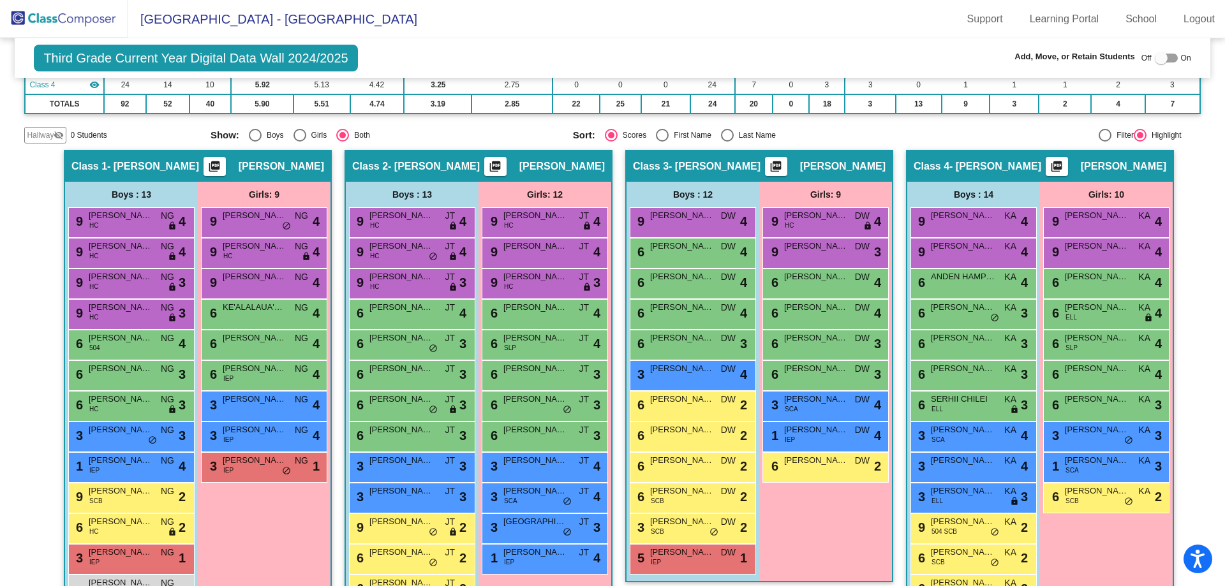
scroll to position [262, 0]
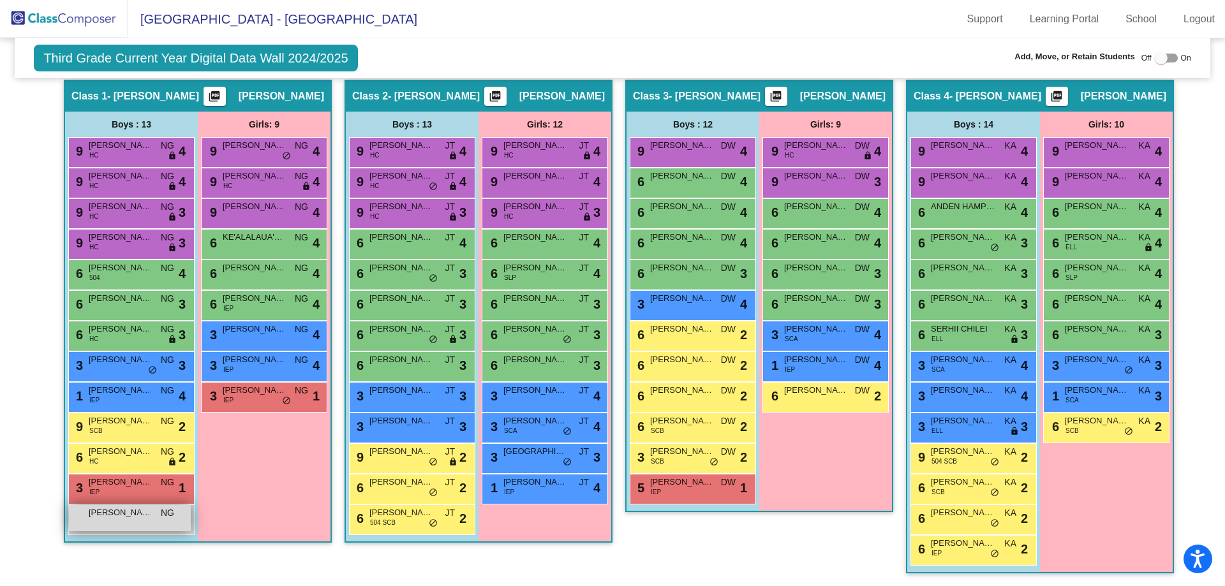
click at [94, 520] on div "[PERSON_NAME] NG lock do_not_disturb_alt" at bounding box center [130, 518] width 122 height 26
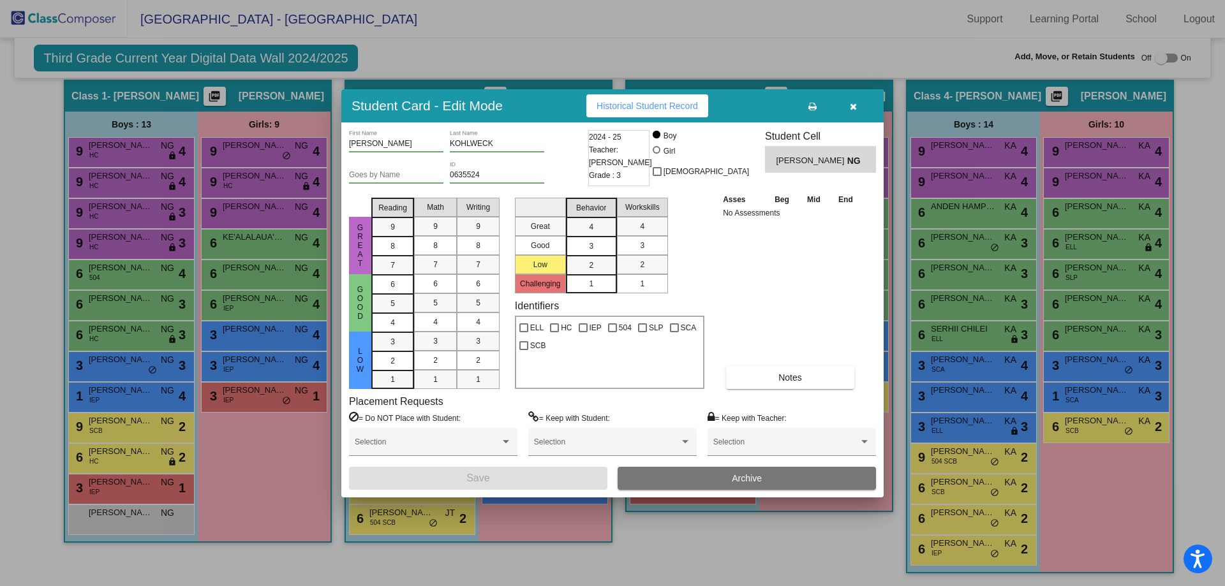
drag, startPoint x: 94, startPoint y: 520, endPoint x: 182, endPoint y: 525, distance: 87.5
click at [182, 525] on div at bounding box center [612, 293] width 1225 height 586
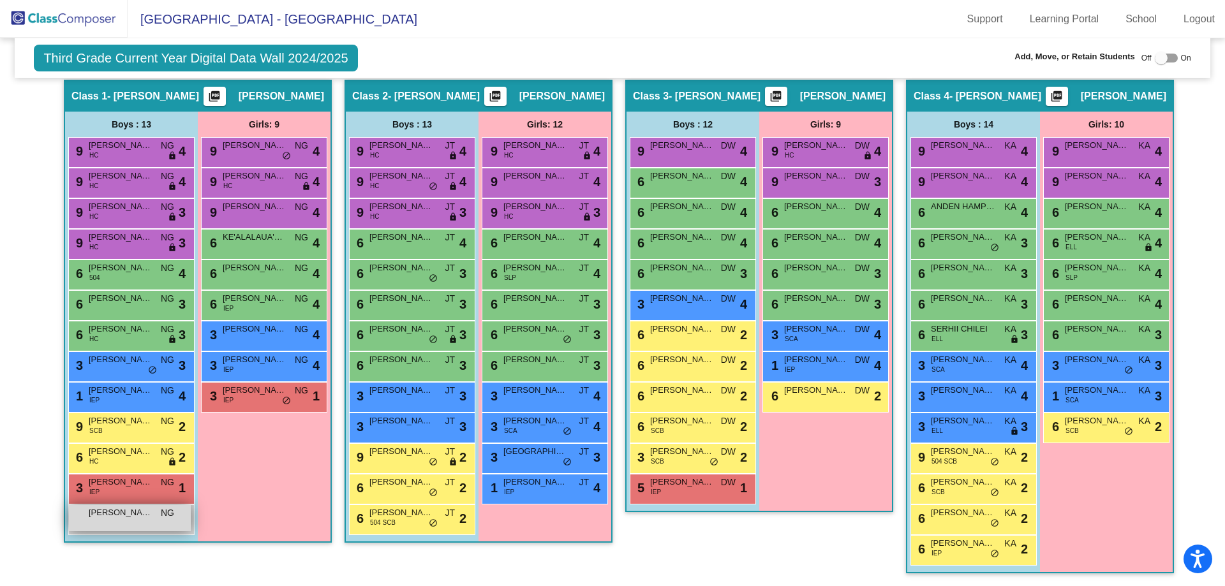
drag, startPoint x: 126, startPoint y: 535, endPoint x: 103, endPoint y: 517, distance: 29.1
click at [102, 517] on span "[PERSON_NAME]" at bounding box center [121, 512] width 64 height 13
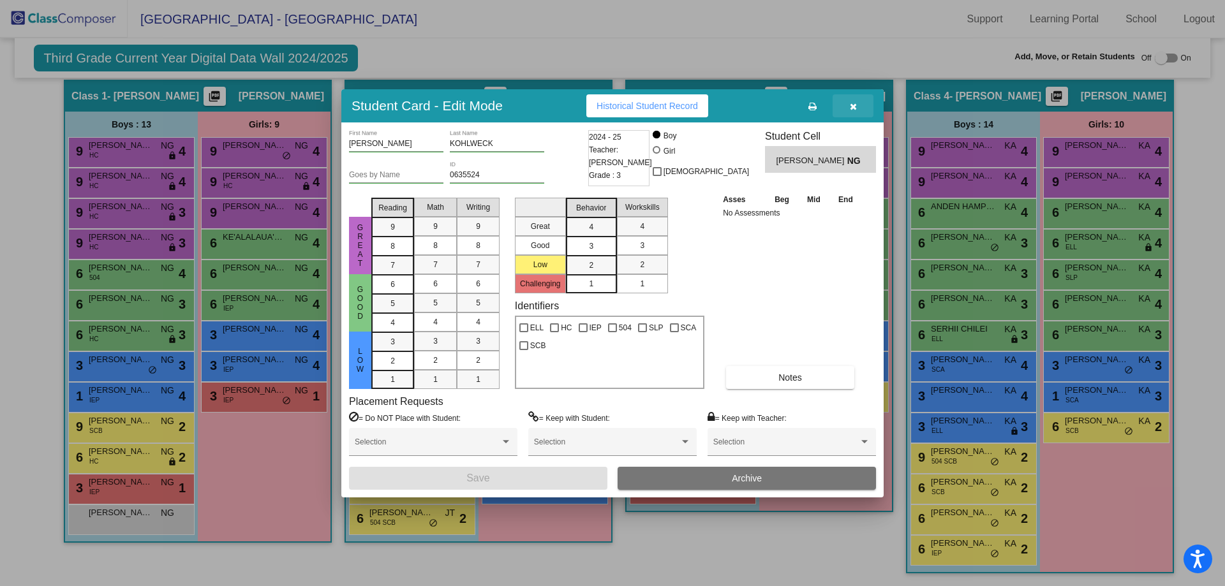
click at [854, 101] on span "button" at bounding box center [853, 106] width 7 height 10
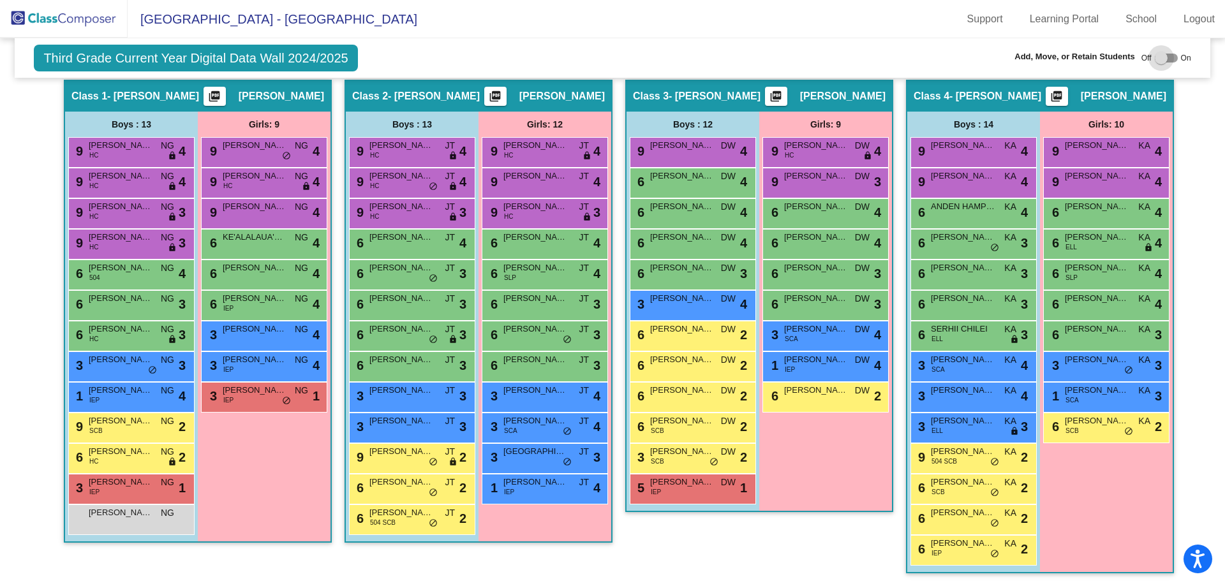
click at [1162, 55] on div at bounding box center [1166, 58] width 23 height 9
checkbox input "true"
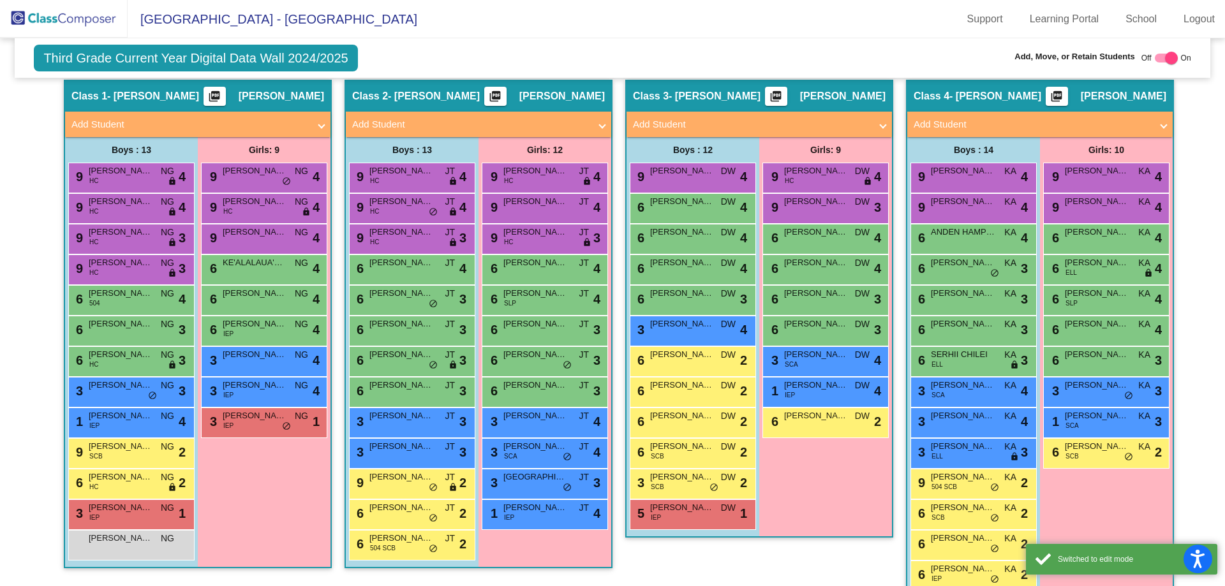
scroll to position [287, 0]
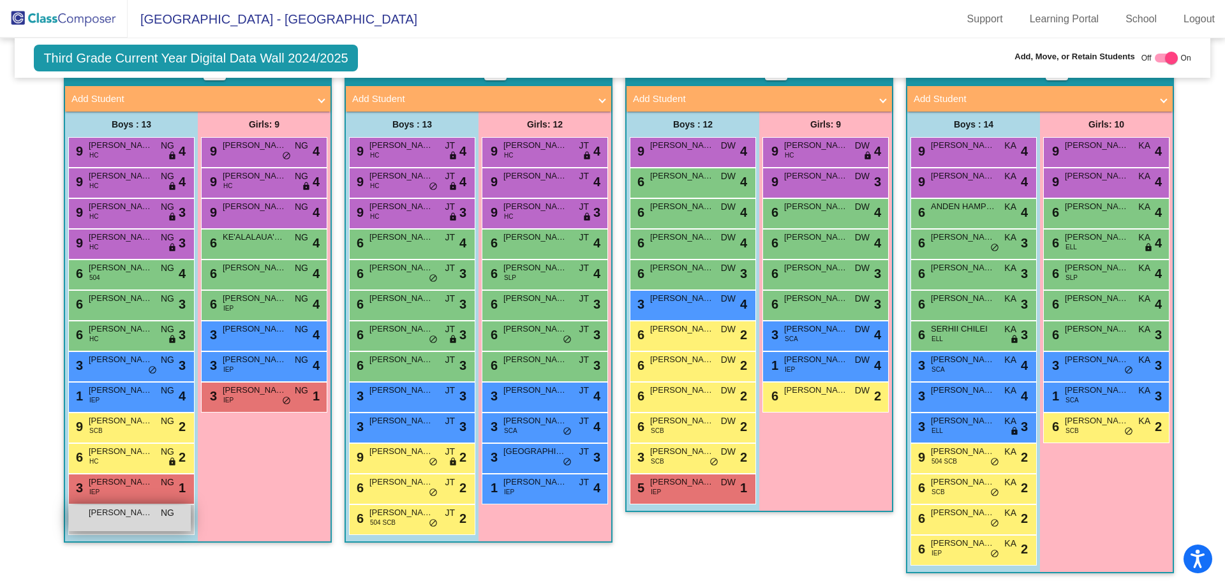
click at [150, 528] on div "[PERSON_NAME] NG lock do_not_disturb_alt" at bounding box center [130, 518] width 122 height 26
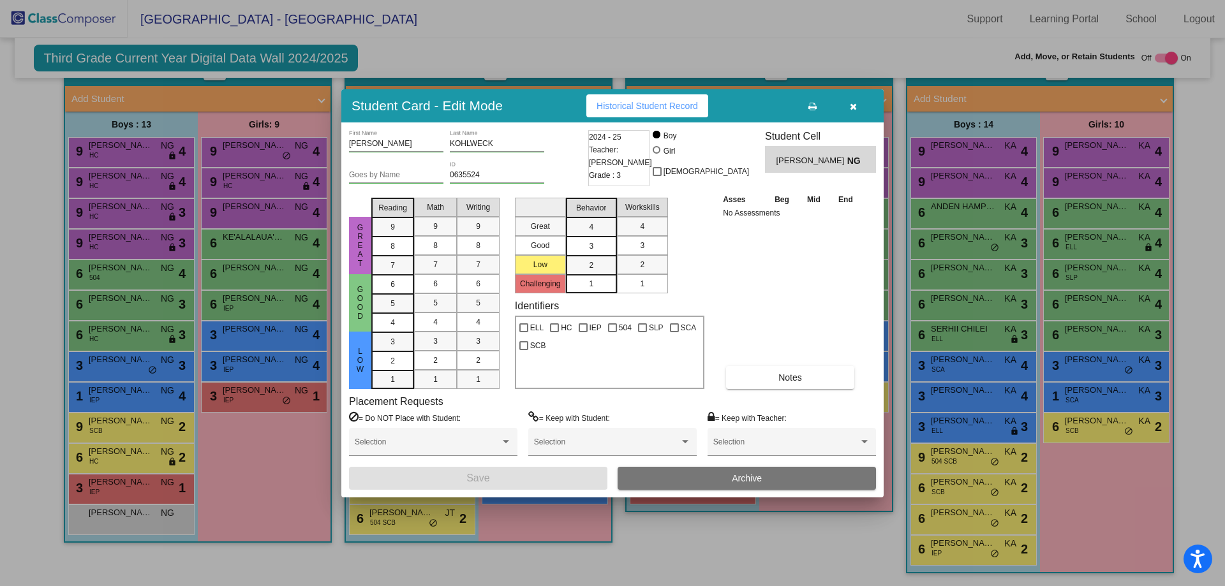
click at [858, 165] on span "NG" at bounding box center [856, 160] width 18 height 13
click at [858, 158] on span "NG" at bounding box center [856, 160] width 18 height 13
click at [730, 434] on div "Selection" at bounding box center [791, 445] width 157 height 23
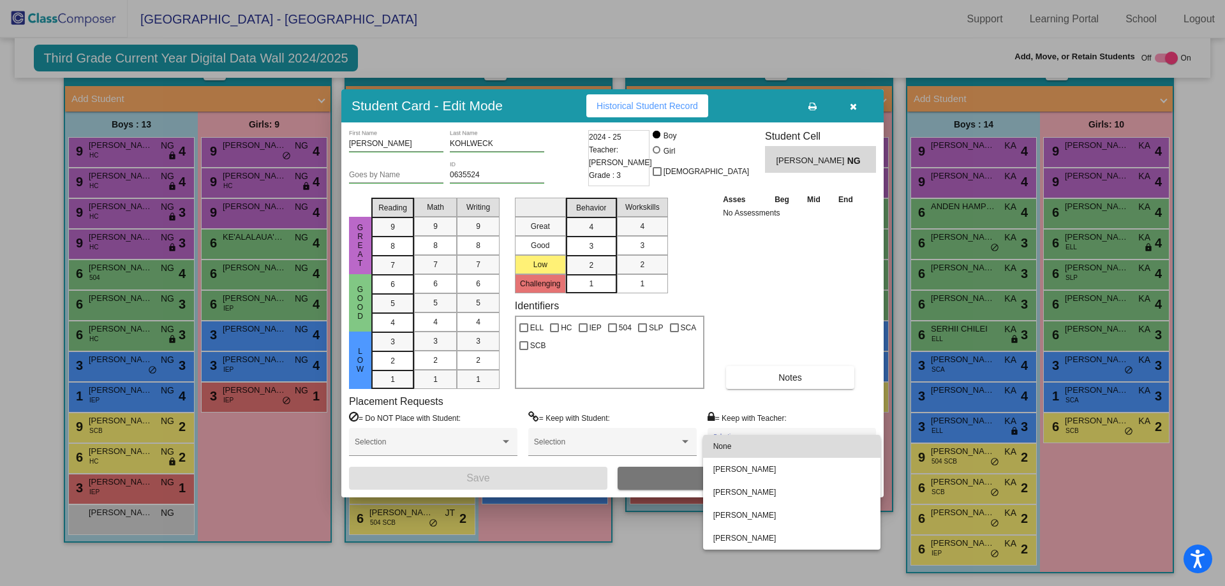
click at [723, 439] on span "None" at bounding box center [791, 446] width 157 height 23
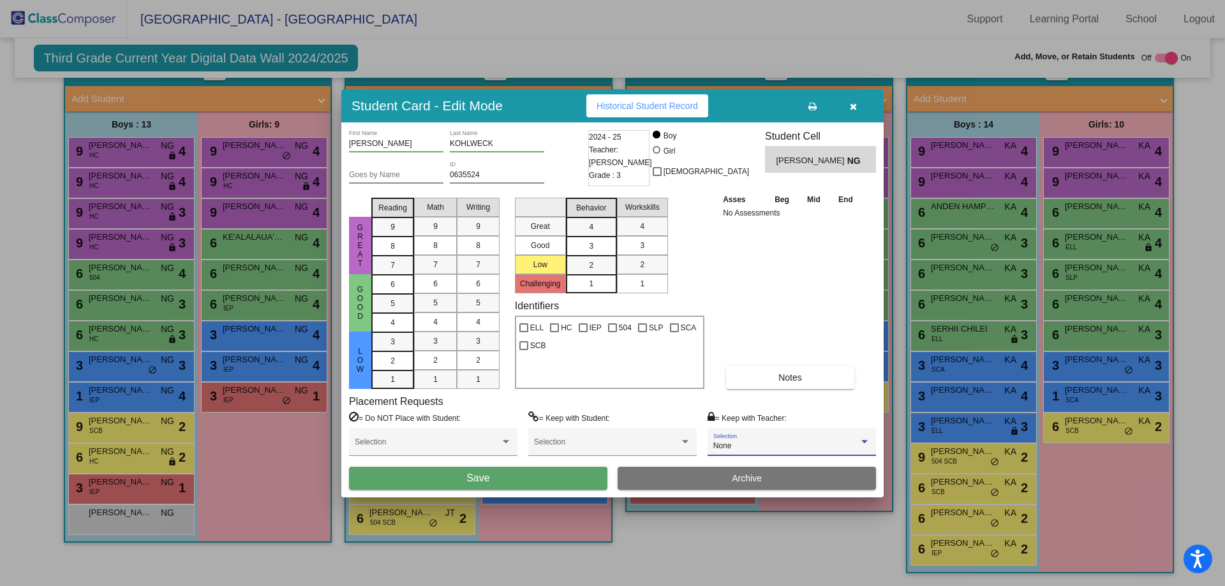
click at [855, 106] on icon "button" at bounding box center [853, 106] width 7 height 9
